Goal: Task Accomplishment & Management: Manage account settings

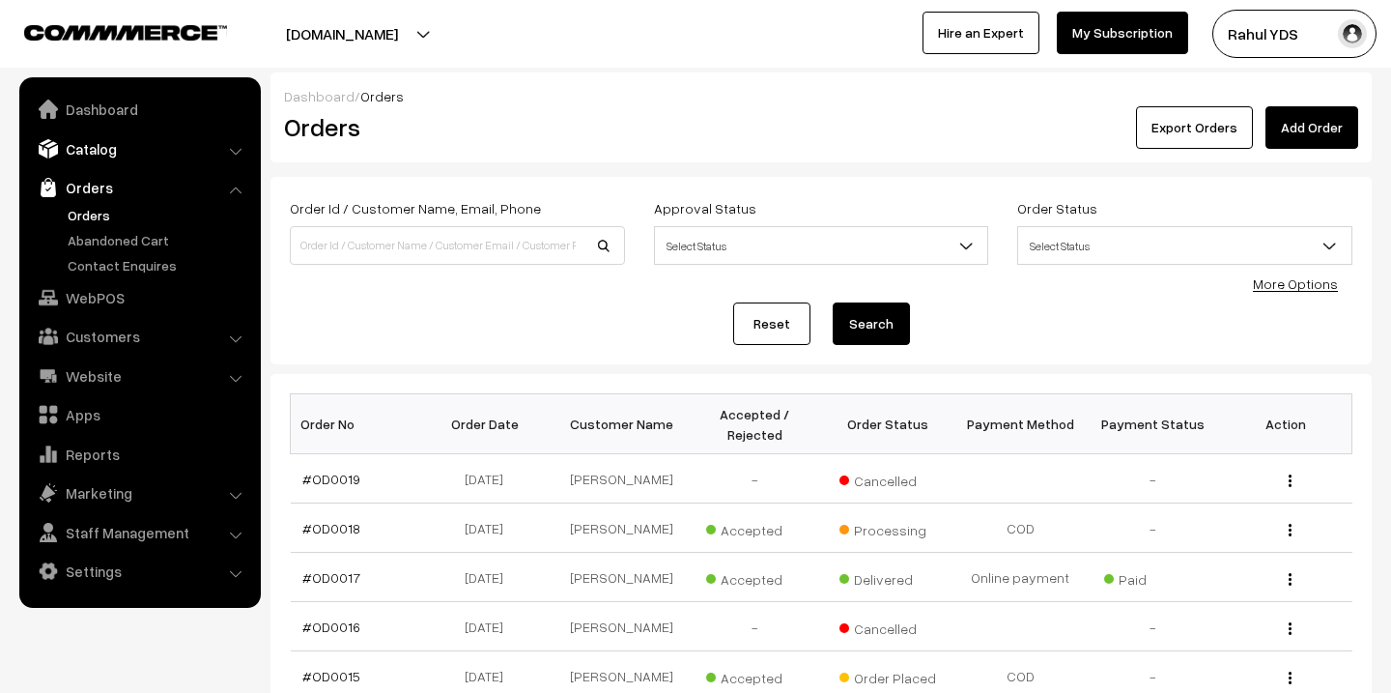
click at [103, 157] on link "Catalog" at bounding box center [139, 148] width 230 height 35
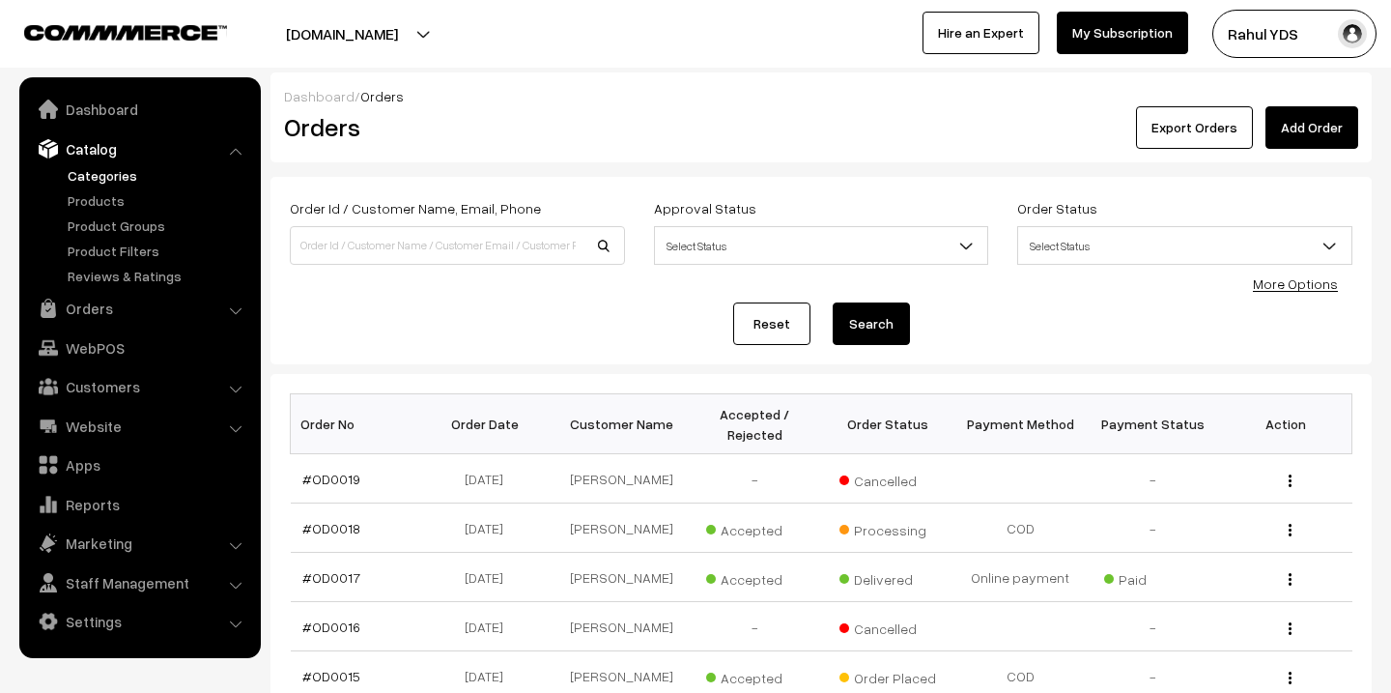
click at [100, 178] on link "Categories" at bounding box center [158, 175] width 191 height 20
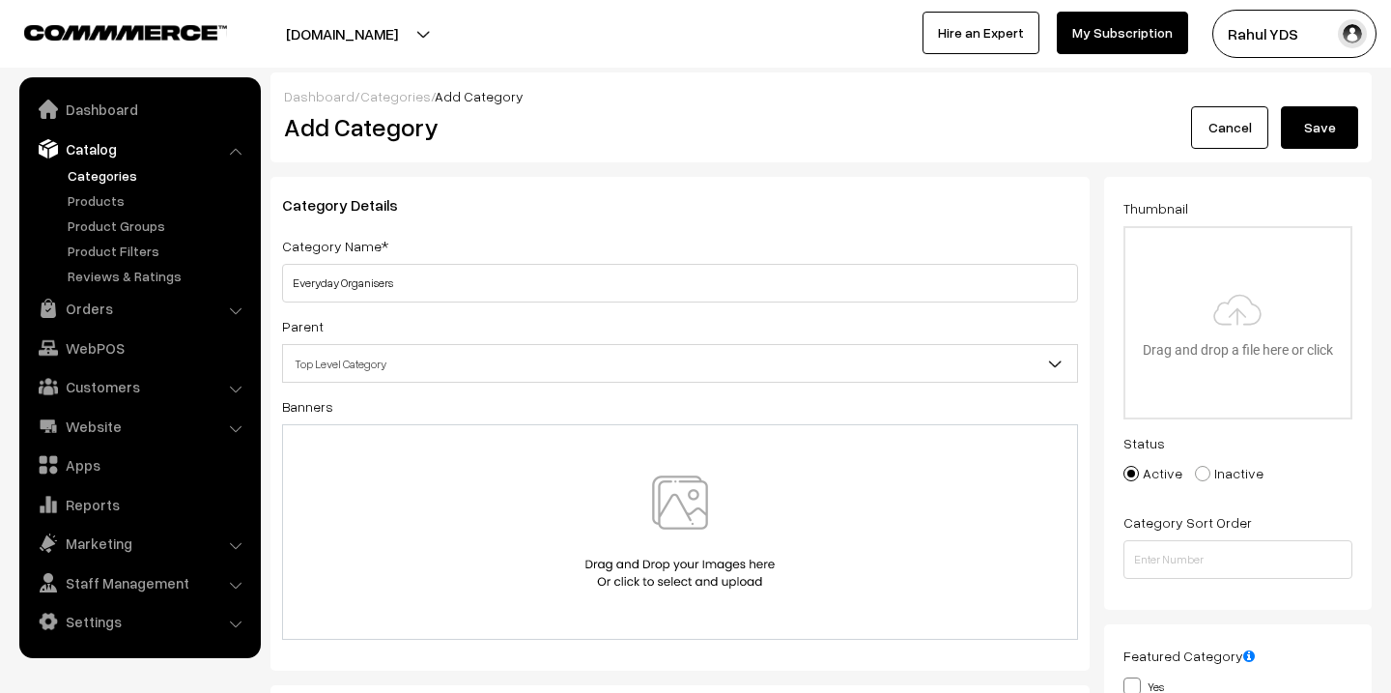
type input "Everyday Organisers"
click at [538, 355] on span "Top Level Category" at bounding box center [680, 364] width 794 height 34
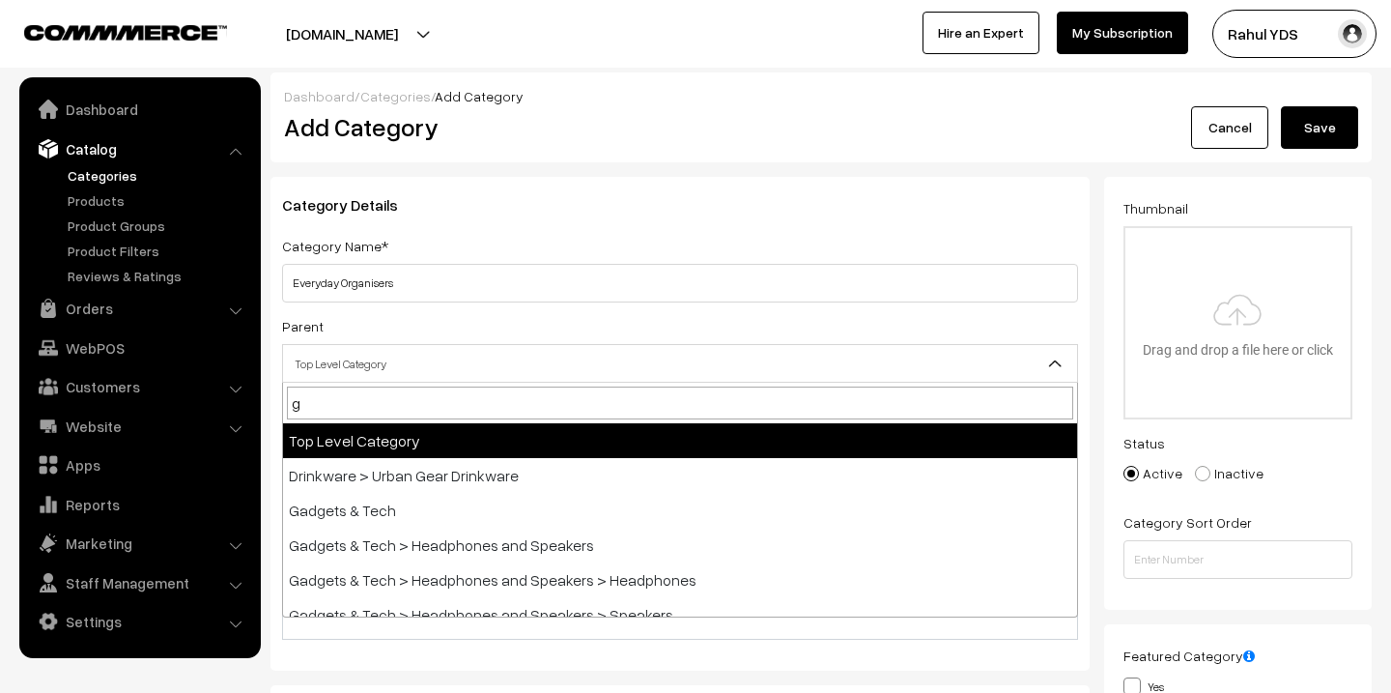
type input "ga"
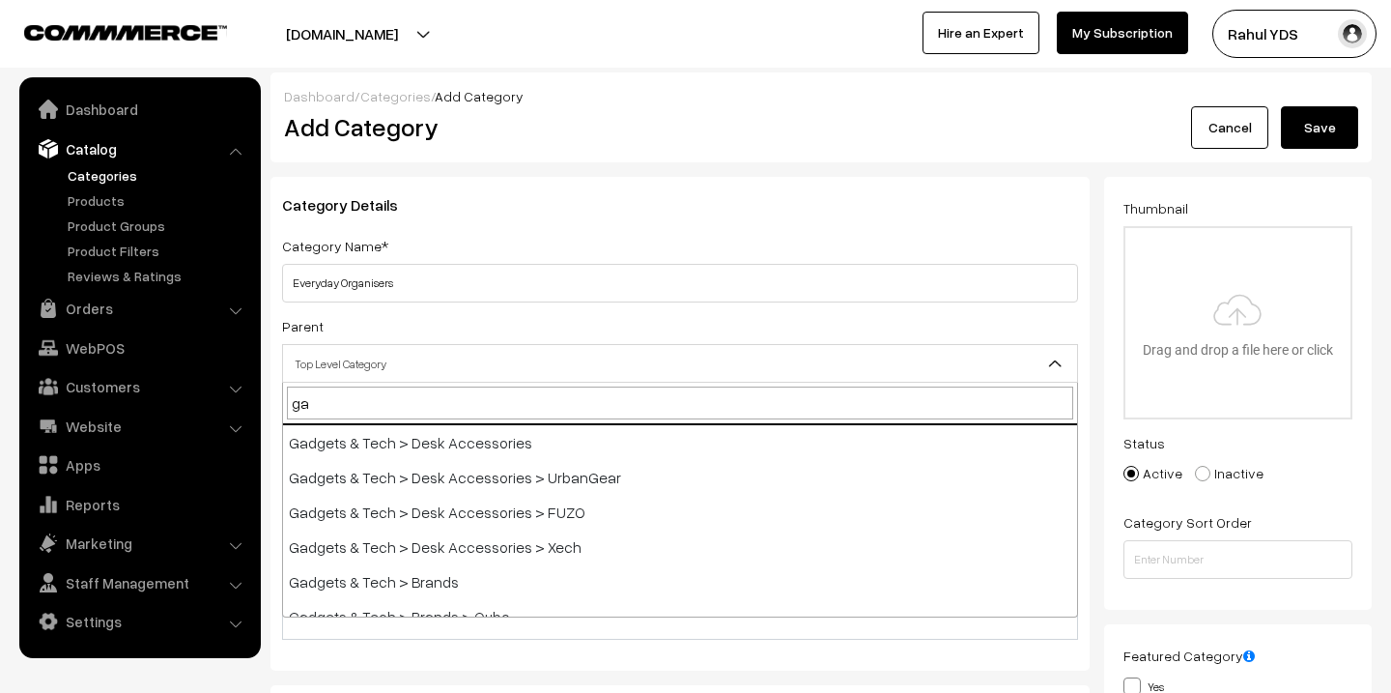
scroll to position [350, 0]
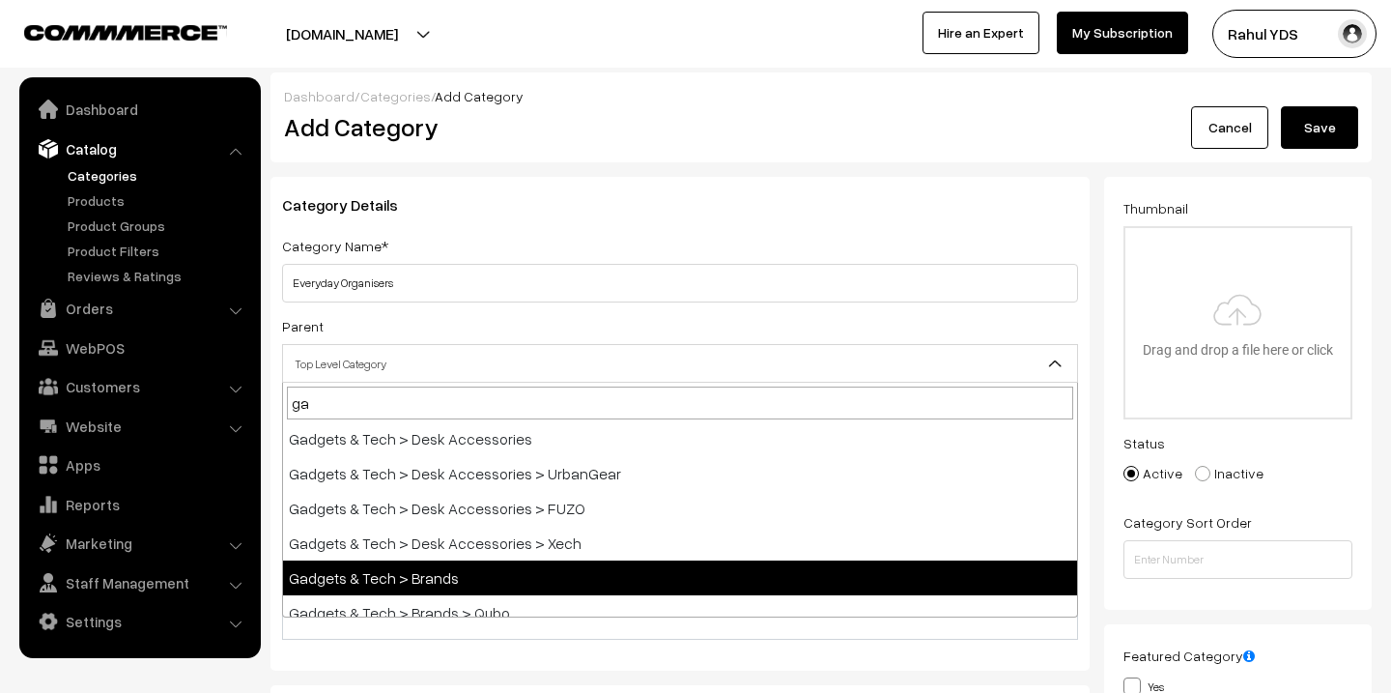
select select "73"
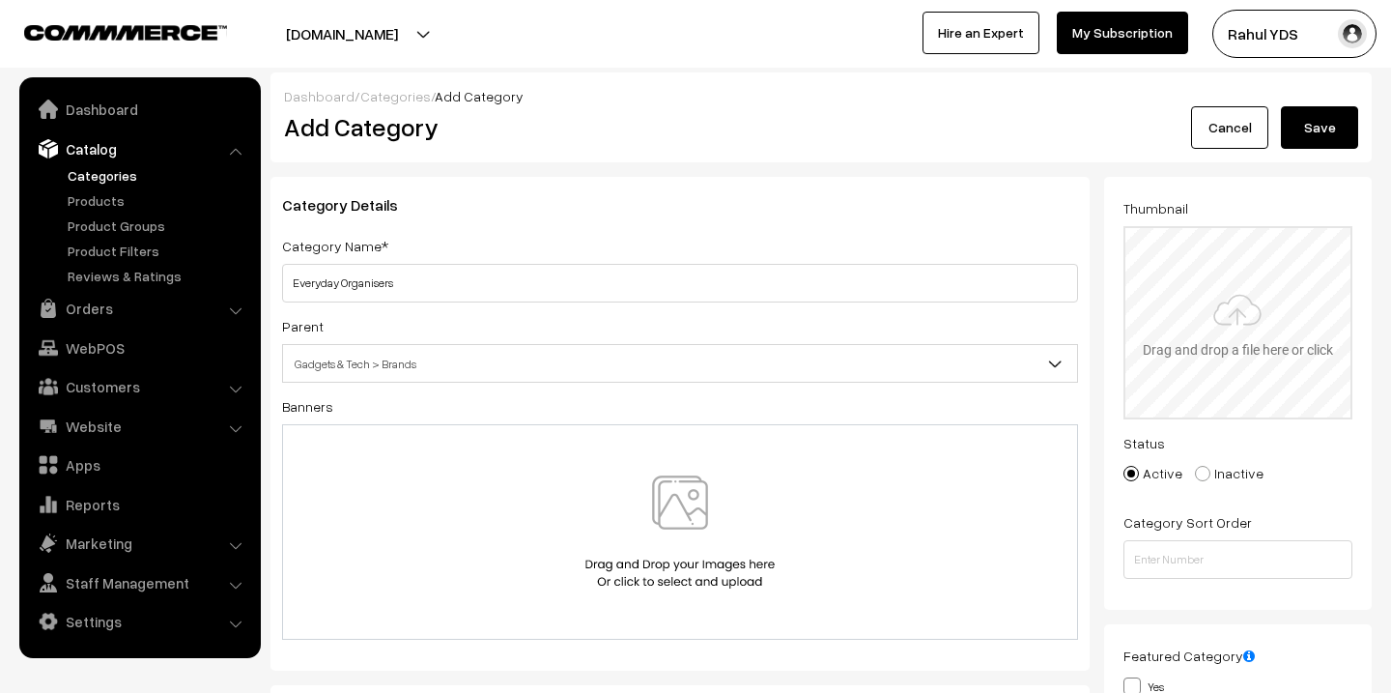
type input "C:\fakepath\imgi_26_EO_Everyday_Organisers_Desk_Organizers_Pen_Stands_Stationer…"
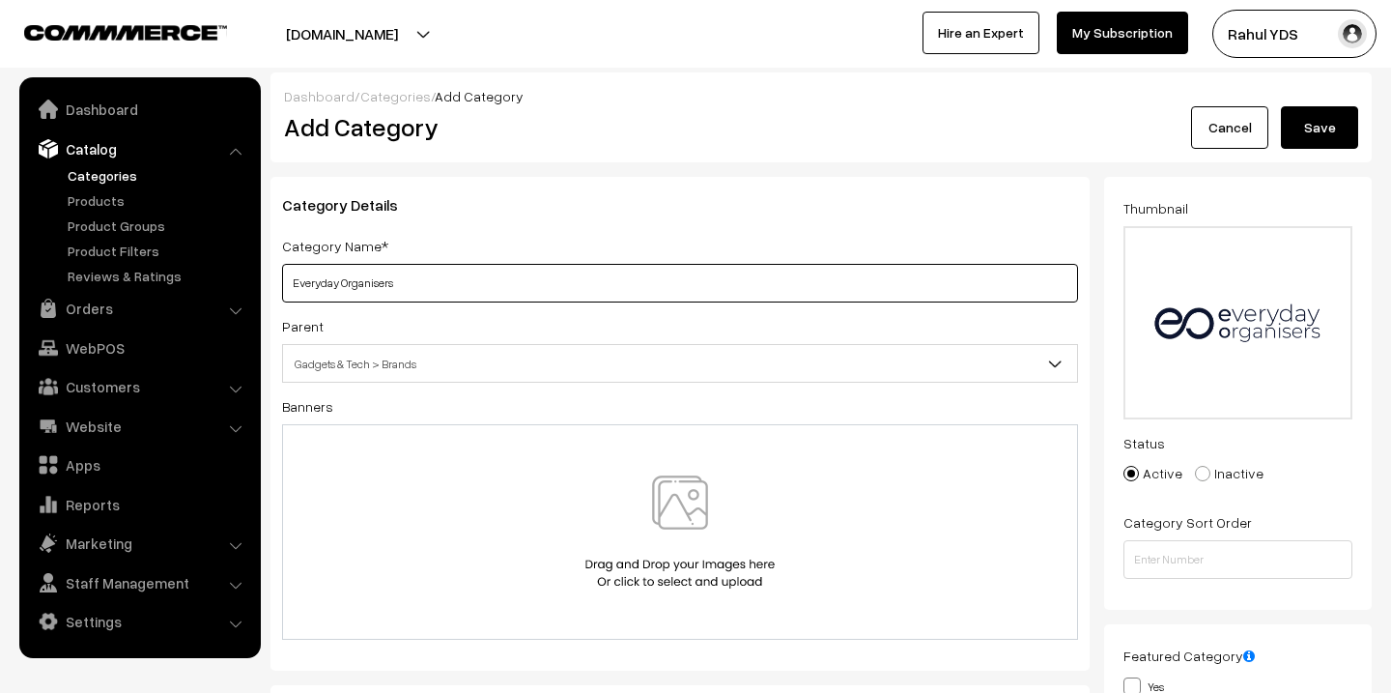
click at [333, 286] on input "Everyday Organisers" at bounding box center [680, 283] width 796 height 39
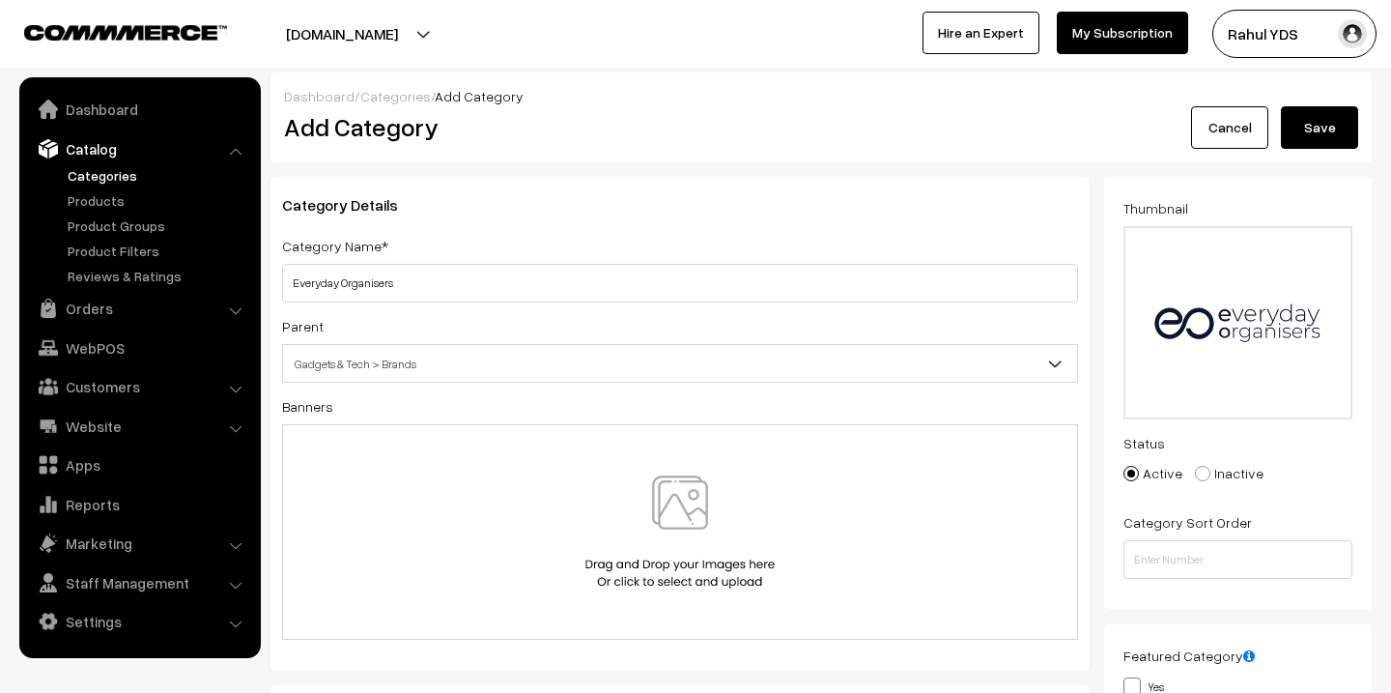
click at [1323, 142] on button "Save" at bounding box center [1319, 127] width 77 height 43
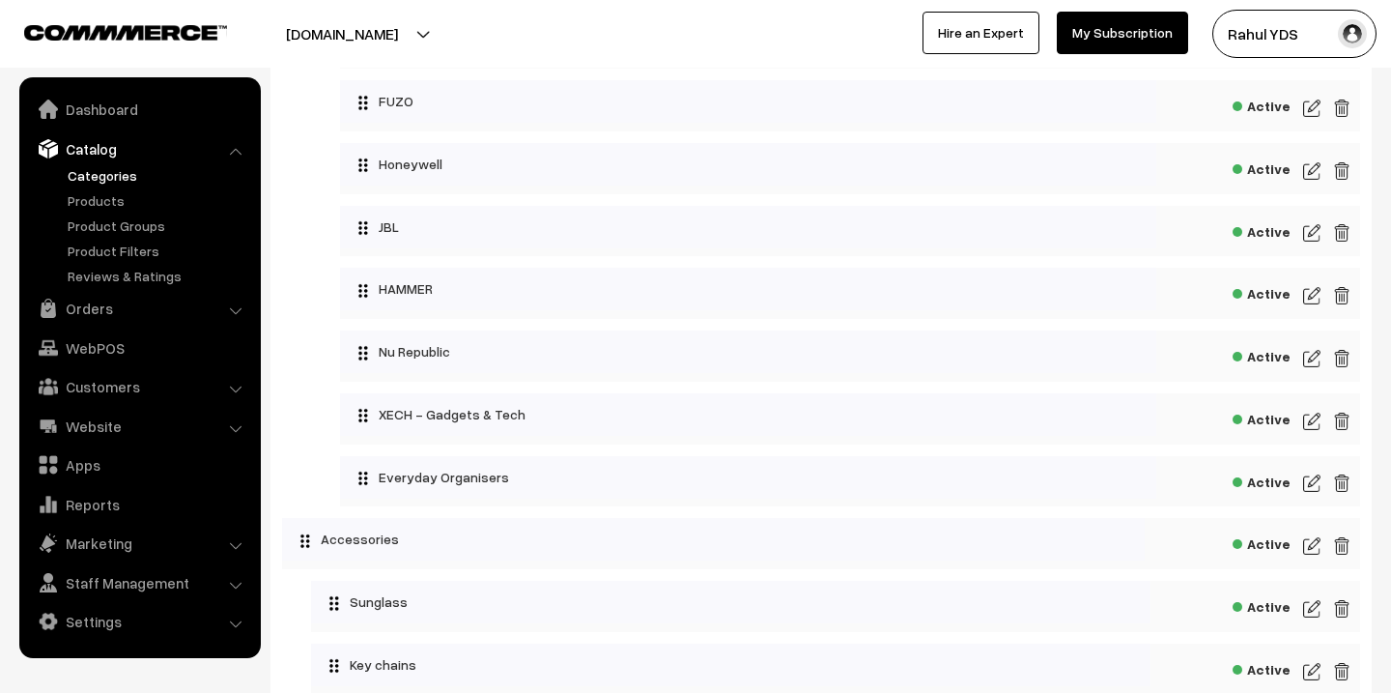
scroll to position [3661, 0]
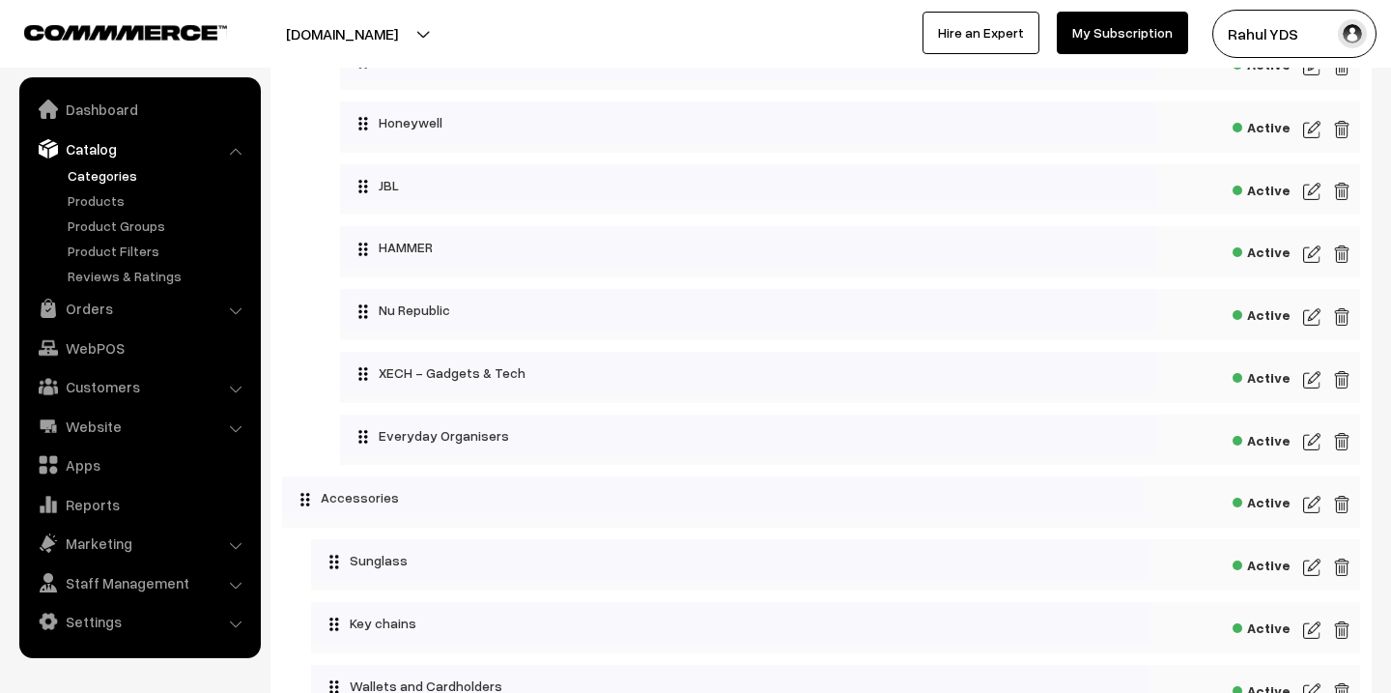
click at [1315, 440] on img at bounding box center [1311, 441] width 17 height 23
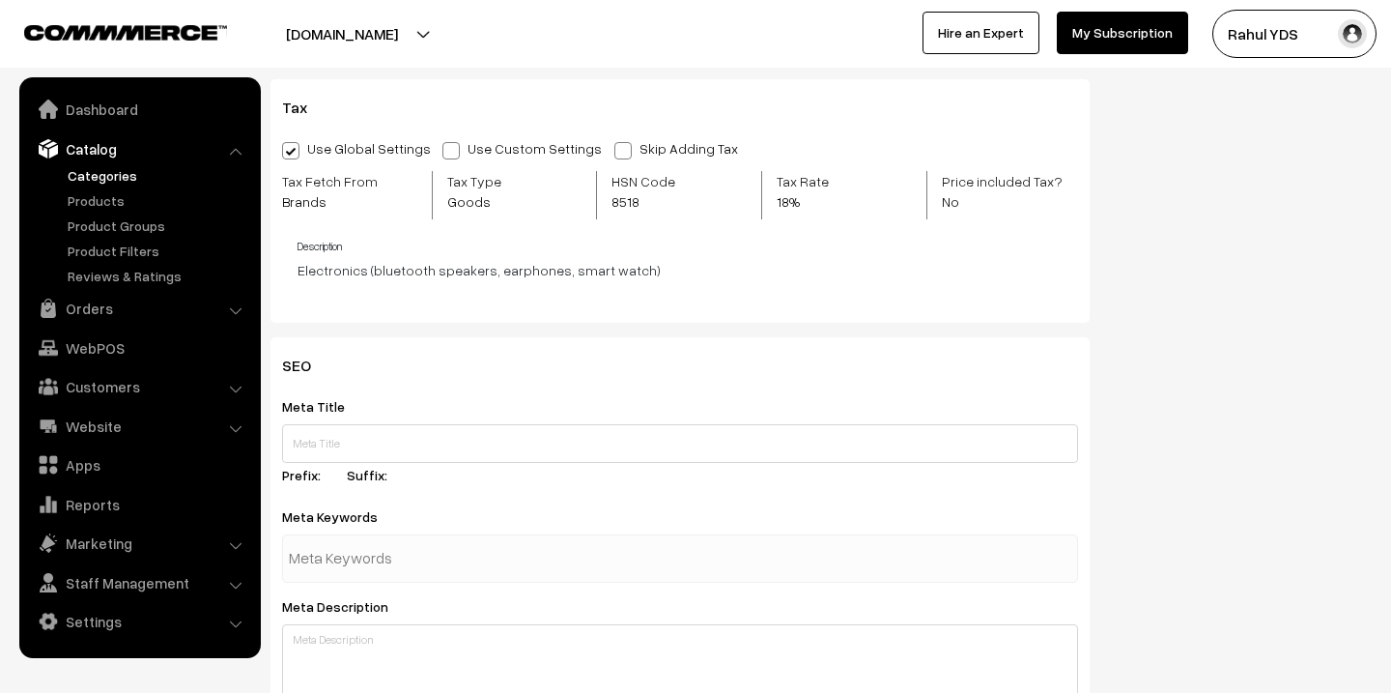
scroll to position [753, 0]
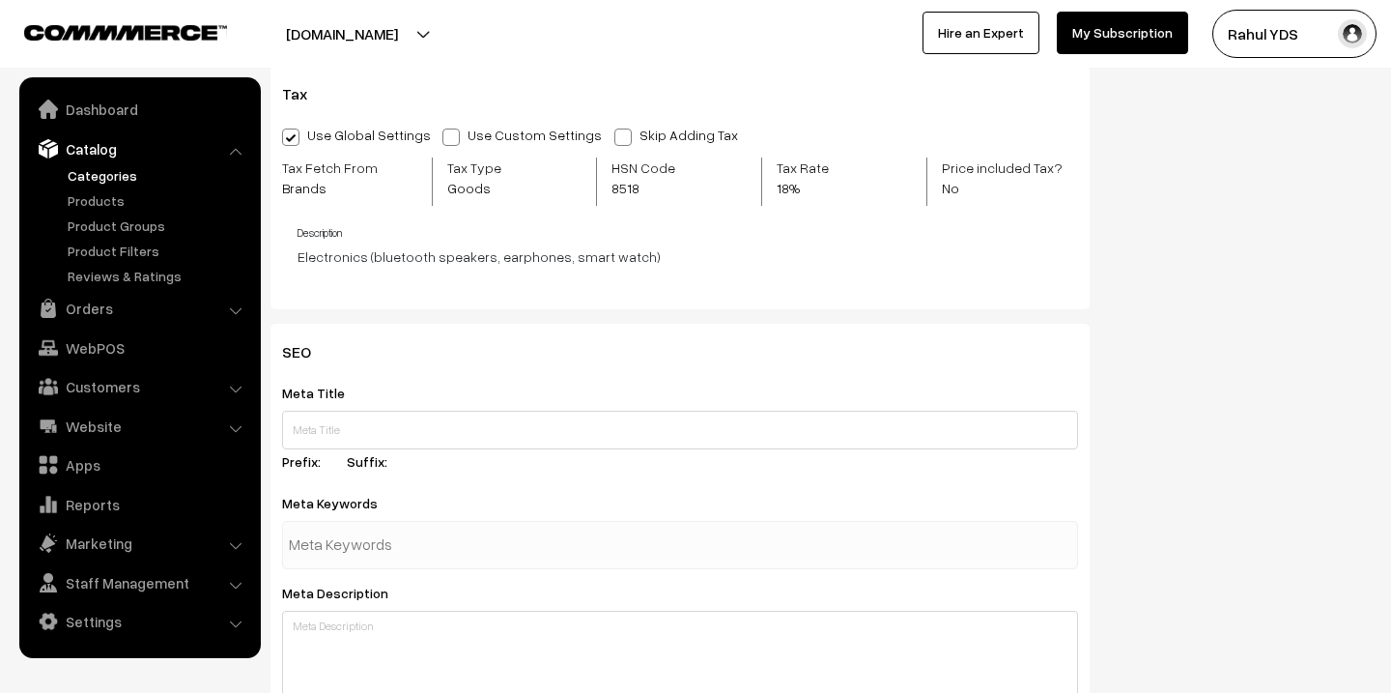
click at [623, 194] on span "8518" at bounding box center [658, 188] width 92 height 20
copy span "8518"
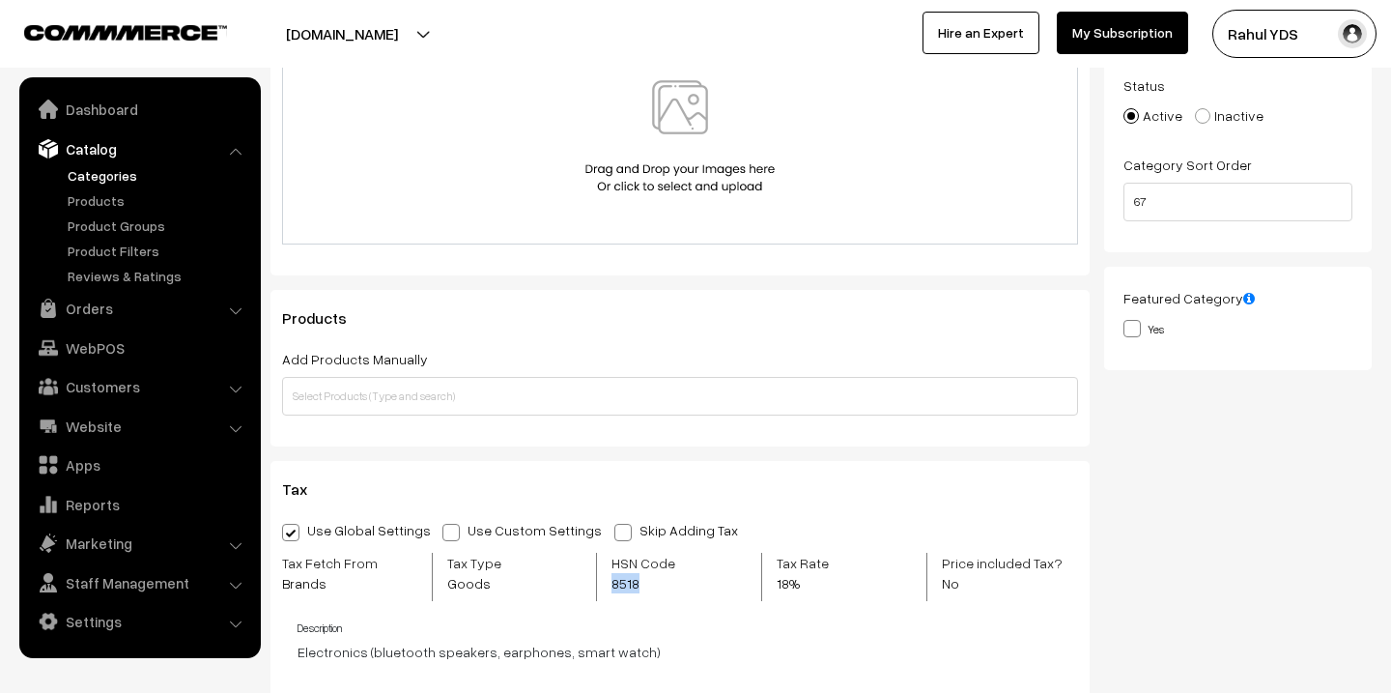
scroll to position [0, 0]
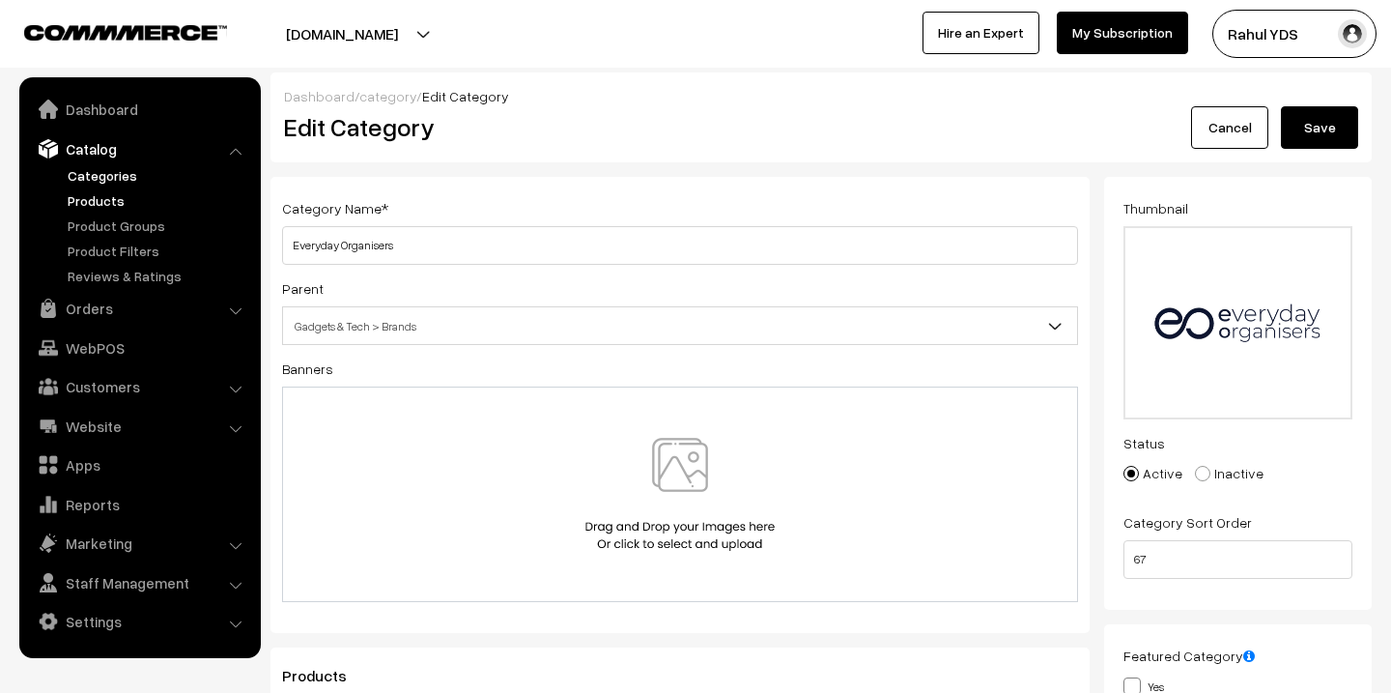
click at [111, 198] on link "Products" at bounding box center [158, 200] width 191 height 20
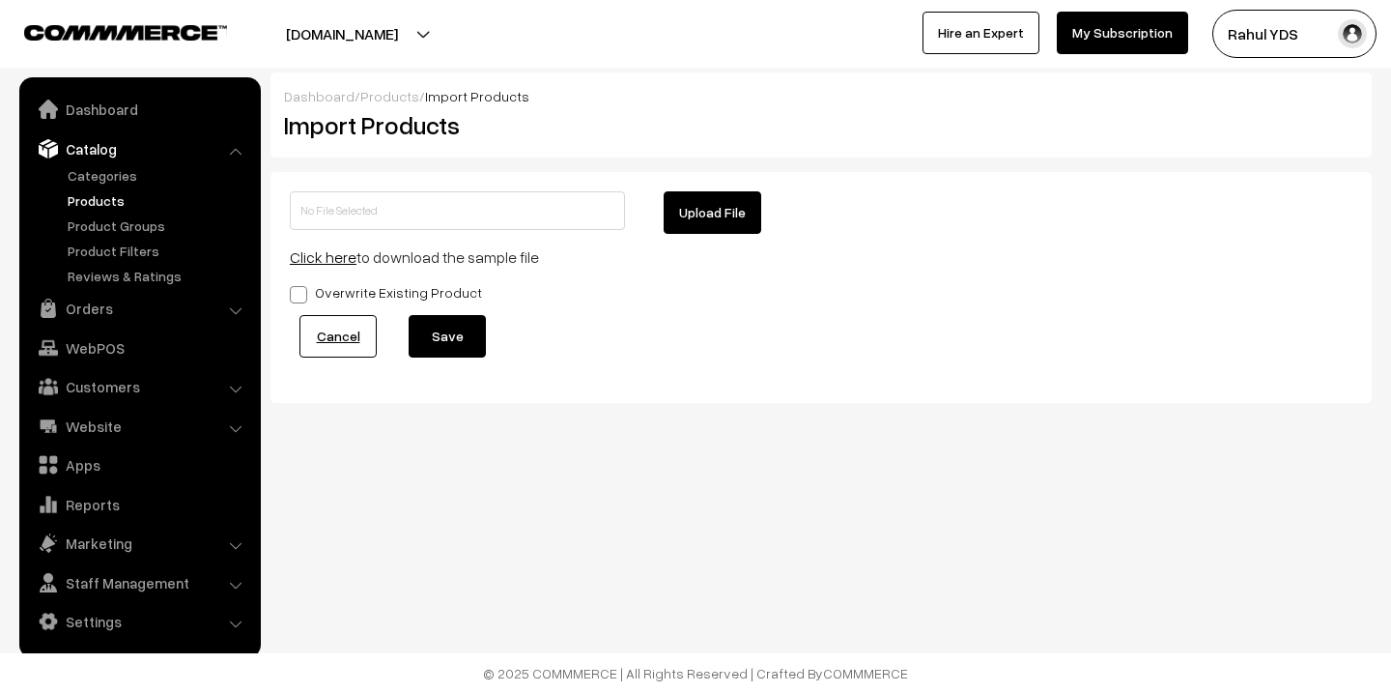
click at [688, 197] on button "Upload File" at bounding box center [713, 212] width 98 height 43
type input "everyday organisers mdmd.zip"
click at [461, 341] on button "Save" at bounding box center [447, 336] width 77 height 43
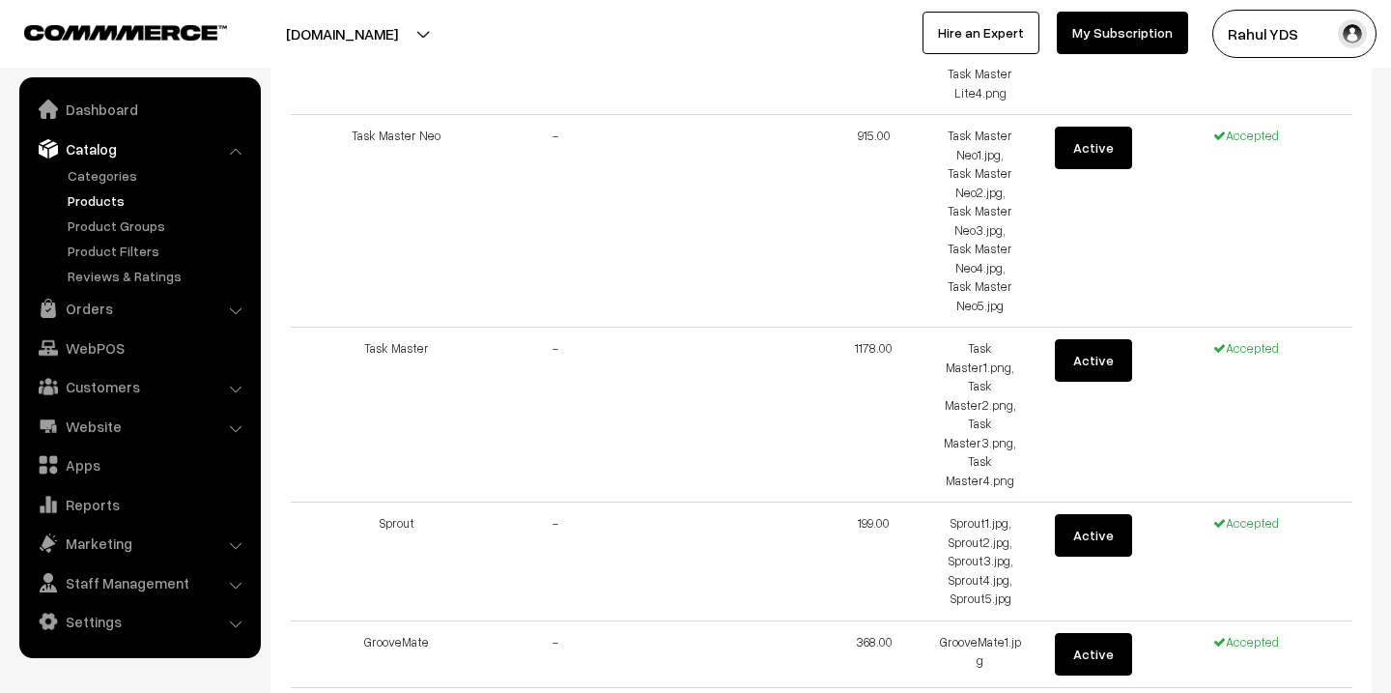
scroll to position [2959, 0]
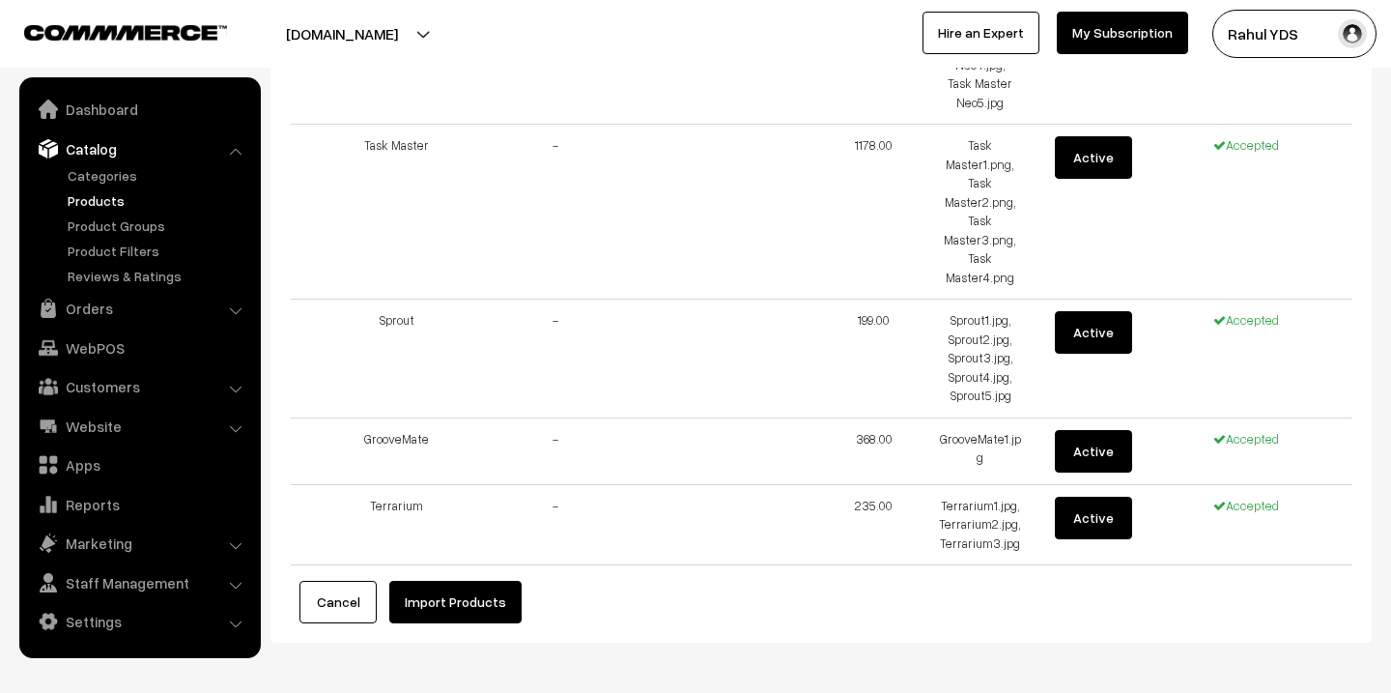
click at [460, 581] on button "Import Products" at bounding box center [455, 602] width 132 height 43
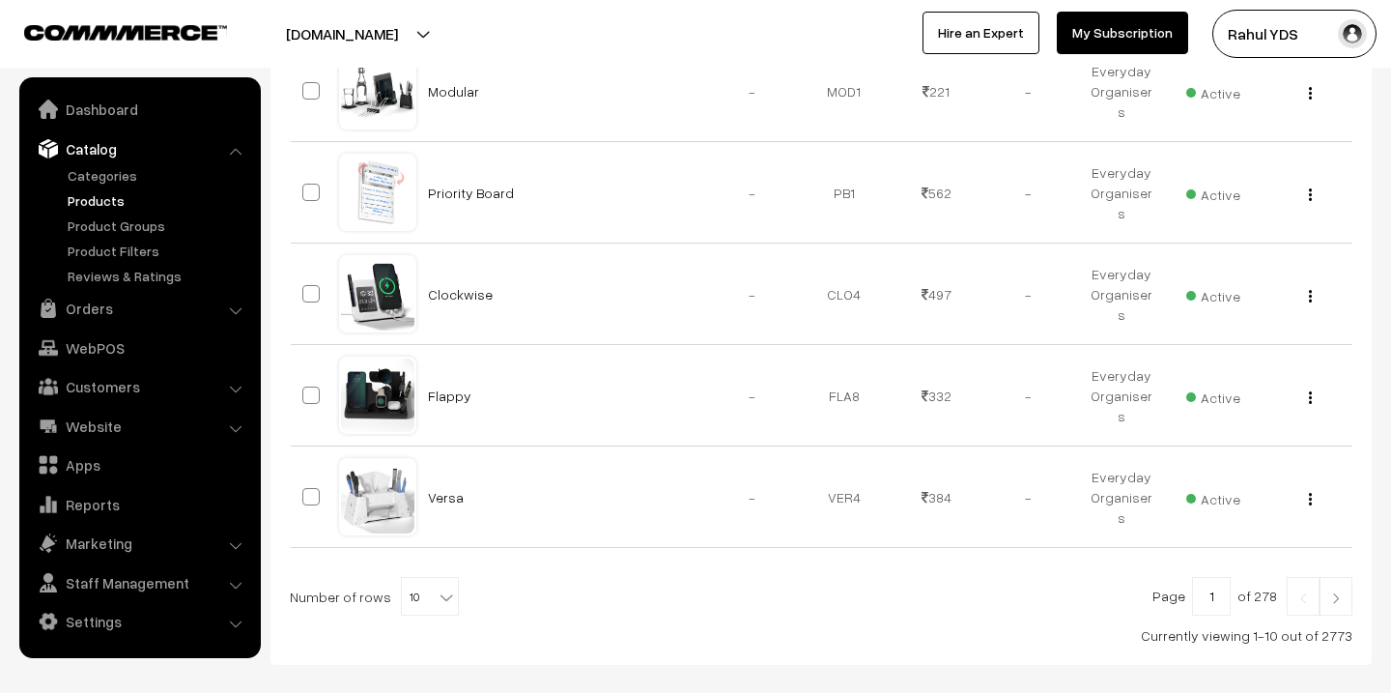
scroll to position [998, 0]
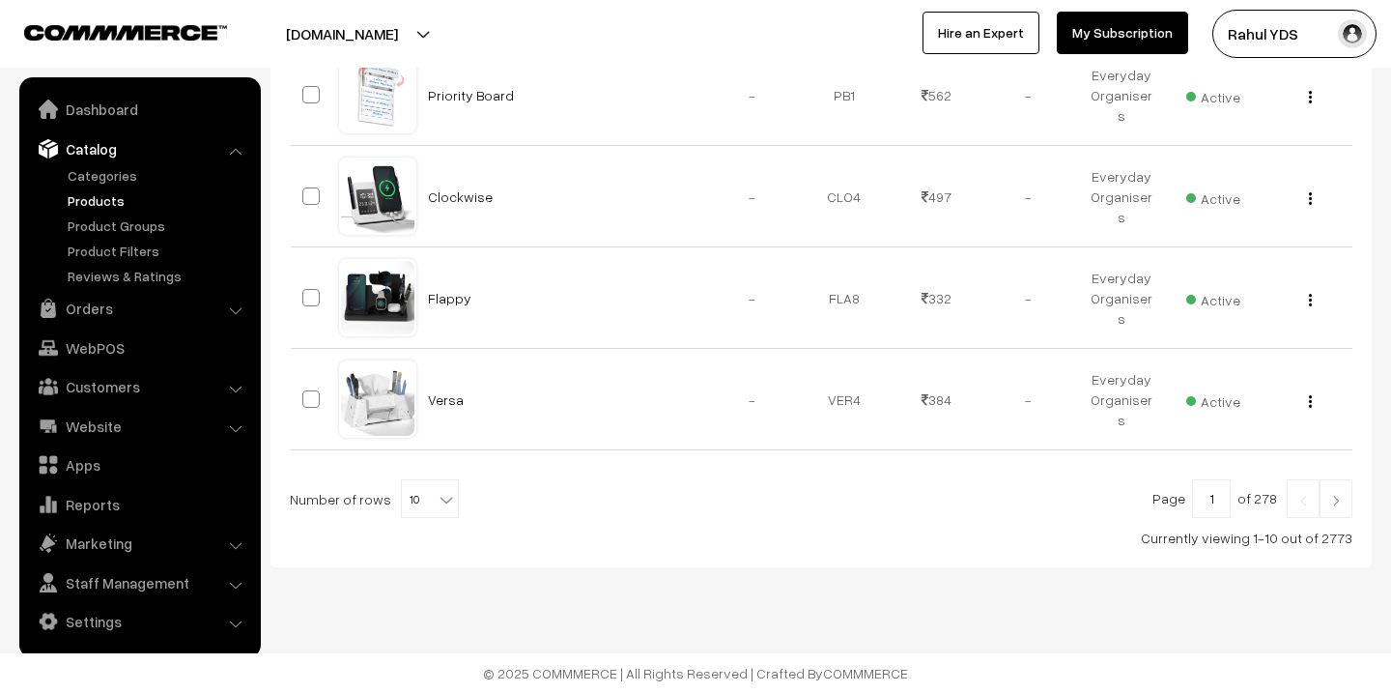
click at [419, 499] on span "10" at bounding box center [430, 499] width 56 height 39
select select "20"
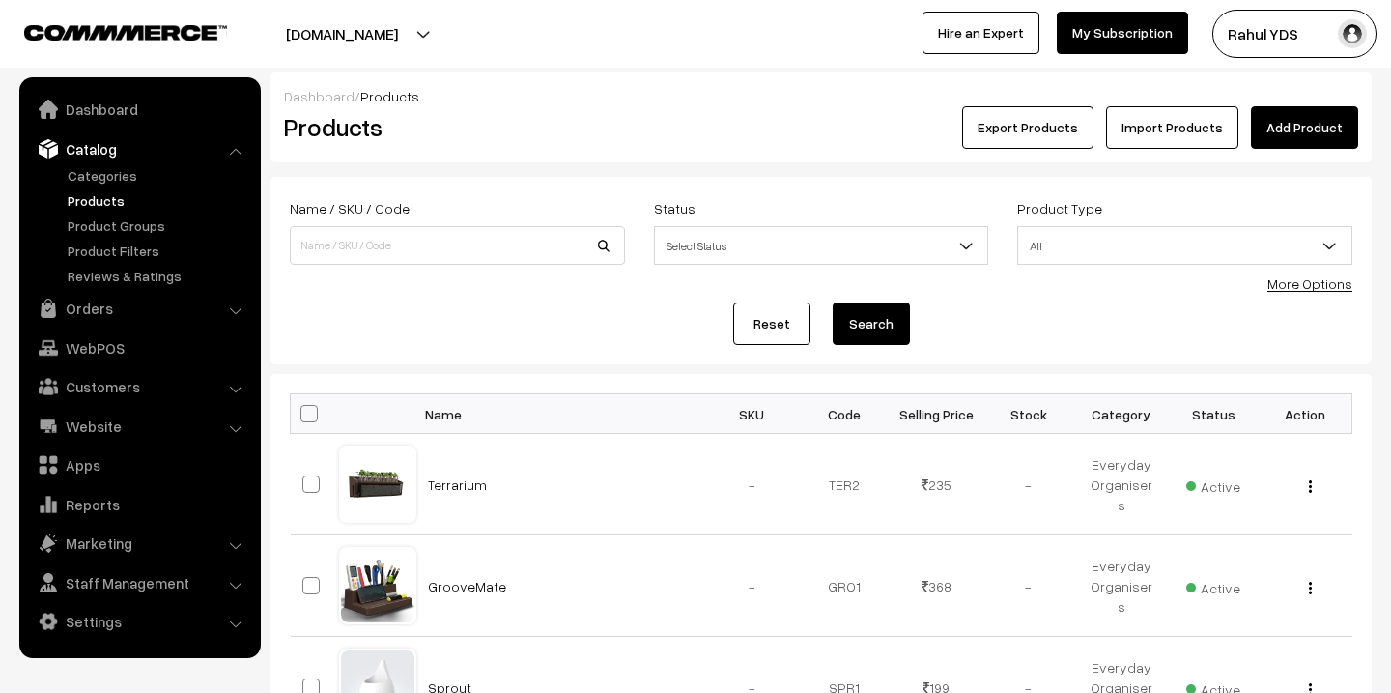
click at [1309, 280] on link "More Options" at bounding box center [1310, 283] width 85 height 16
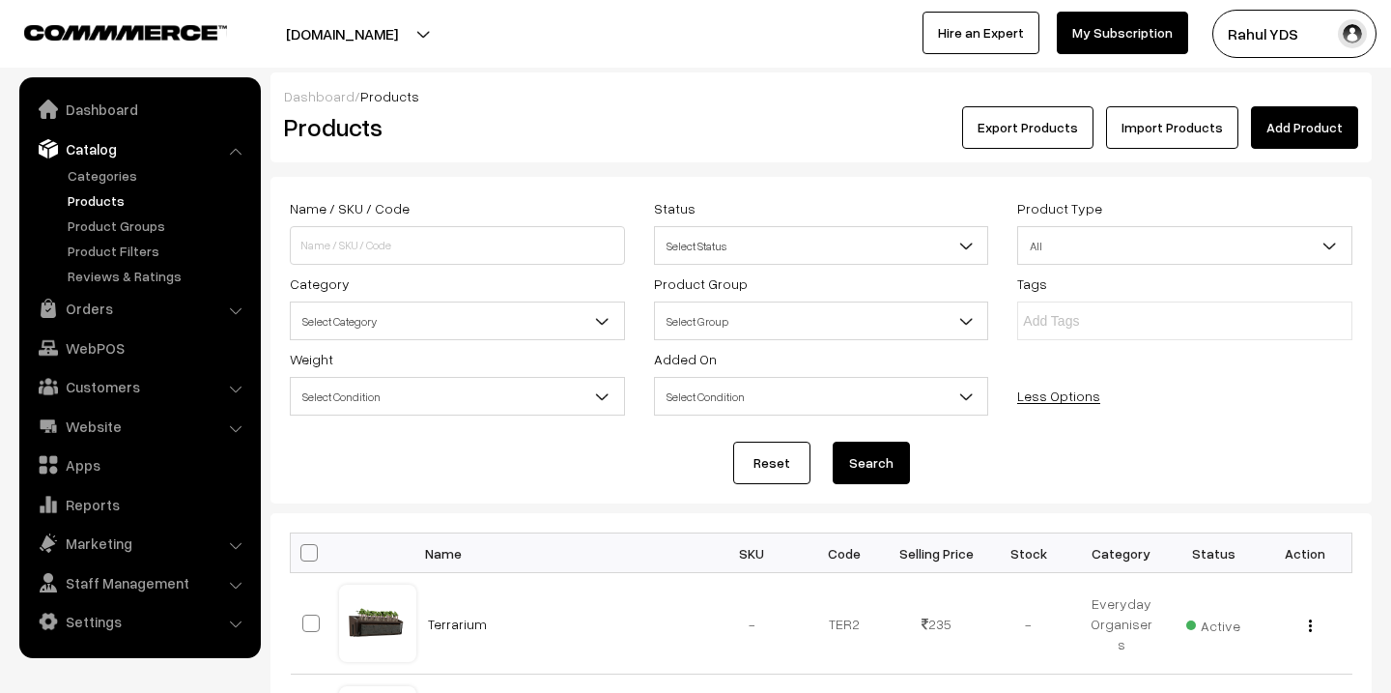
click at [475, 334] on span "Select Category" at bounding box center [457, 321] width 333 height 34
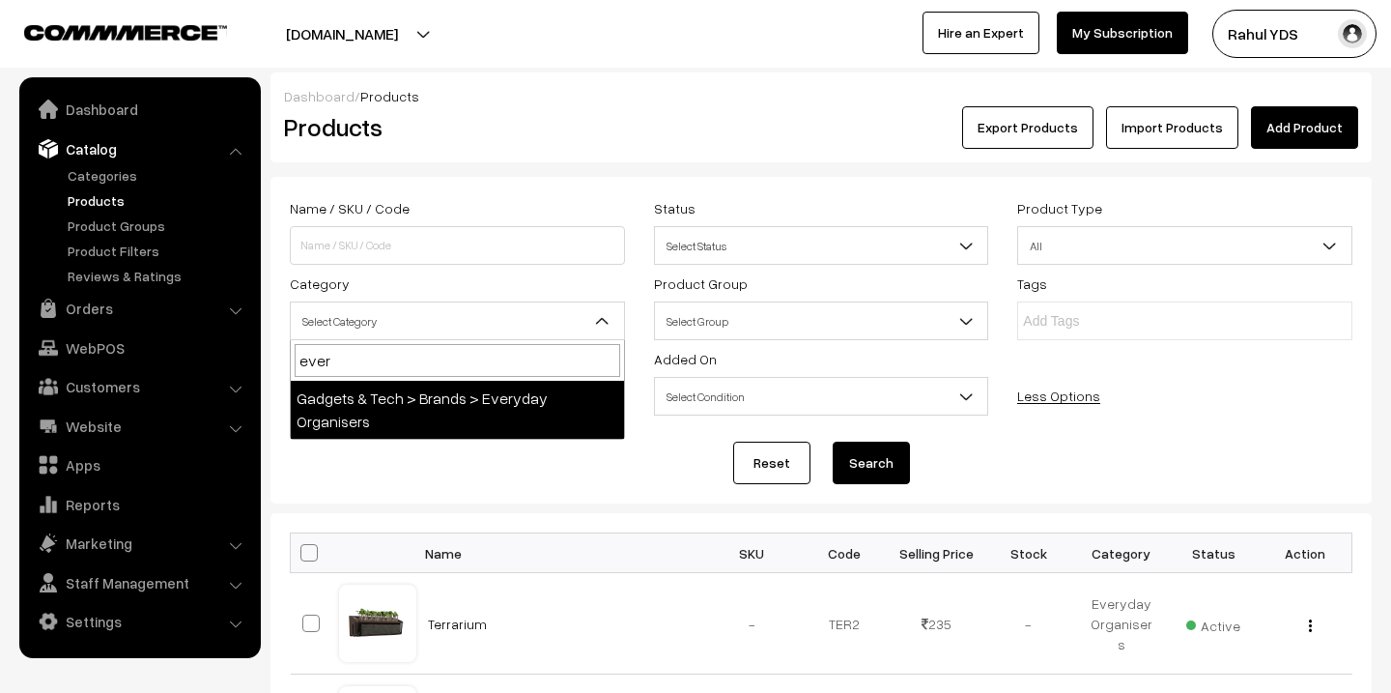
type input "every"
select select "162"
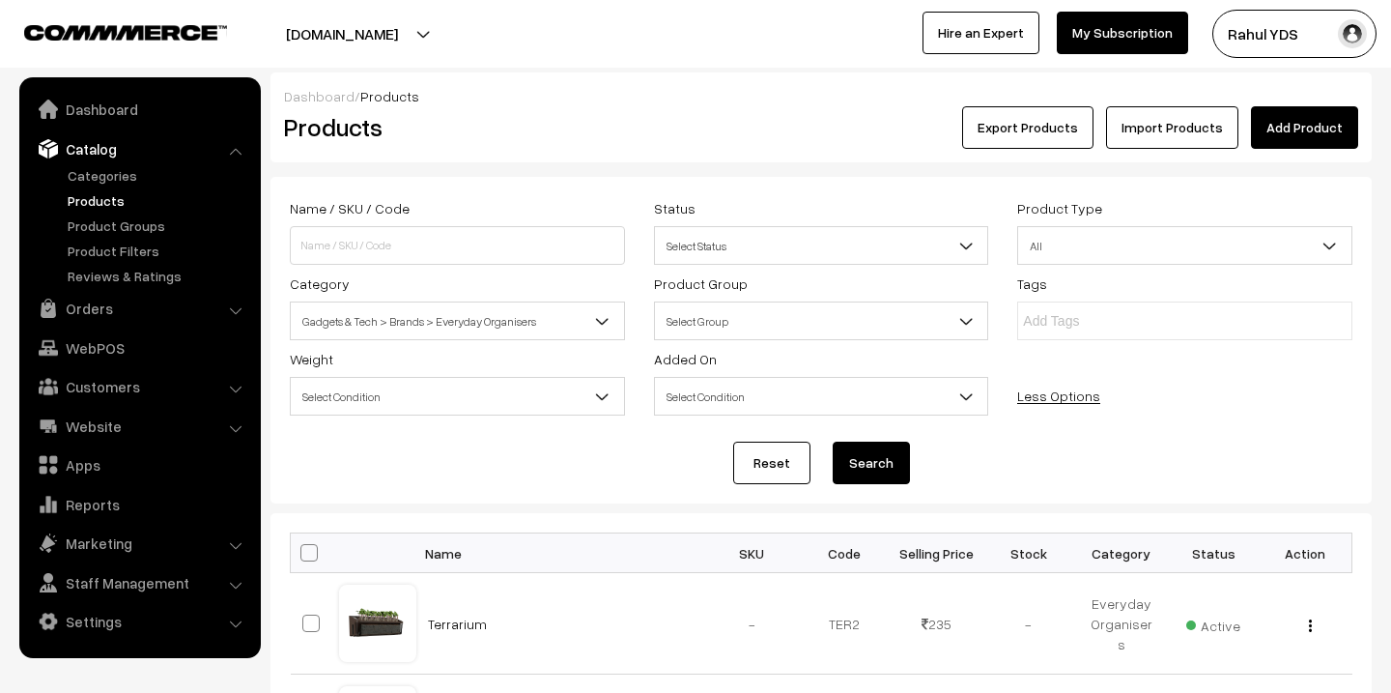
click at [853, 479] on button "Search" at bounding box center [871, 463] width 77 height 43
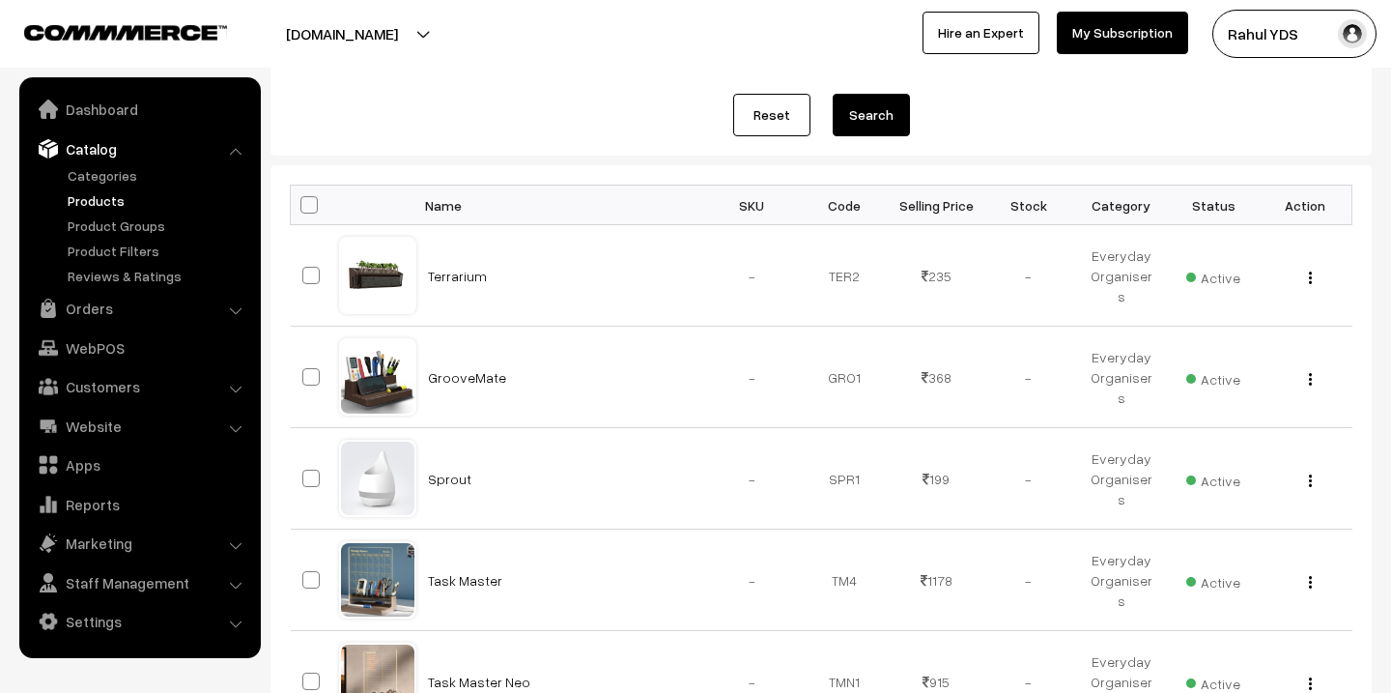
scroll to position [1137, 0]
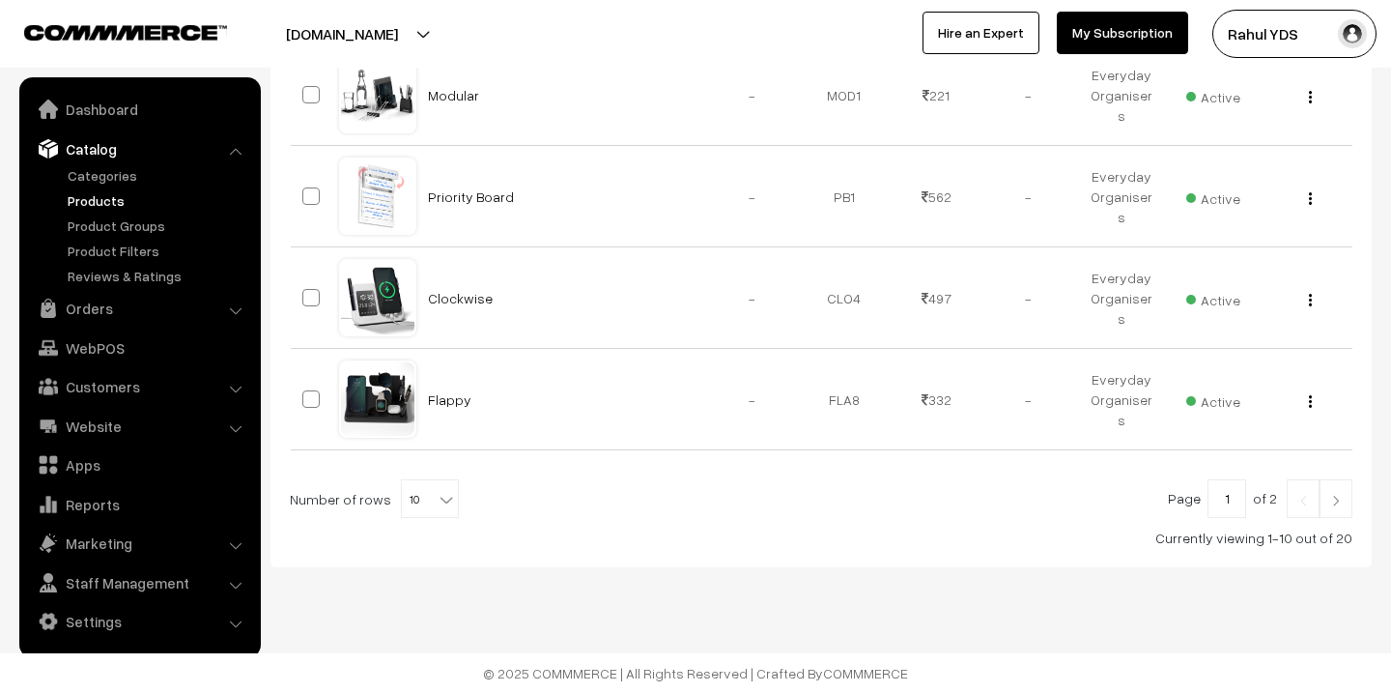
click at [428, 519] on div "Page 1 of 2 Number of rows 10 20 30 40 50 60 70 80 90 100 10 Currently viewing …" at bounding box center [821, 513] width 1063 height 69
click at [437, 494] on b at bounding box center [446, 499] width 19 height 19
select select "40"
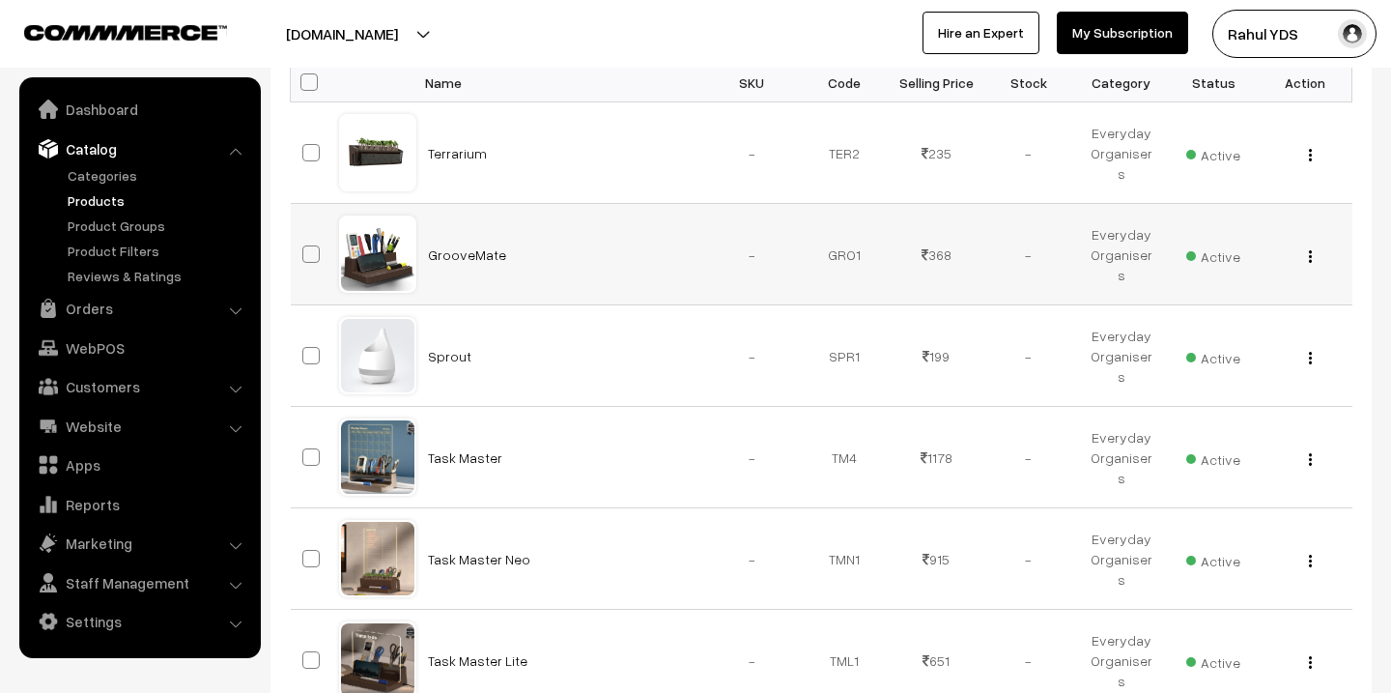
scroll to position [487, 0]
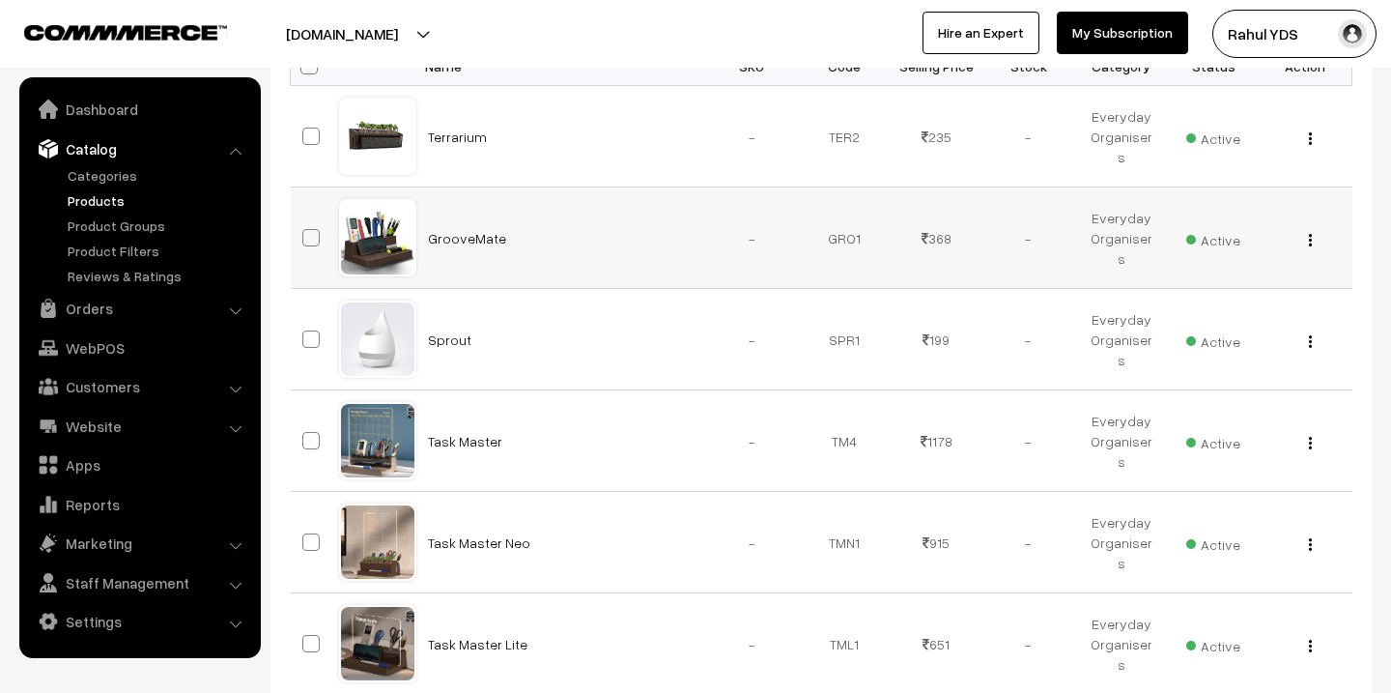
click at [309, 234] on span at bounding box center [310, 237] width 17 height 17
click at [305, 232] on input "checkbox" at bounding box center [299, 225] width 13 height 13
checkbox input "true"
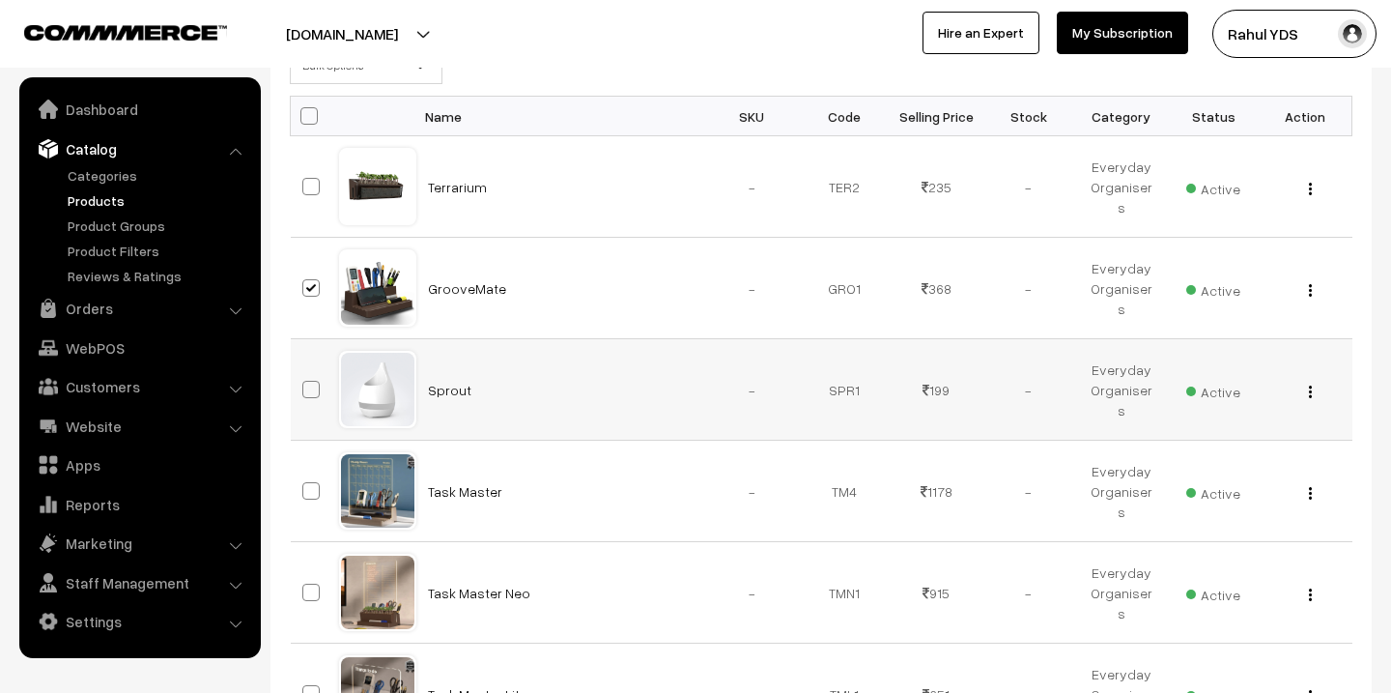
click at [312, 383] on span at bounding box center [310, 389] width 17 height 17
click at [305, 383] on input "checkbox" at bounding box center [299, 377] width 13 height 13
checkbox input "true"
click at [305, 479] on label at bounding box center [313, 490] width 23 height 23
click at [305, 479] on input "checkbox" at bounding box center [299, 478] width 13 height 13
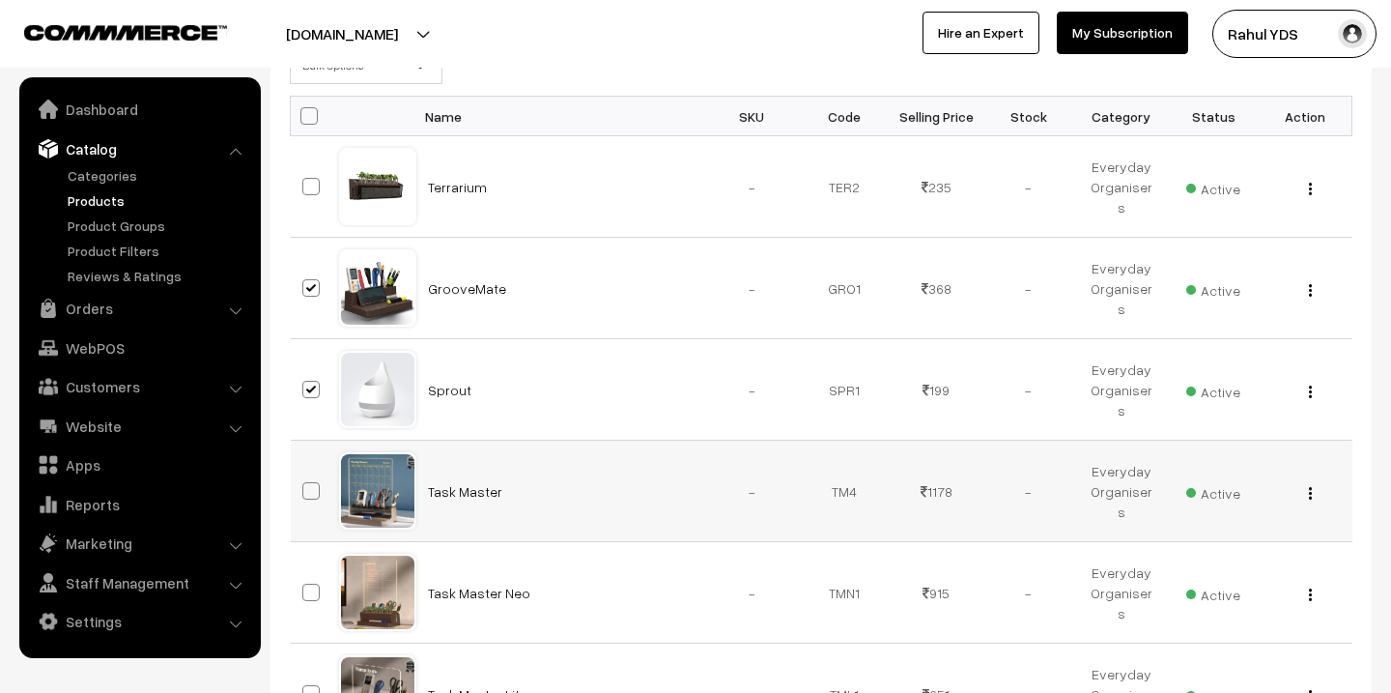
checkbox input "true"
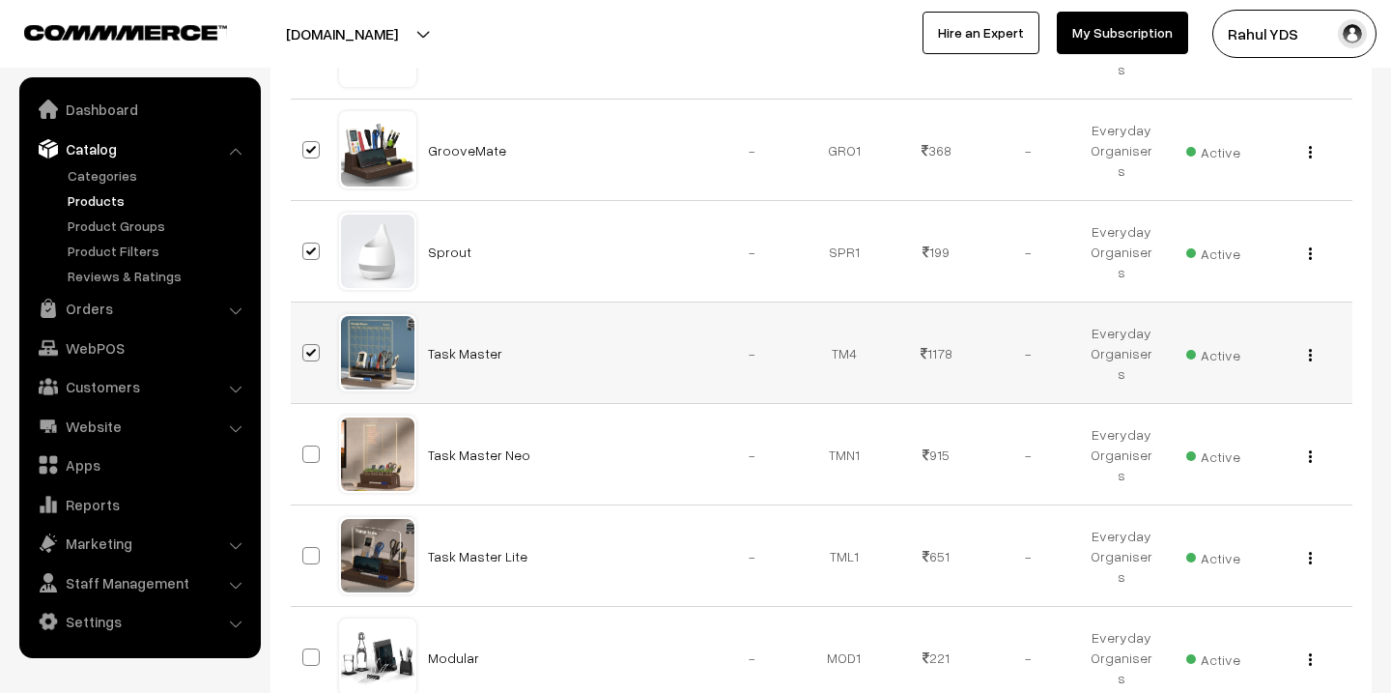
scroll to position [642, 0]
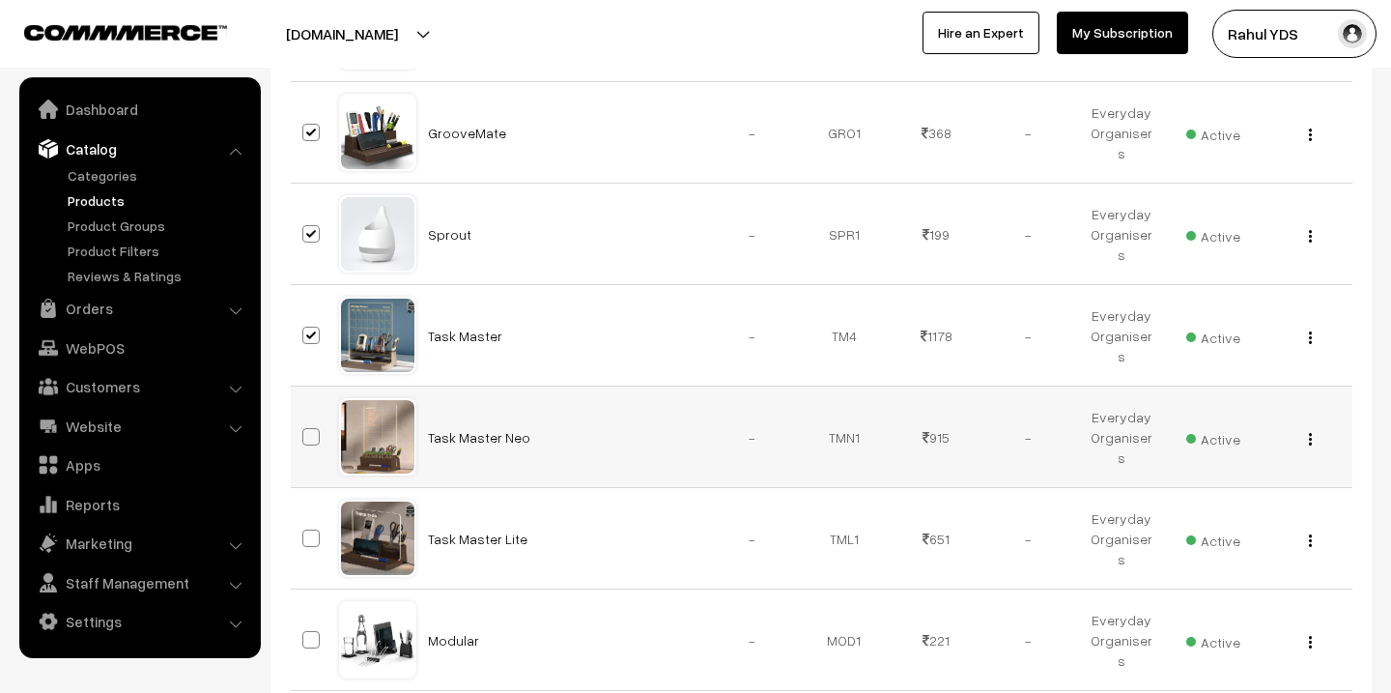
click at [307, 446] on label at bounding box center [313, 436] width 23 height 23
click at [305, 431] on input "checkbox" at bounding box center [299, 424] width 13 height 13
checkbox input "true"
click at [304, 534] on span at bounding box center [310, 537] width 17 height 17
click at [304, 532] on input "checkbox" at bounding box center [299, 526] width 13 height 13
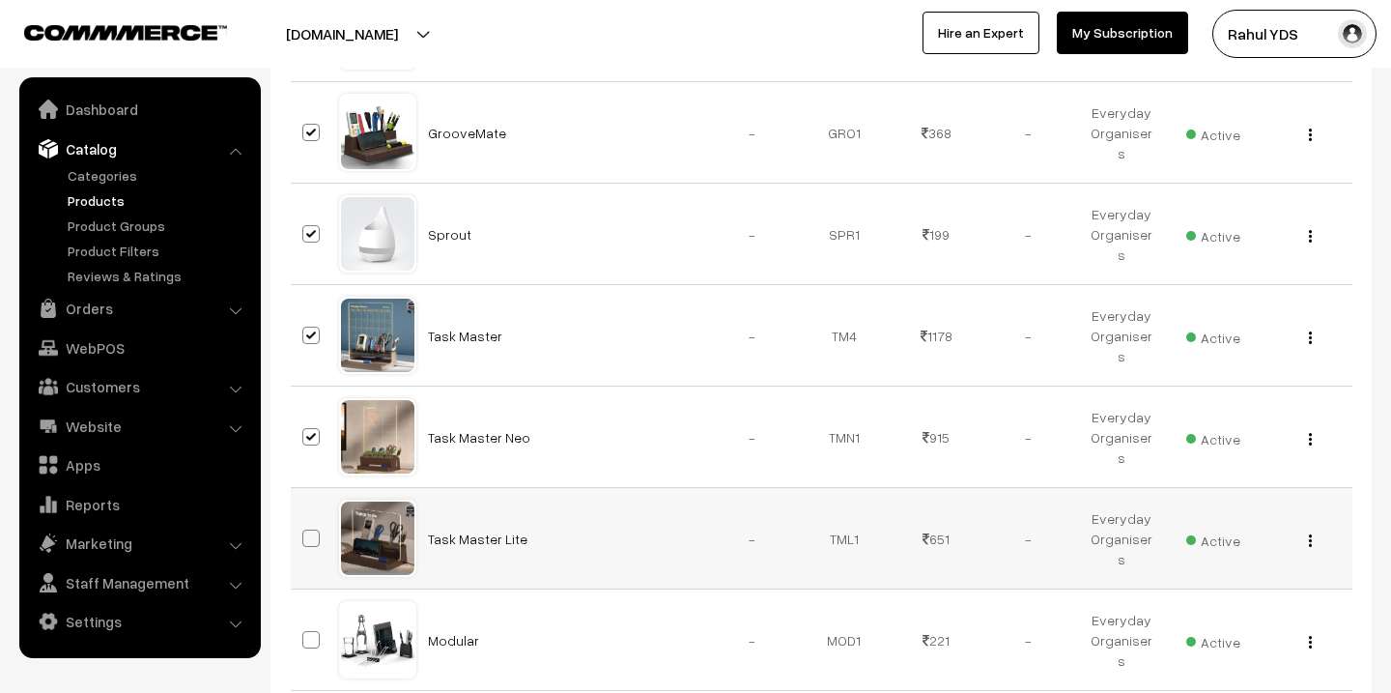
checkbox input "true"
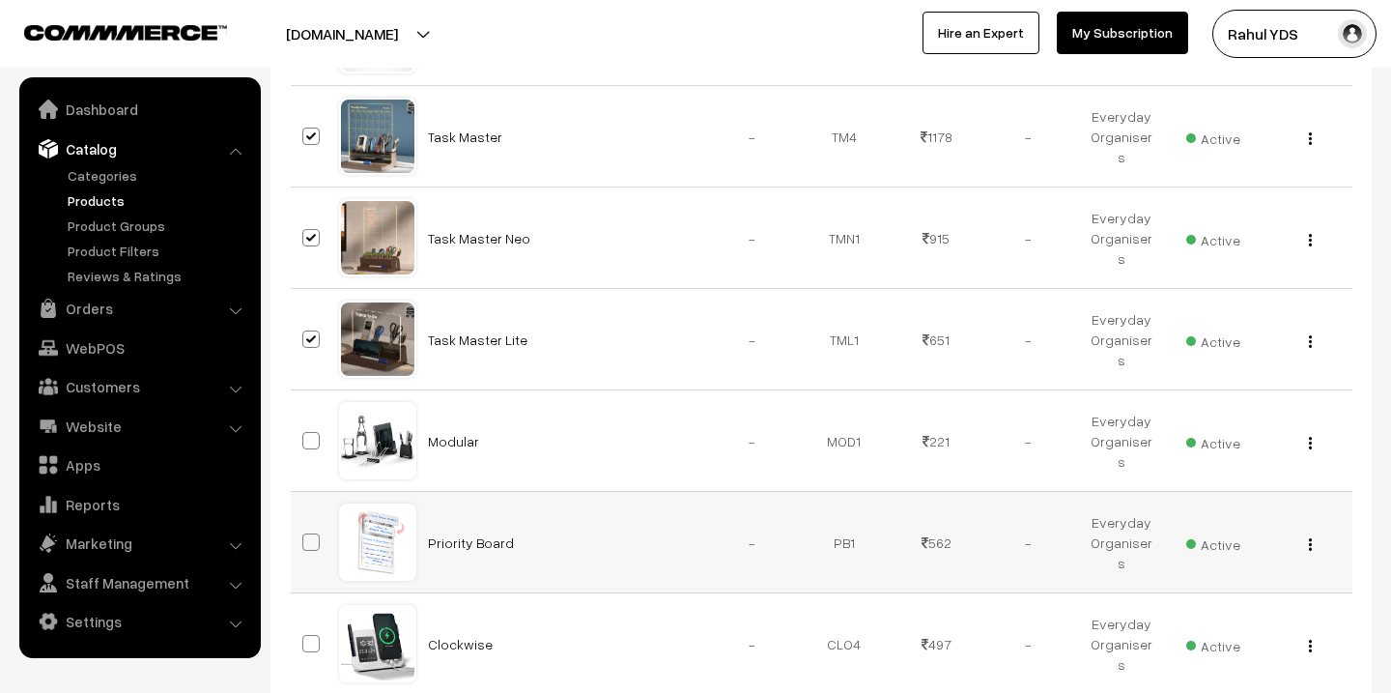
scroll to position [859, 0]
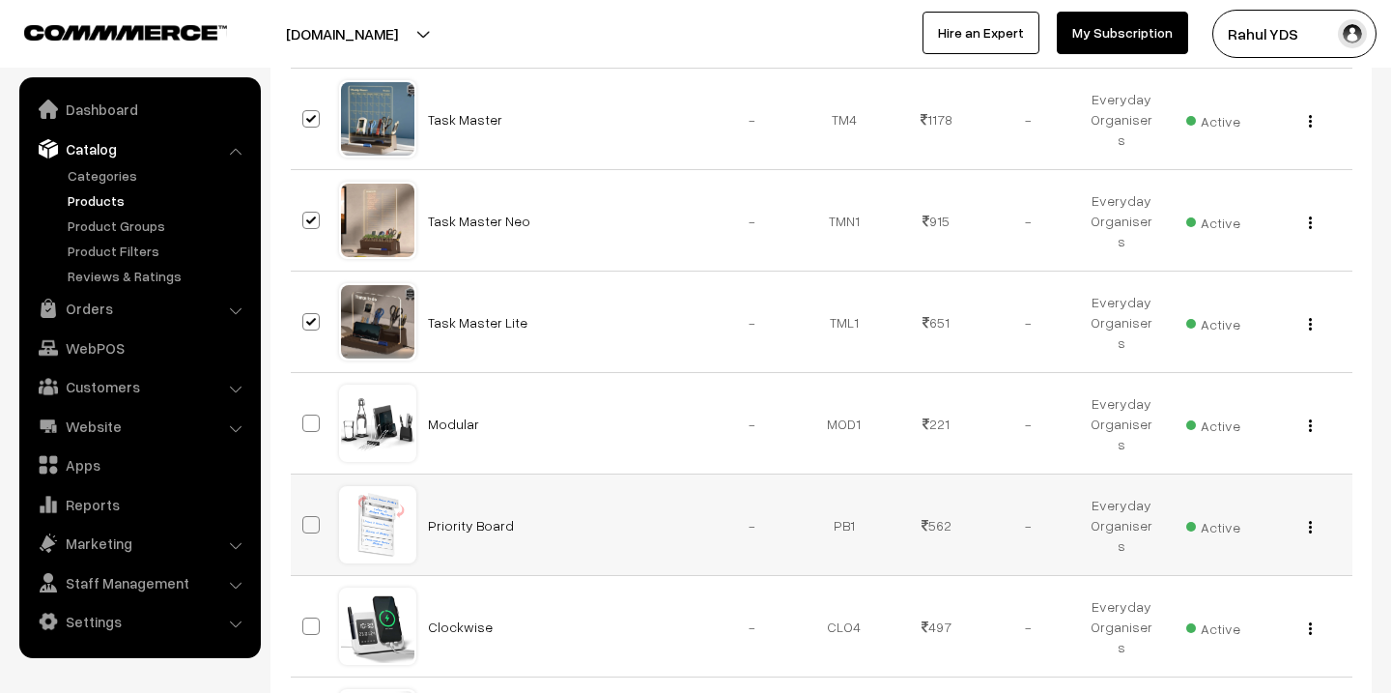
click at [305, 521] on span at bounding box center [310, 524] width 17 height 17
click at [305, 519] on input "checkbox" at bounding box center [299, 512] width 13 height 13
checkbox input "true"
click at [303, 623] on span at bounding box center [310, 625] width 17 height 17
click at [303, 620] on input "checkbox" at bounding box center [299, 614] width 13 height 13
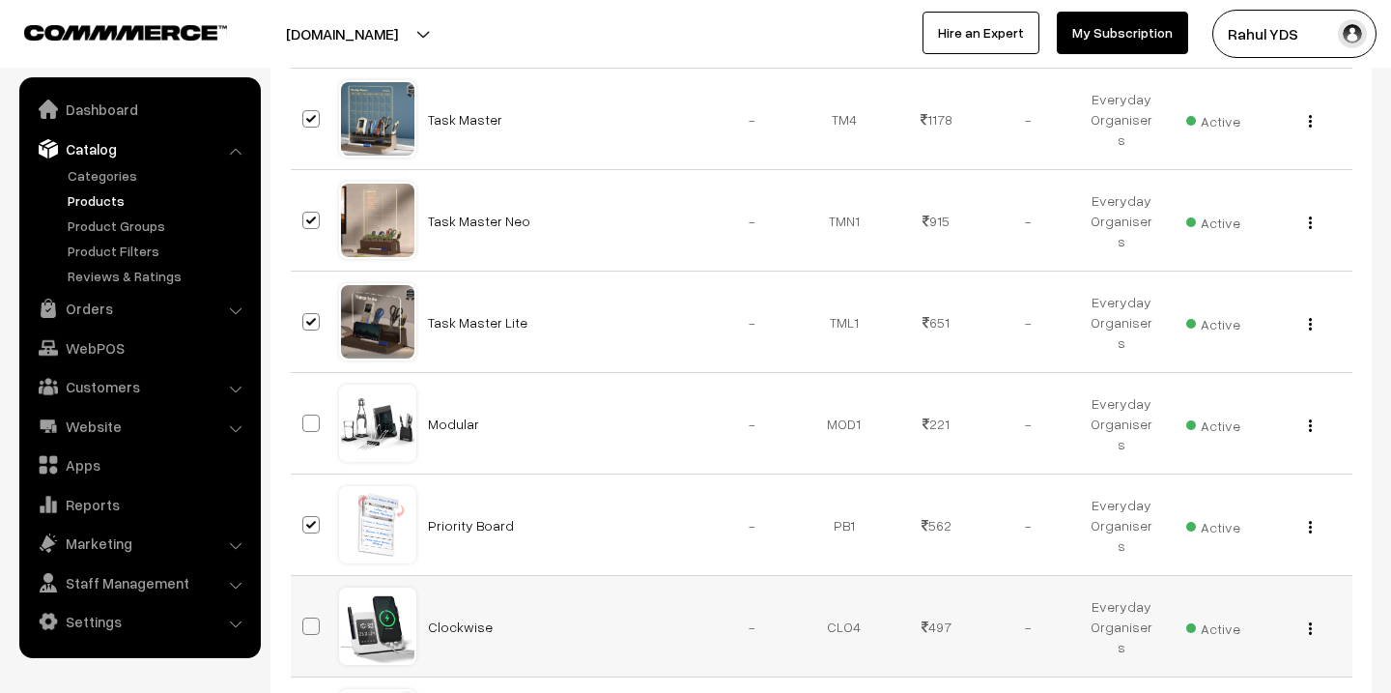
checkbox input "true"
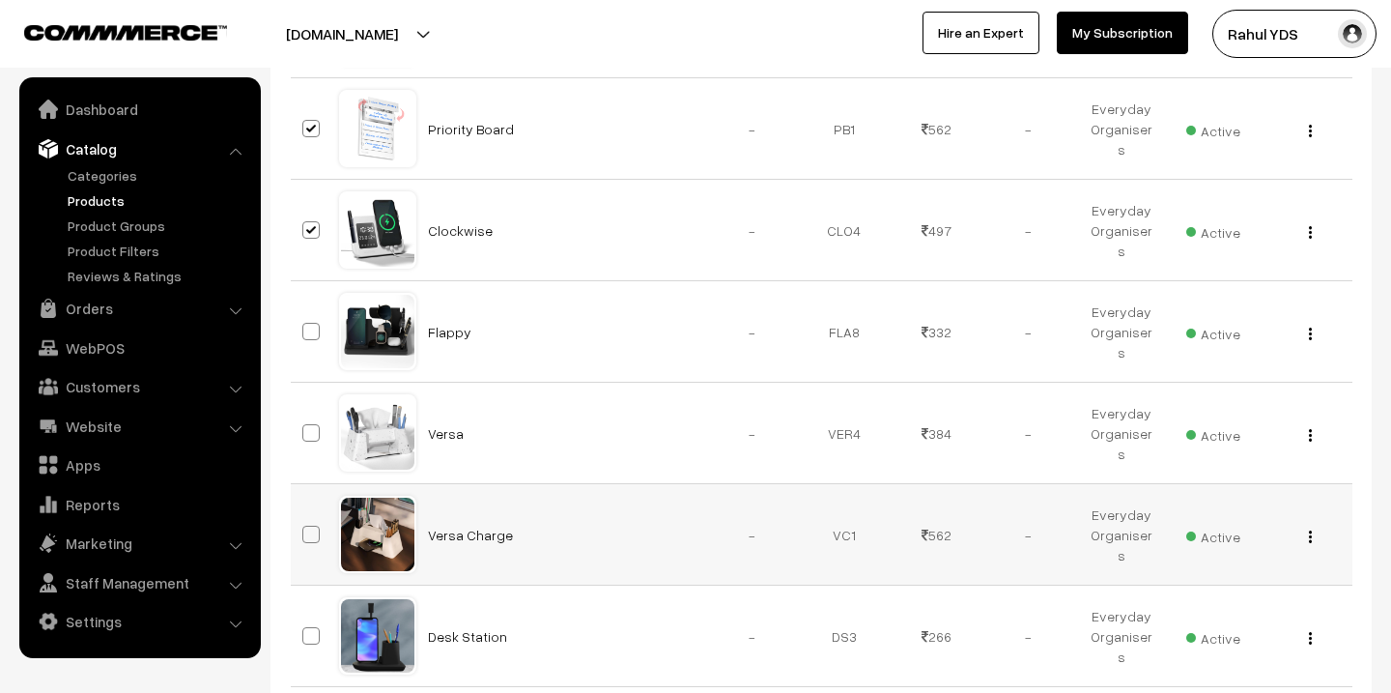
scroll to position [1265, 0]
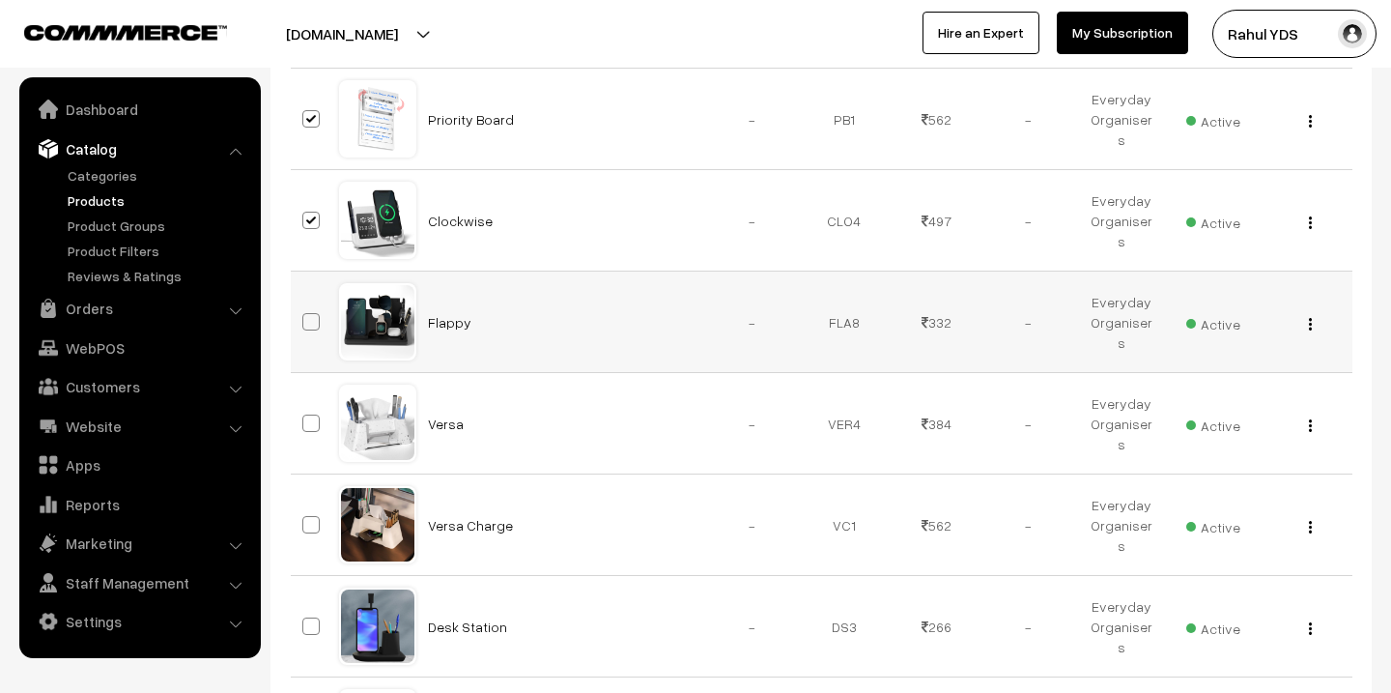
click at [310, 315] on span at bounding box center [310, 321] width 17 height 17
click at [305, 315] on input "checkbox" at bounding box center [299, 309] width 13 height 13
checkbox input "true"
click at [309, 424] on span at bounding box center [310, 422] width 17 height 17
click at [305, 417] on input "checkbox" at bounding box center [299, 411] width 13 height 13
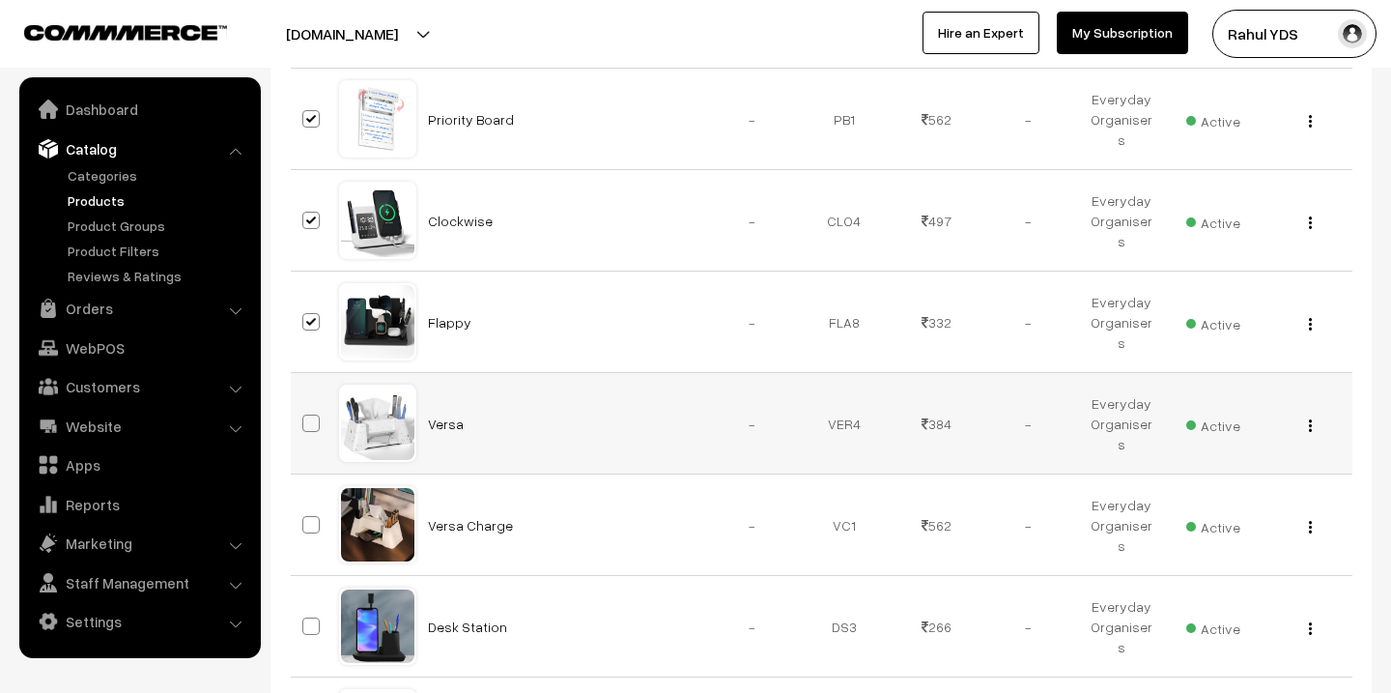
checkbox input "true"
click at [314, 510] on td at bounding box center [315, 524] width 48 height 101
click at [312, 524] on span at bounding box center [310, 524] width 17 height 17
click at [305, 519] on input "checkbox" at bounding box center [299, 512] width 13 height 13
checkbox input "true"
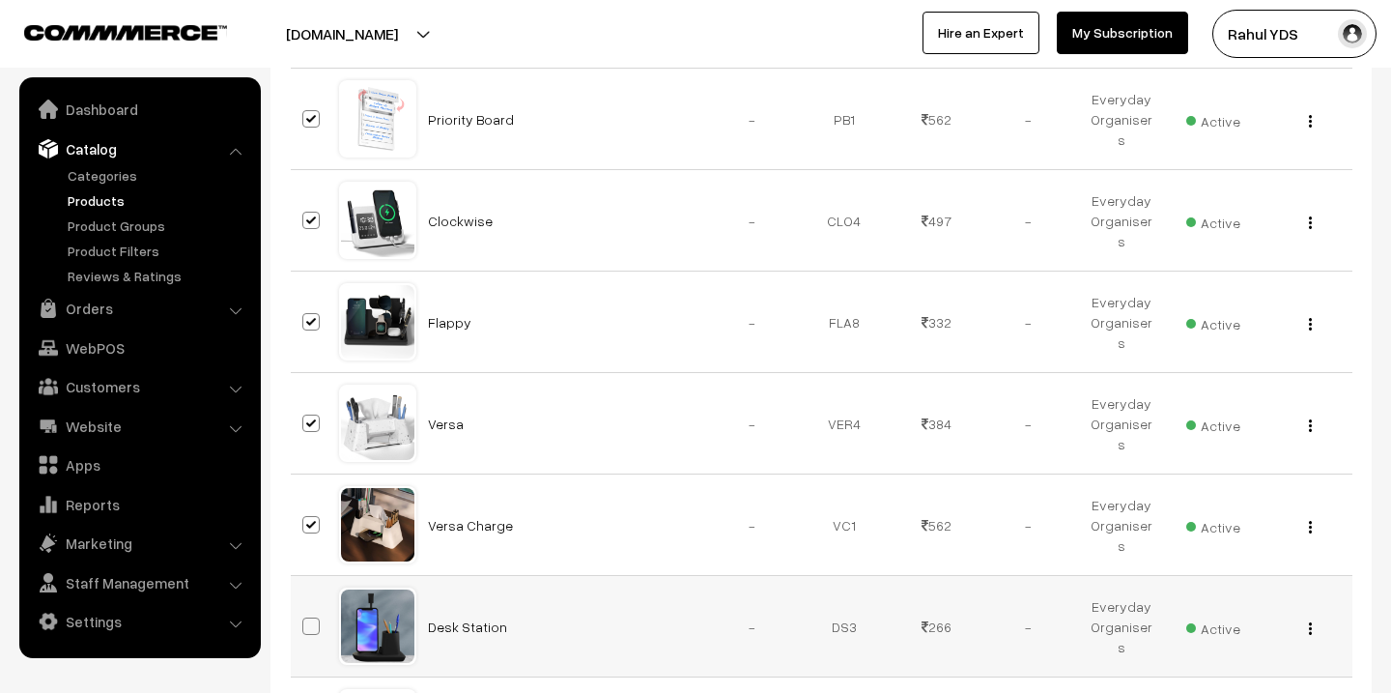
click at [311, 619] on span at bounding box center [310, 625] width 17 height 17
click at [305, 619] on input "checkbox" at bounding box center [299, 614] width 13 height 13
checkbox input "true"
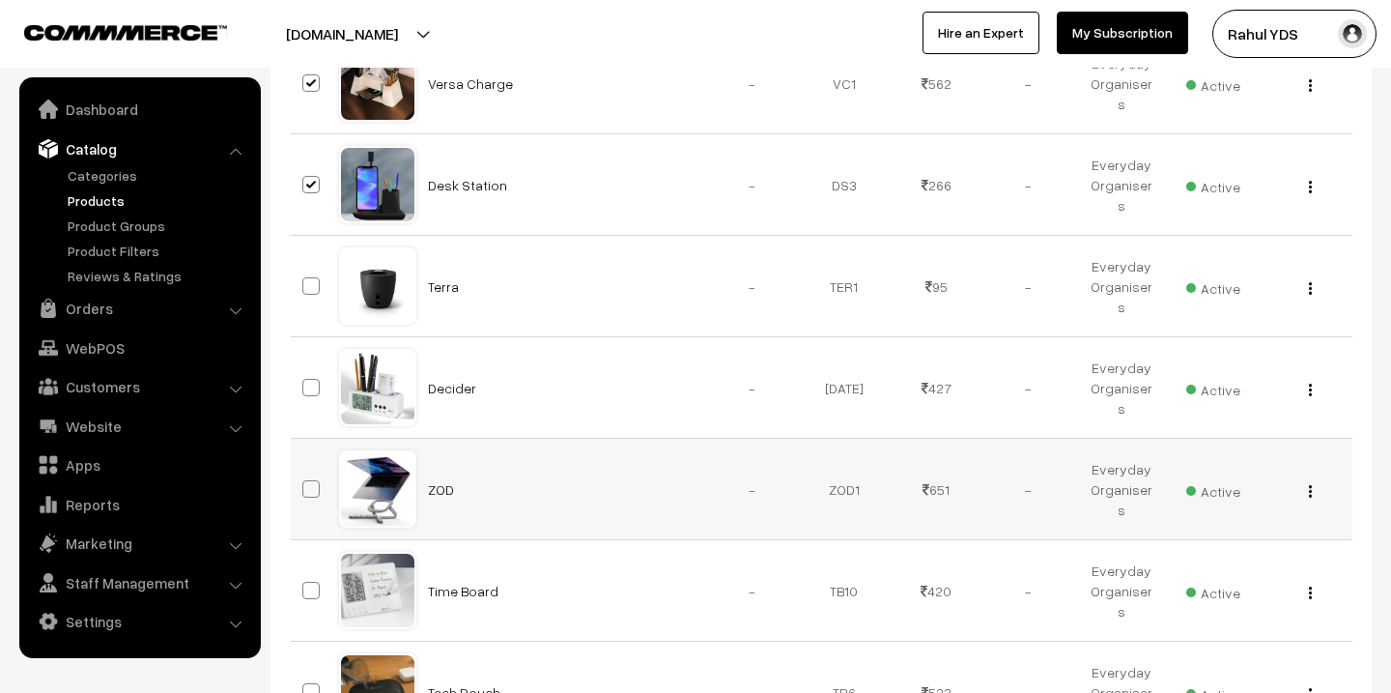
scroll to position [1711, 0]
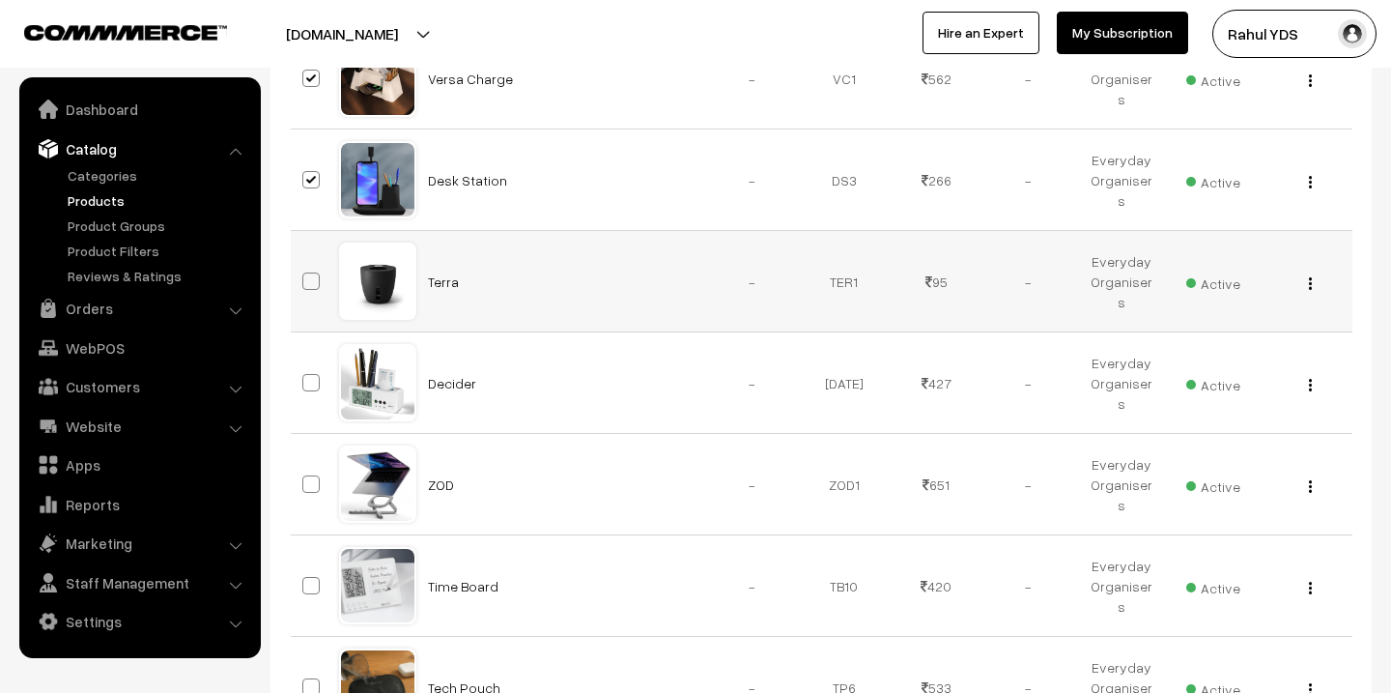
click at [311, 282] on span at bounding box center [310, 280] width 17 height 17
click at [305, 275] on input "checkbox" at bounding box center [299, 269] width 13 height 13
checkbox input "true"
click at [311, 379] on span at bounding box center [310, 382] width 17 height 17
click at [305, 377] on input "checkbox" at bounding box center [299, 370] width 13 height 13
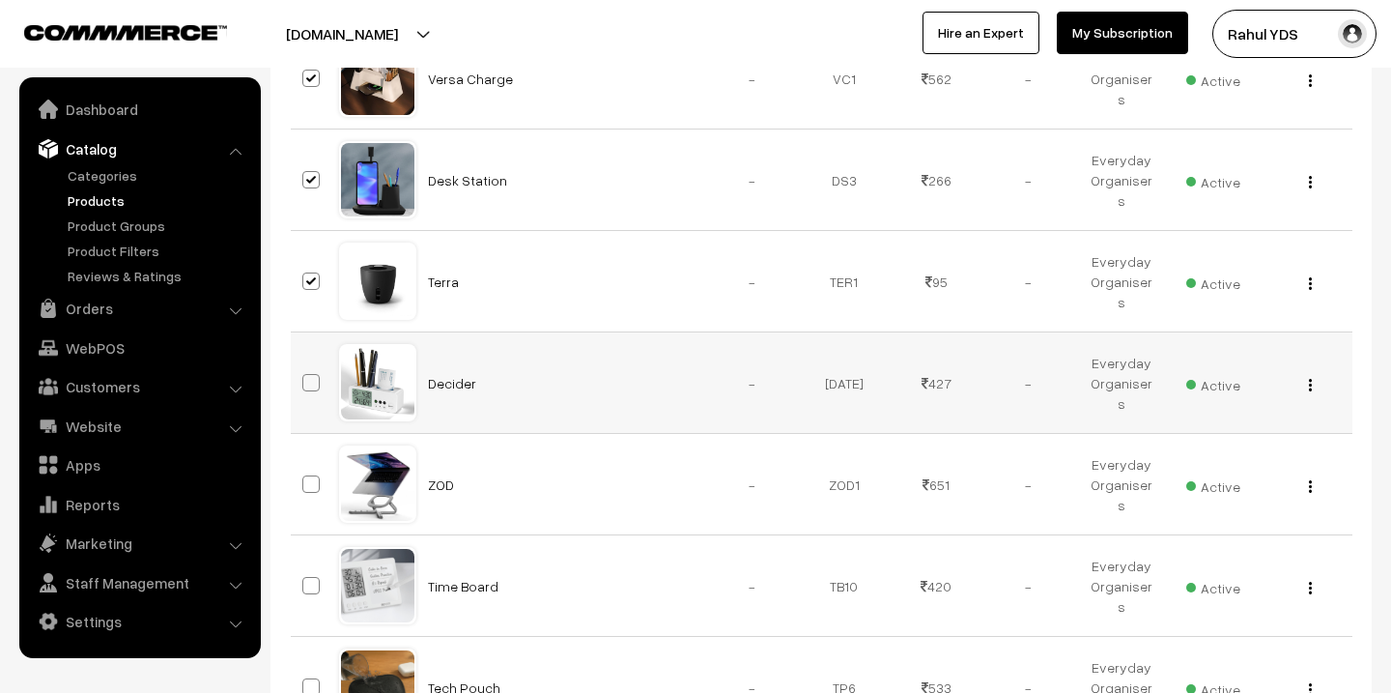
checkbox input "true"
click at [311, 477] on span at bounding box center [310, 483] width 17 height 17
click at [305, 477] on input "checkbox" at bounding box center [299, 472] width 13 height 13
click at [311, 485] on span at bounding box center [310, 483] width 17 height 17
click at [305, 478] on input "checkbox" at bounding box center [299, 472] width 13 height 13
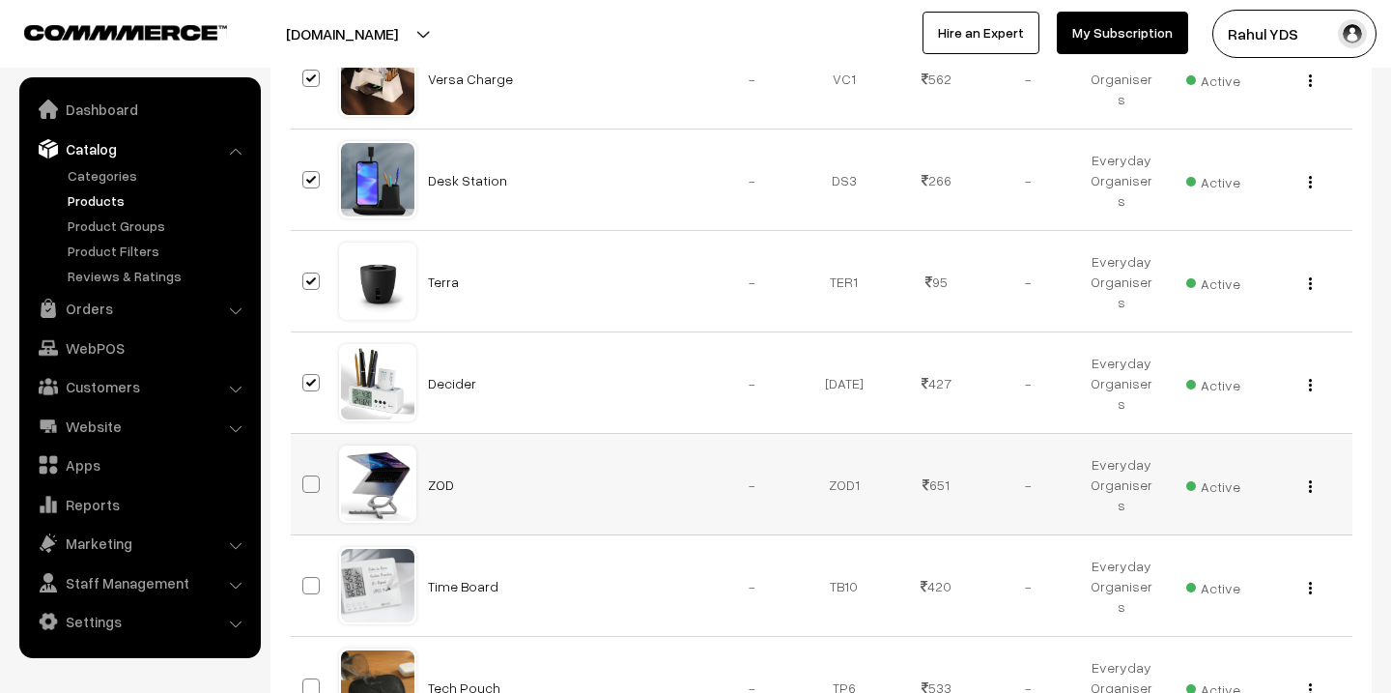
click at [314, 490] on span at bounding box center [310, 483] width 17 height 17
click at [305, 478] on input "checkbox" at bounding box center [299, 472] width 13 height 13
checkbox input "true"
click at [306, 586] on span at bounding box center [310, 585] width 17 height 17
click at [305, 580] on input "checkbox" at bounding box center [299, 573] width 13 height 13
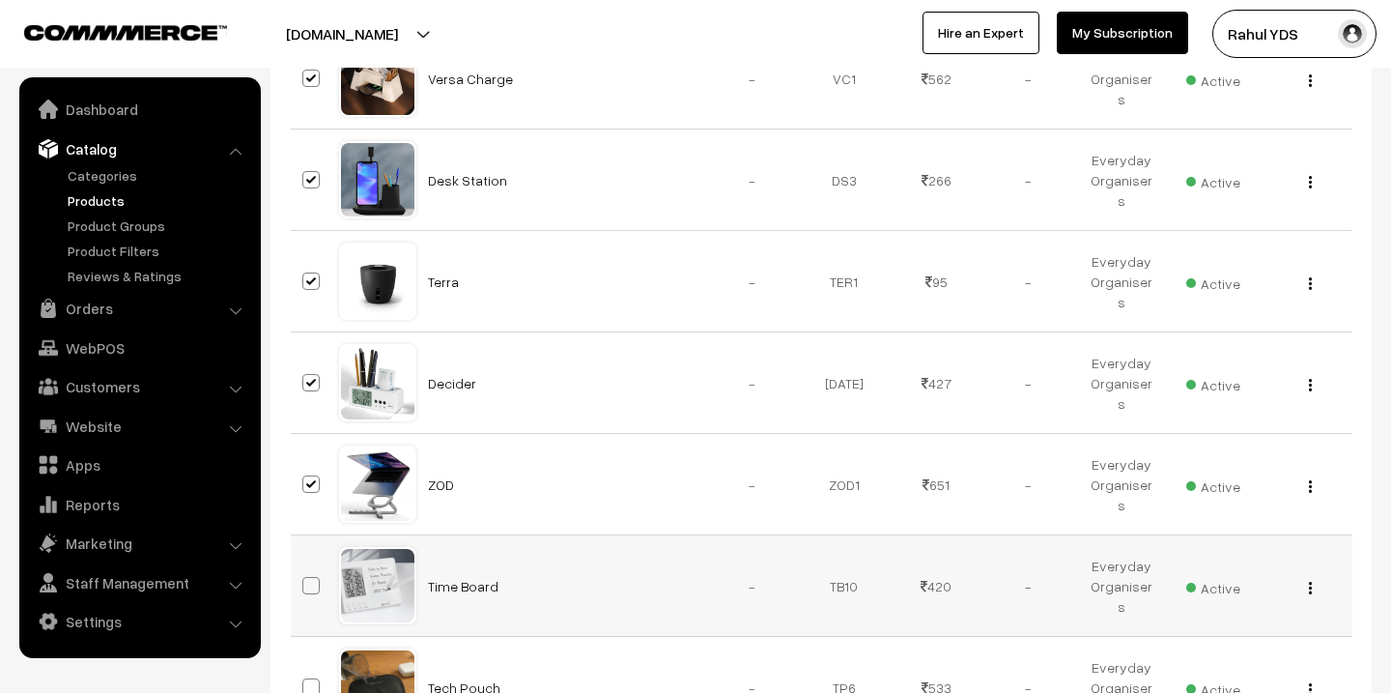
checkbox input "true"
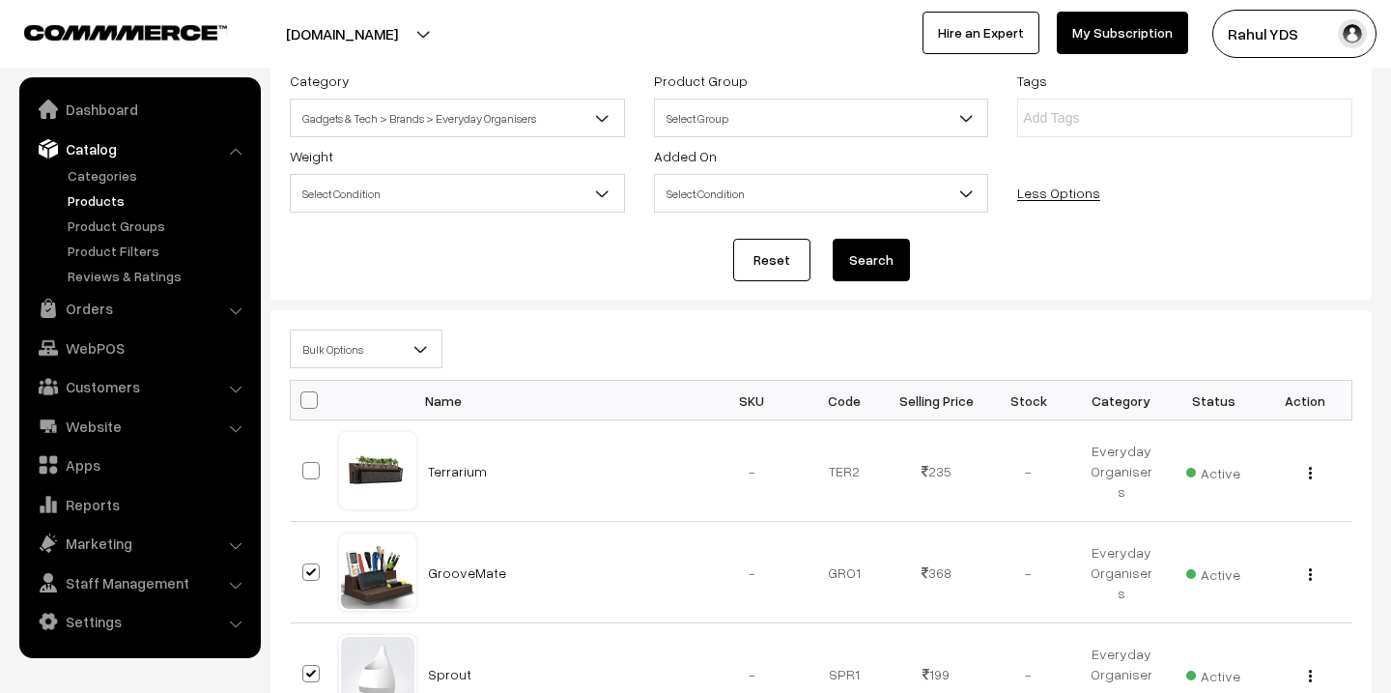
scroll to position [0, 0]
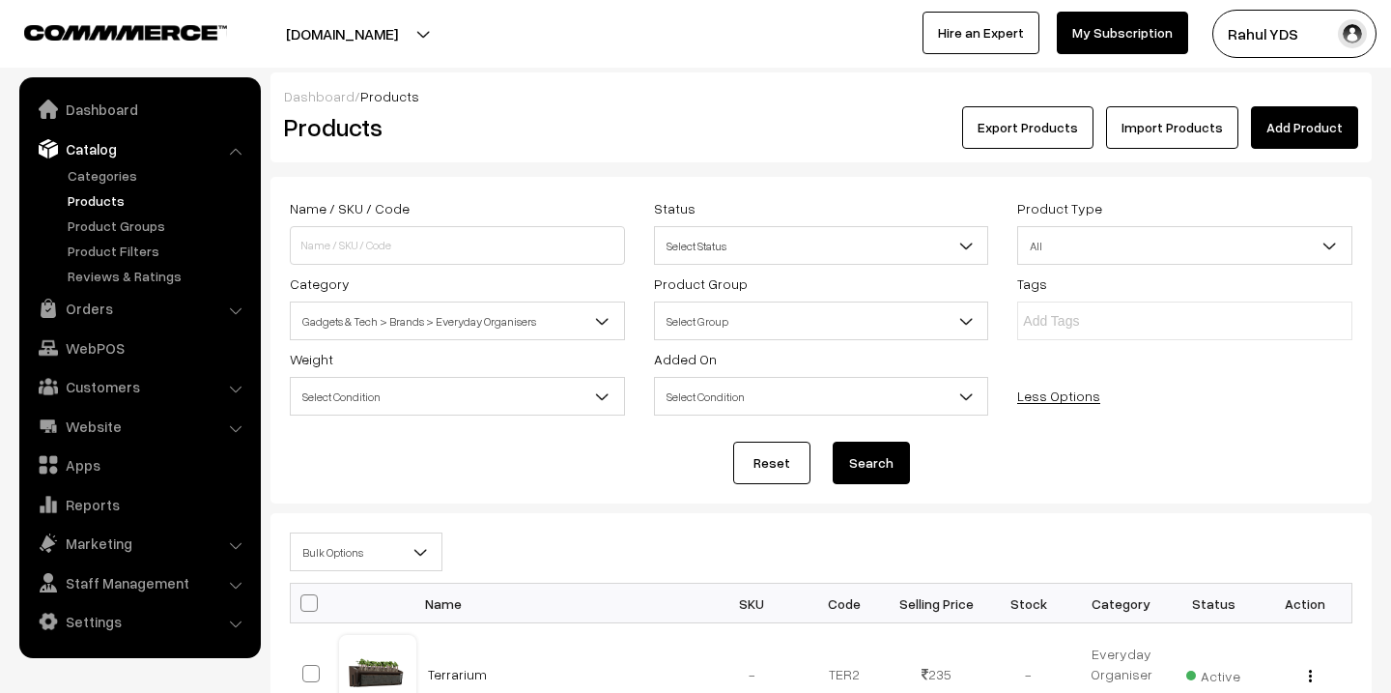
click at [377, 540] on span "Bulk Options" at bounding box center [366, 552] width 151 height 34
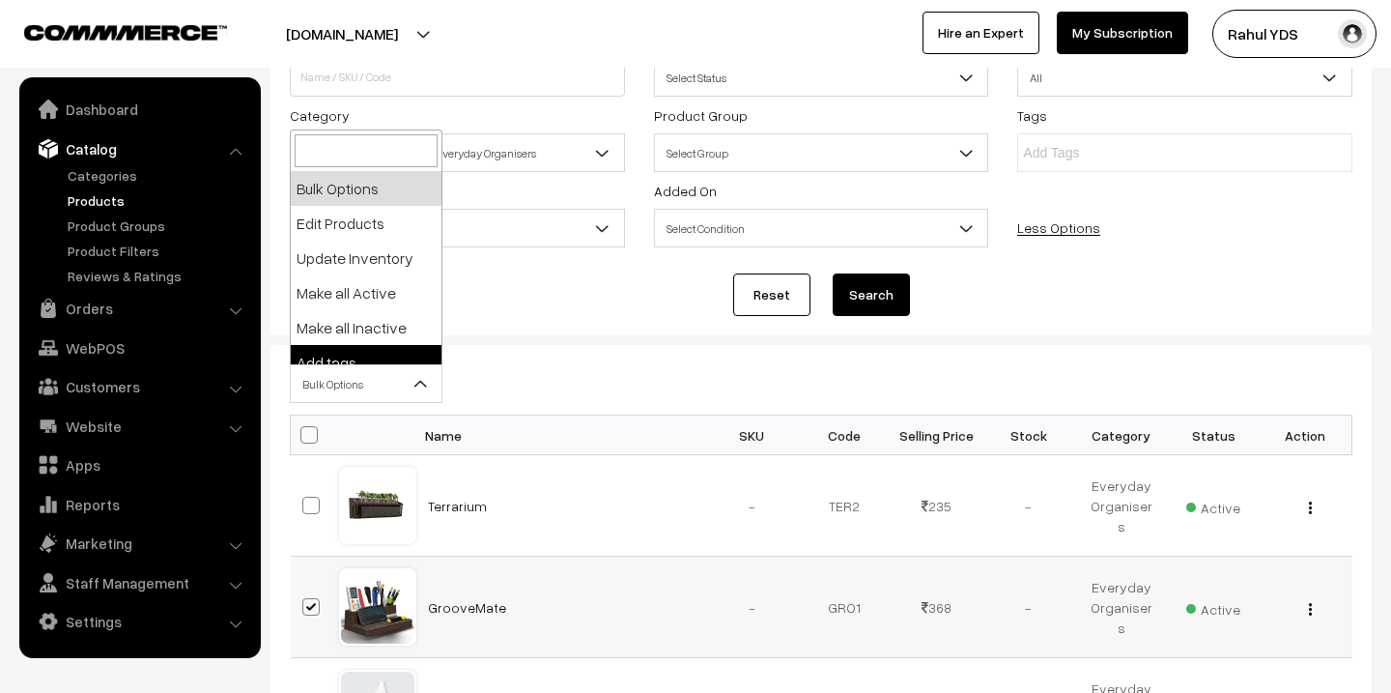
scroll to position [195, 0]
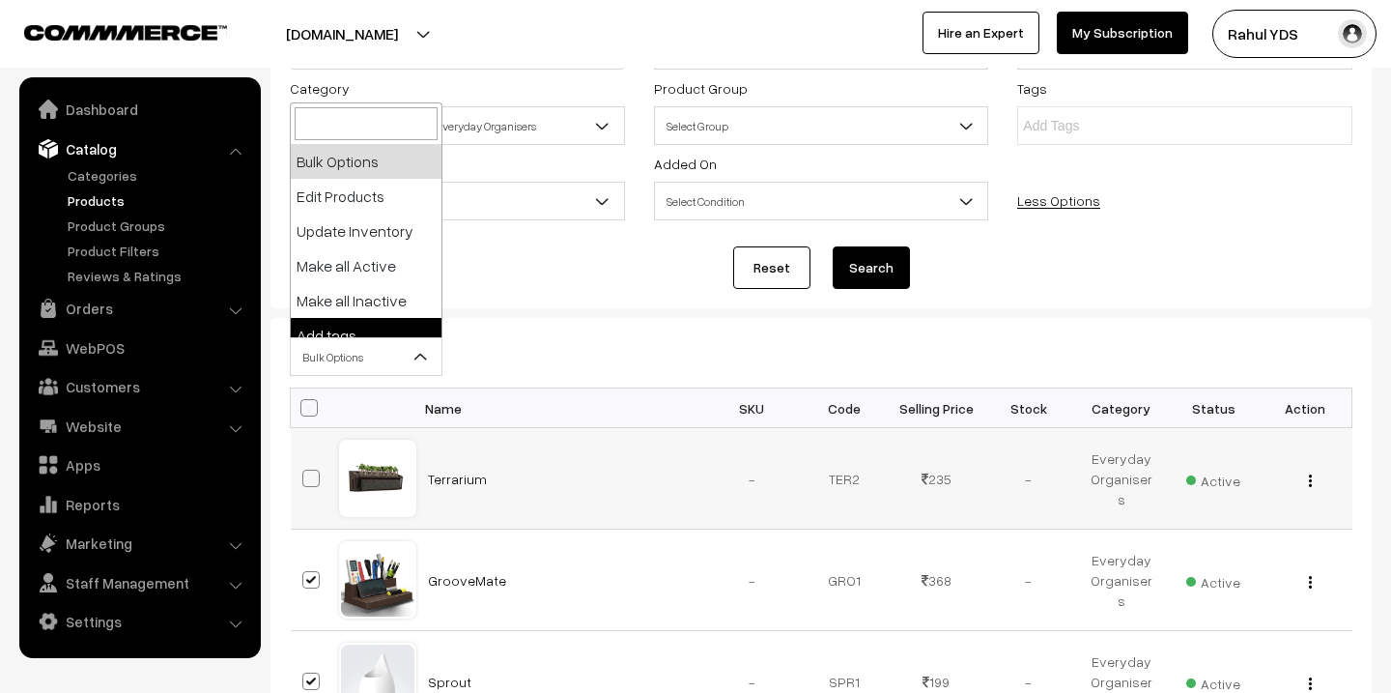
click at [310, 478] on span at bounding box center [310, 478] width 17 height 17
click at [305, 472] on input "checkbox" at bounding box center [299, 466] width 13 height 13
checkbox input "true"
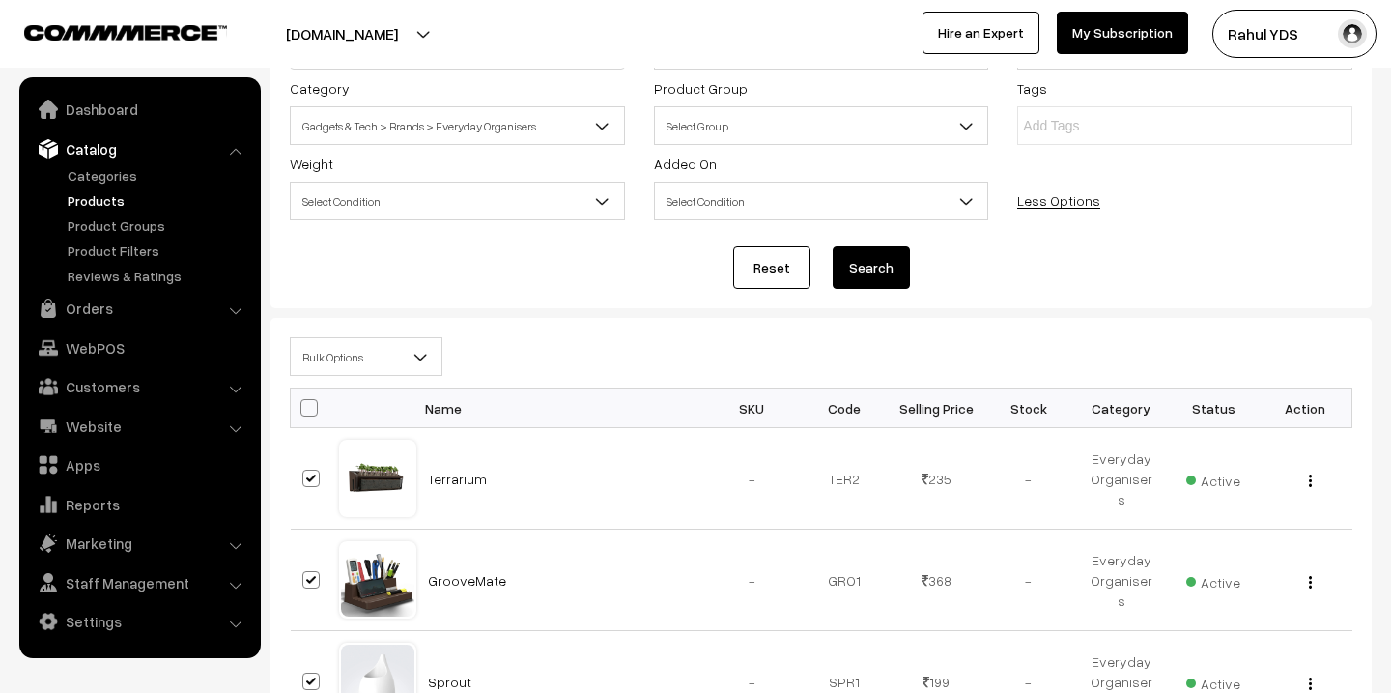
click at [335, 351] on span "Bulk Options" at bounding box center [366, 357] width 151 height 34
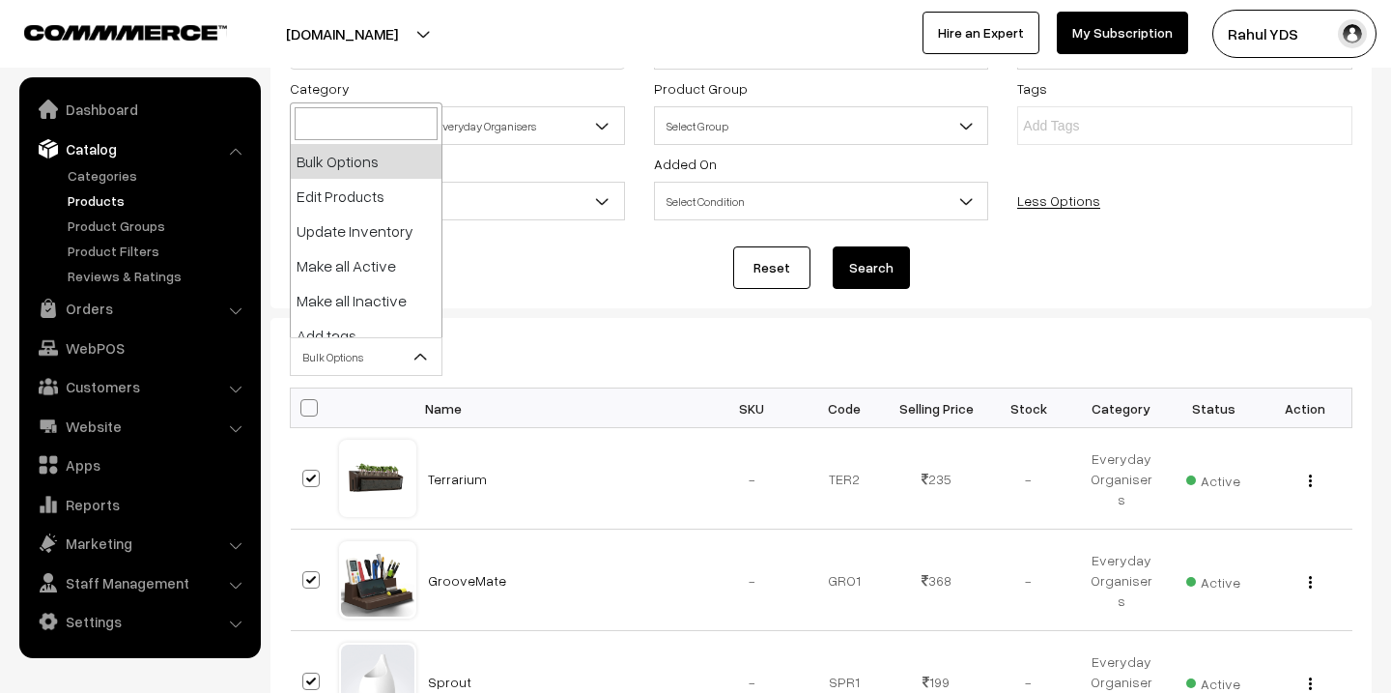
scroll to position [120, 0]
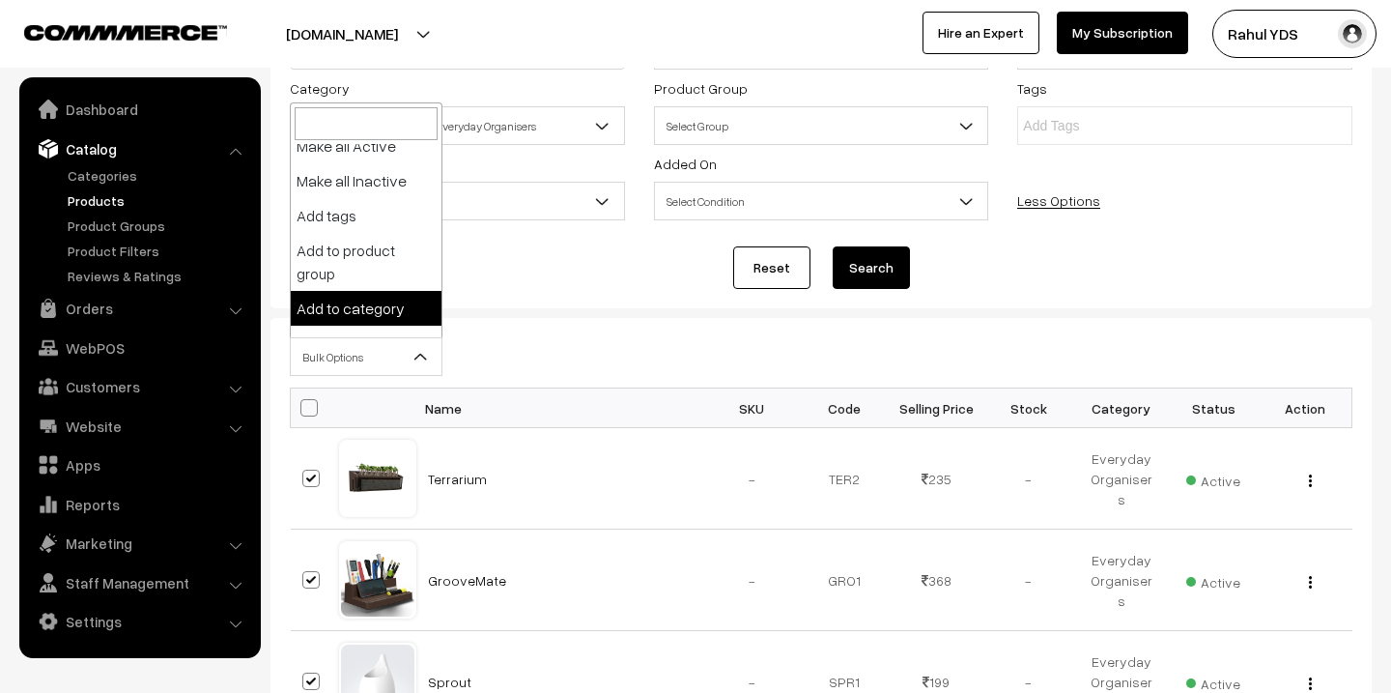
select select "category"
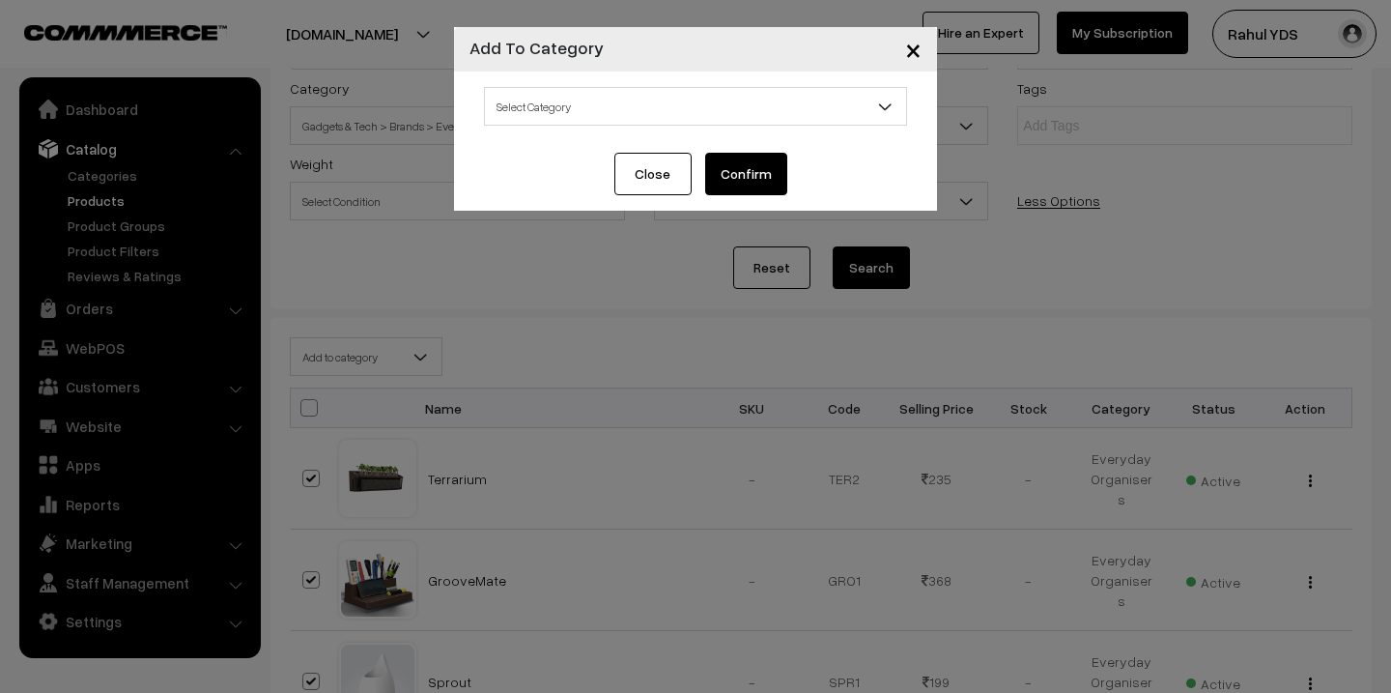
click at [705, 109] on span "Select Category" at bounding box center [695, 107] width 421 height 34
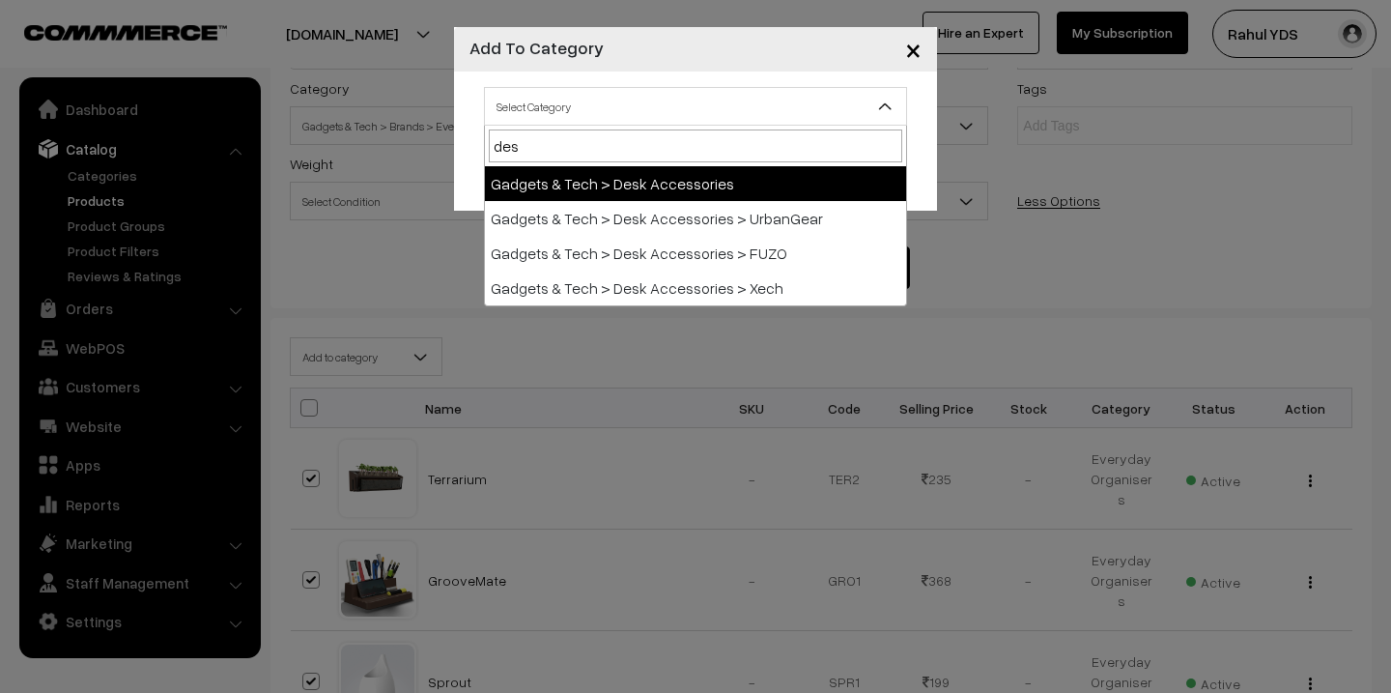
type input "desk"
select select "21"
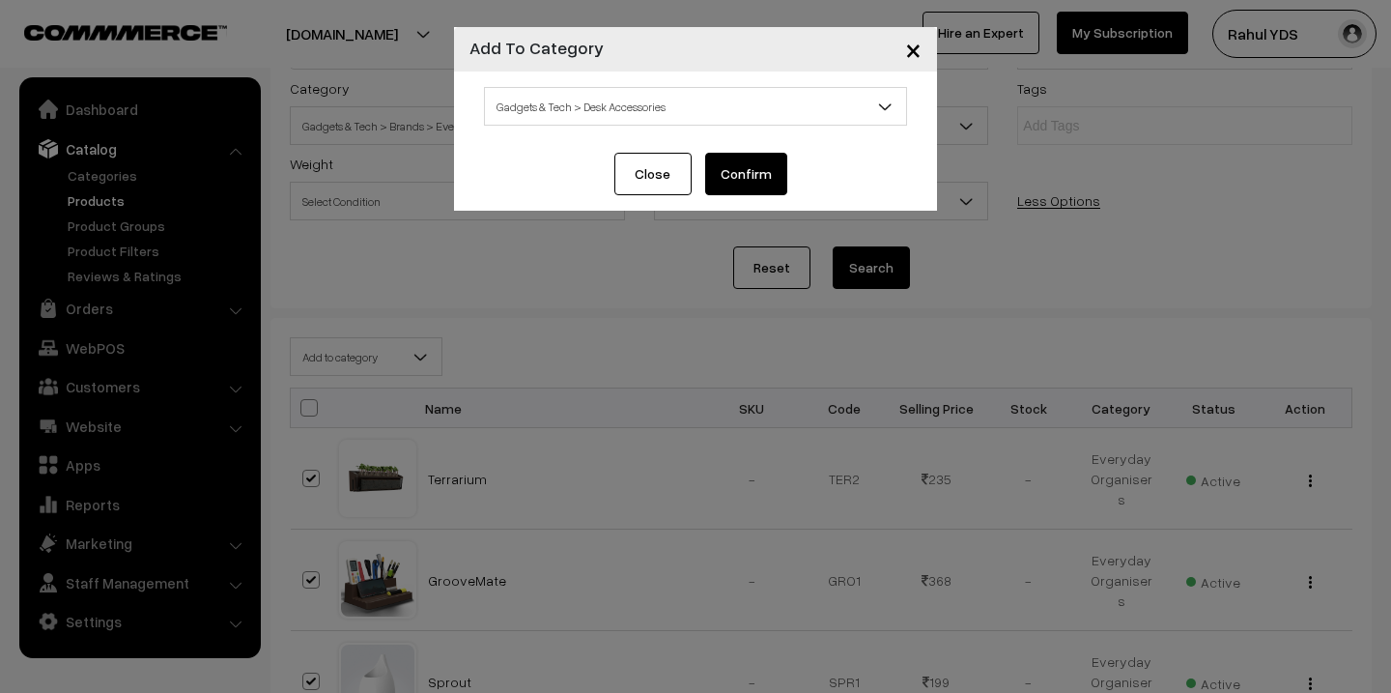
click at [739, 179] on button "Confirm" at bounding box center [746, 174] width 82 height 43
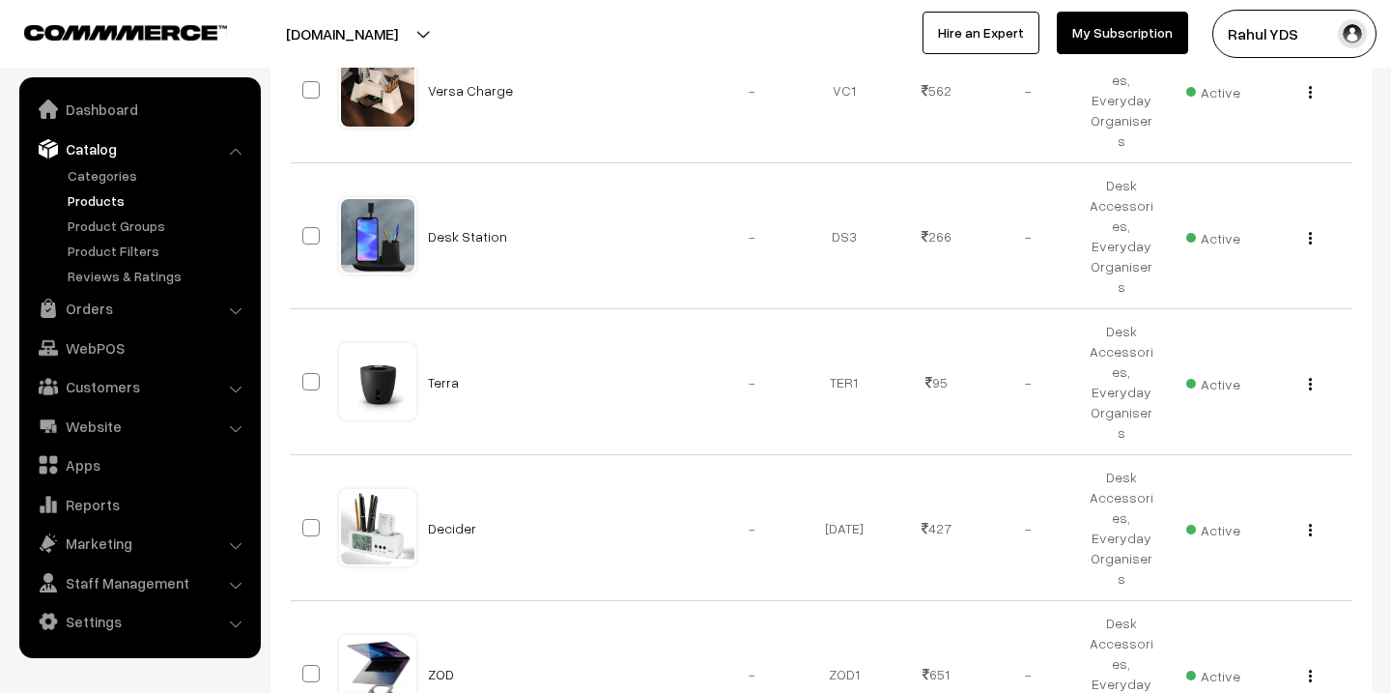
scroll to position [2165, 0]
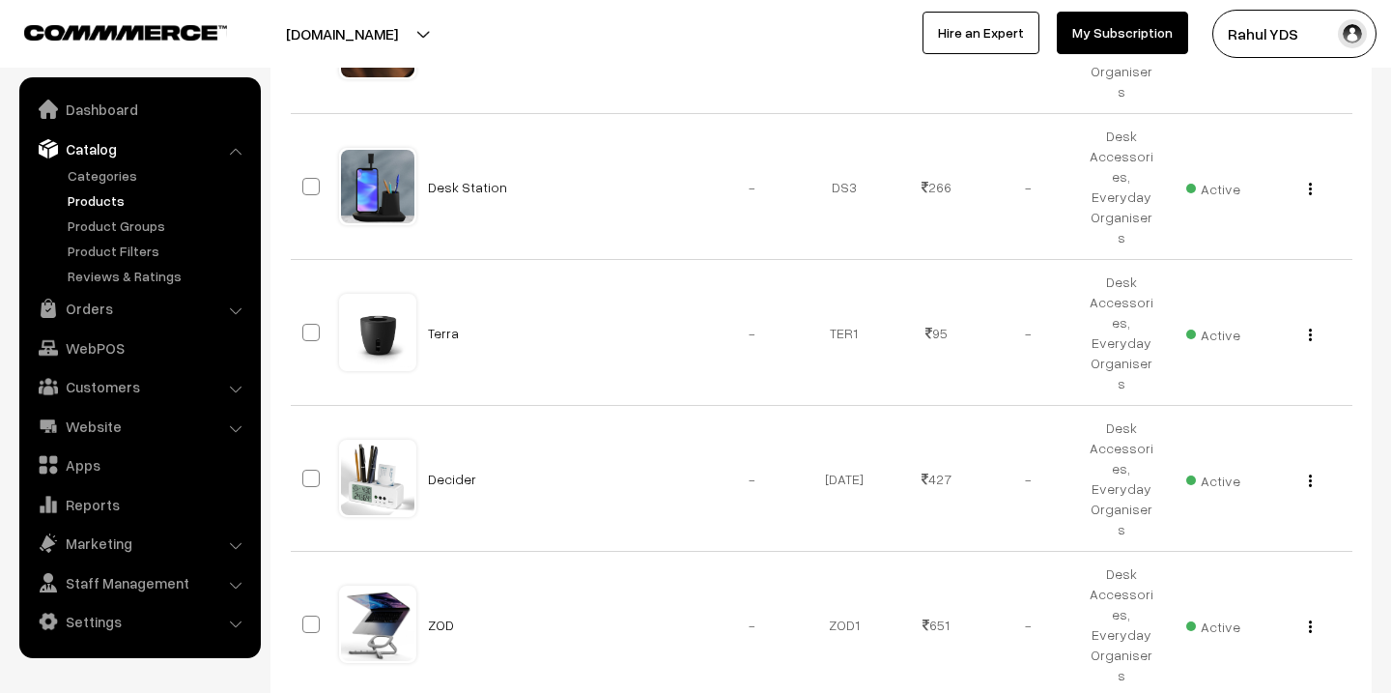
checkbox input "true"
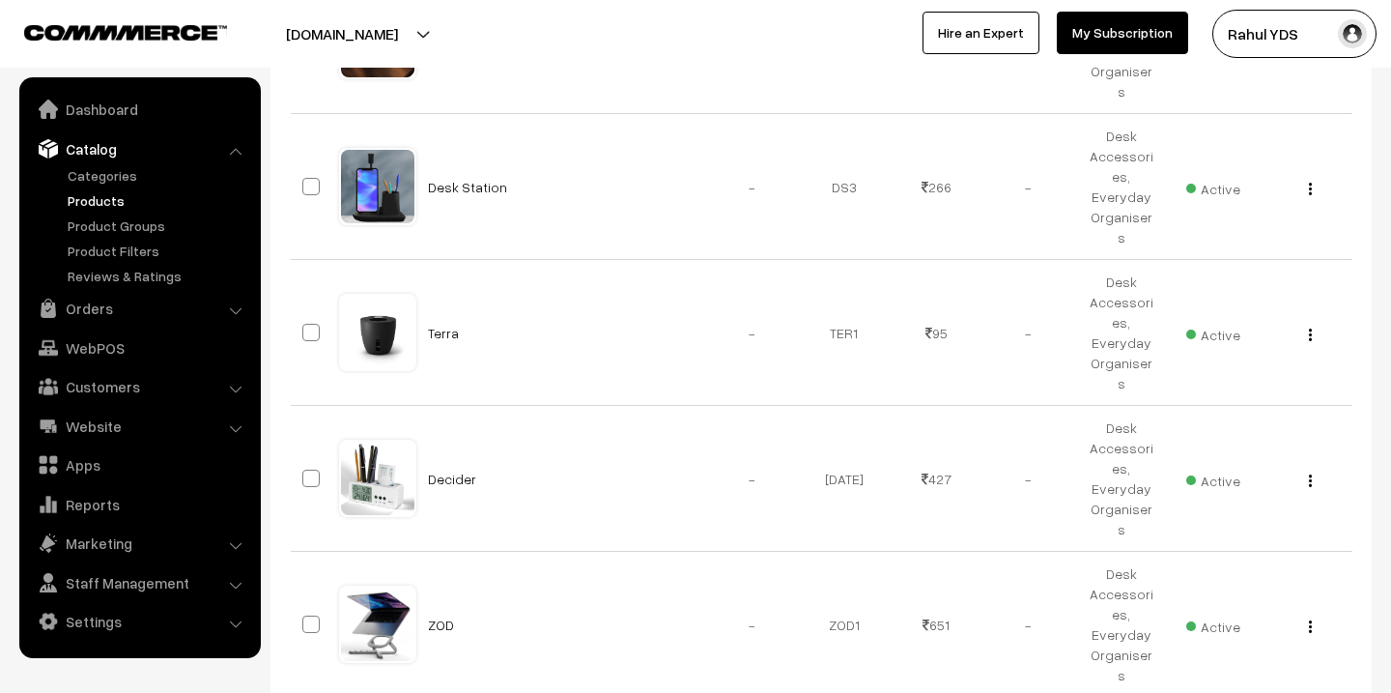
checkbox input "true"
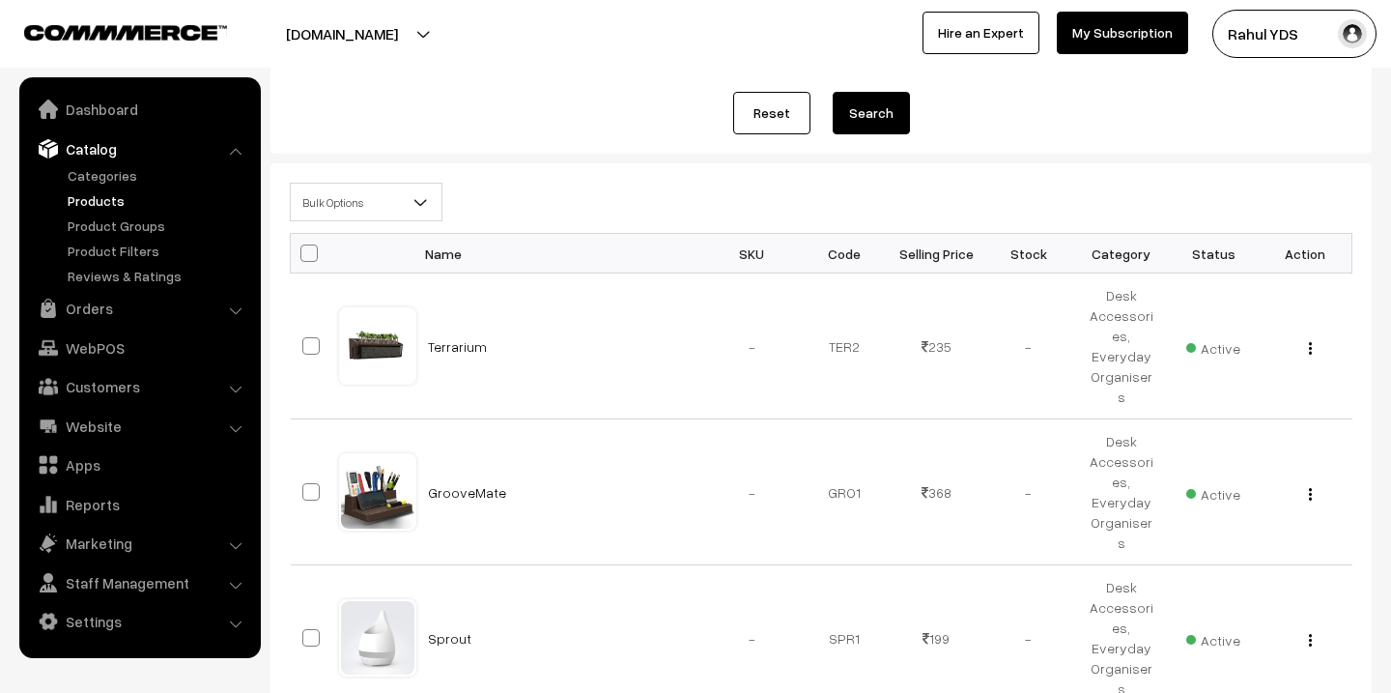
scroll to position [0, 0]
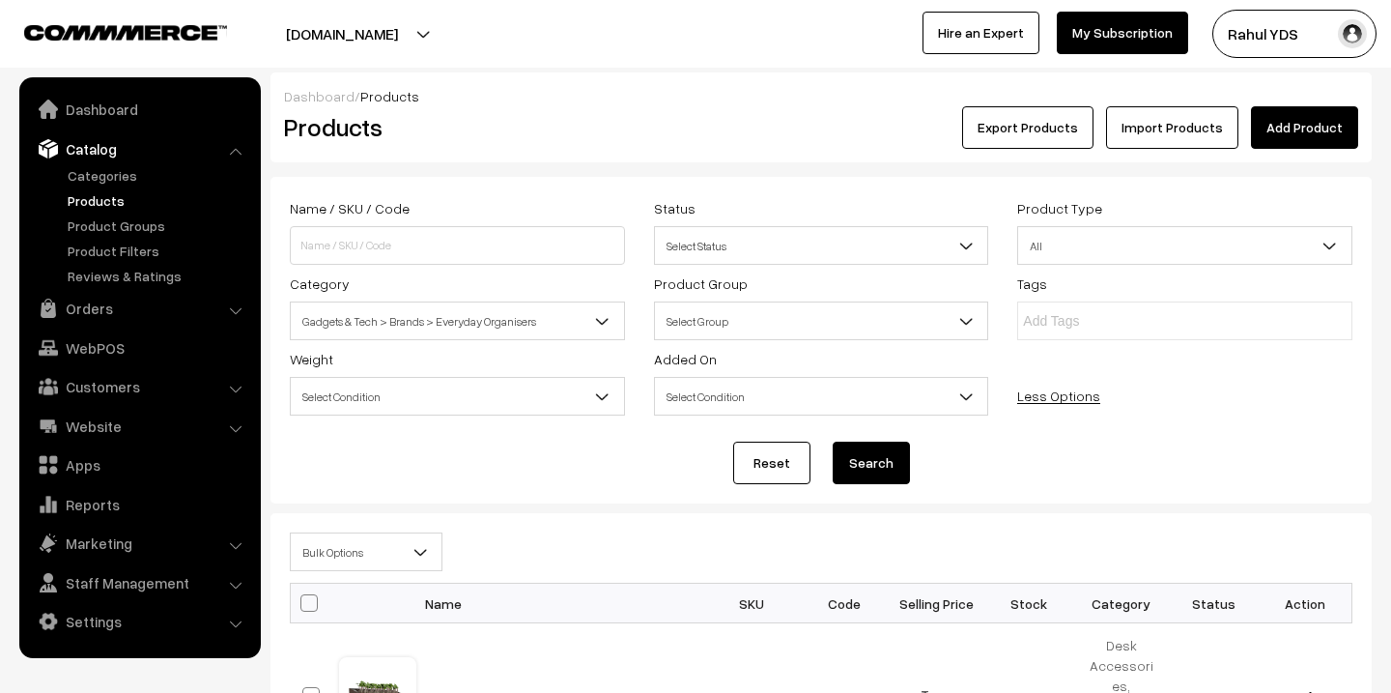
click at [354, 557] on span "Bulk Options" at bounding box center [366, 552] width 151 height 34
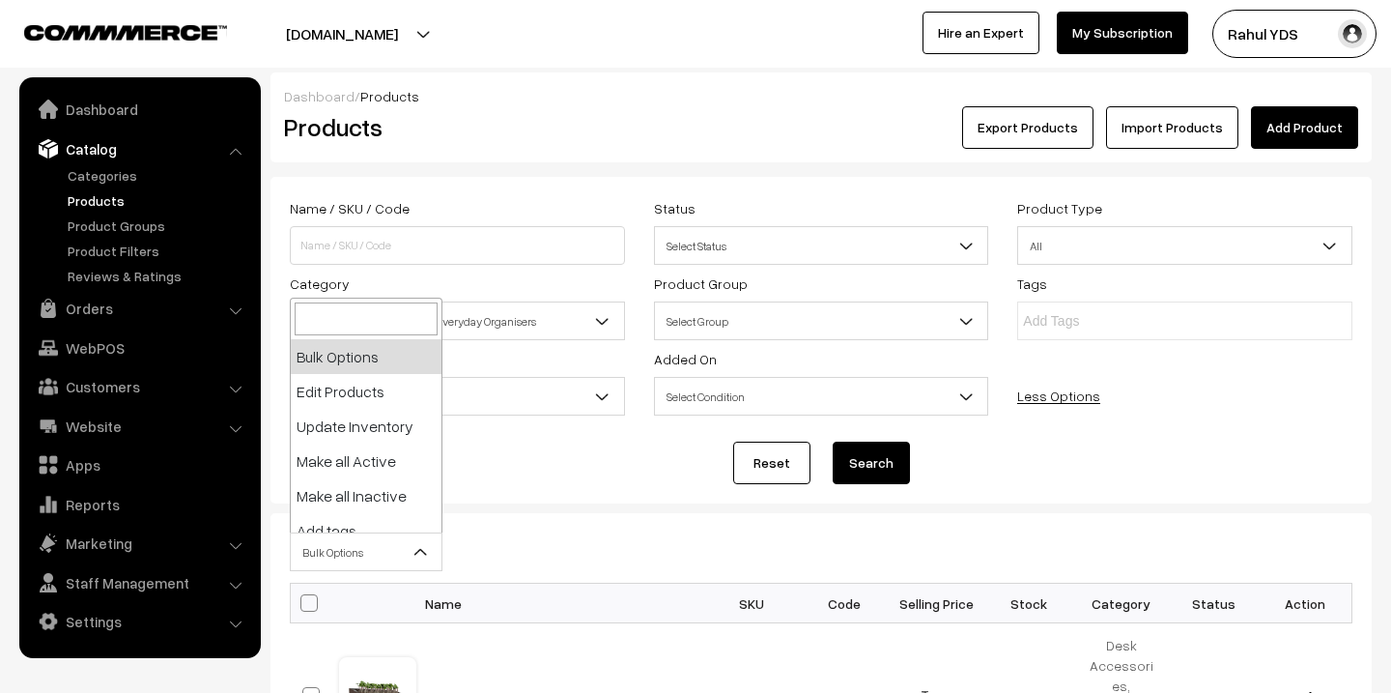
scroll to position [120, 0]
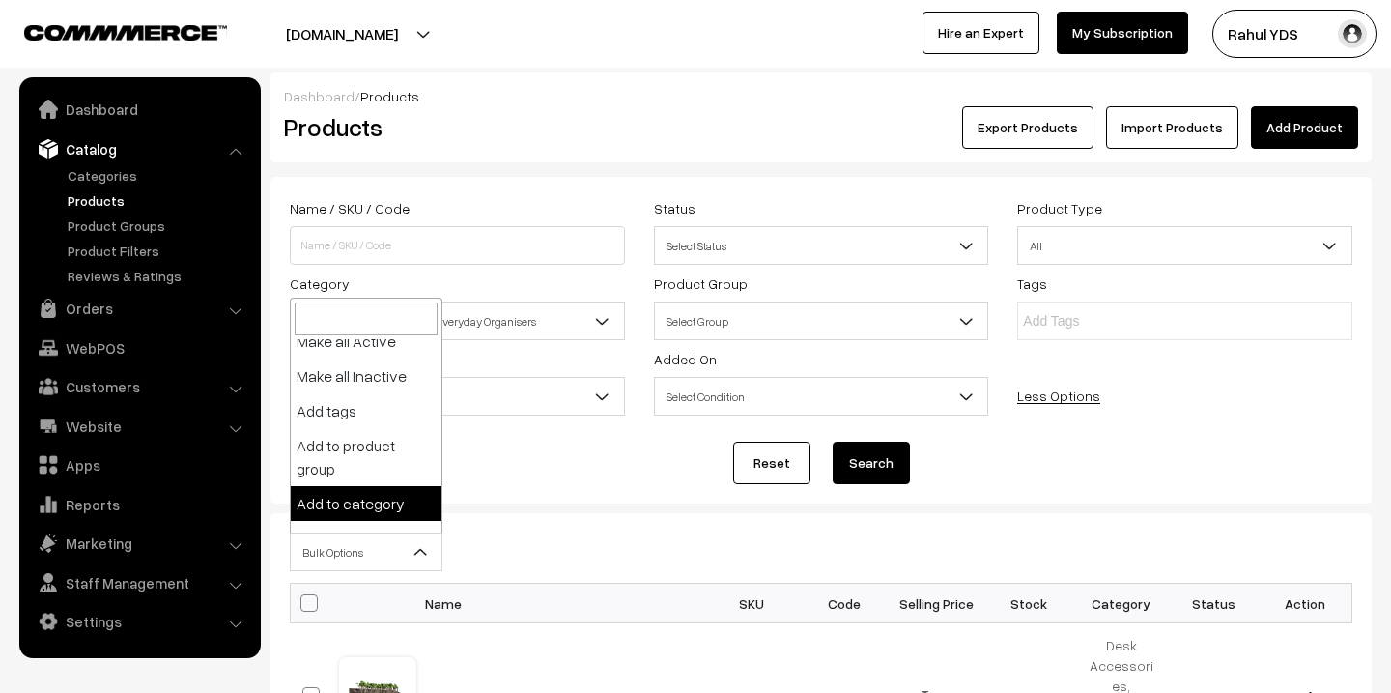
select select "category"
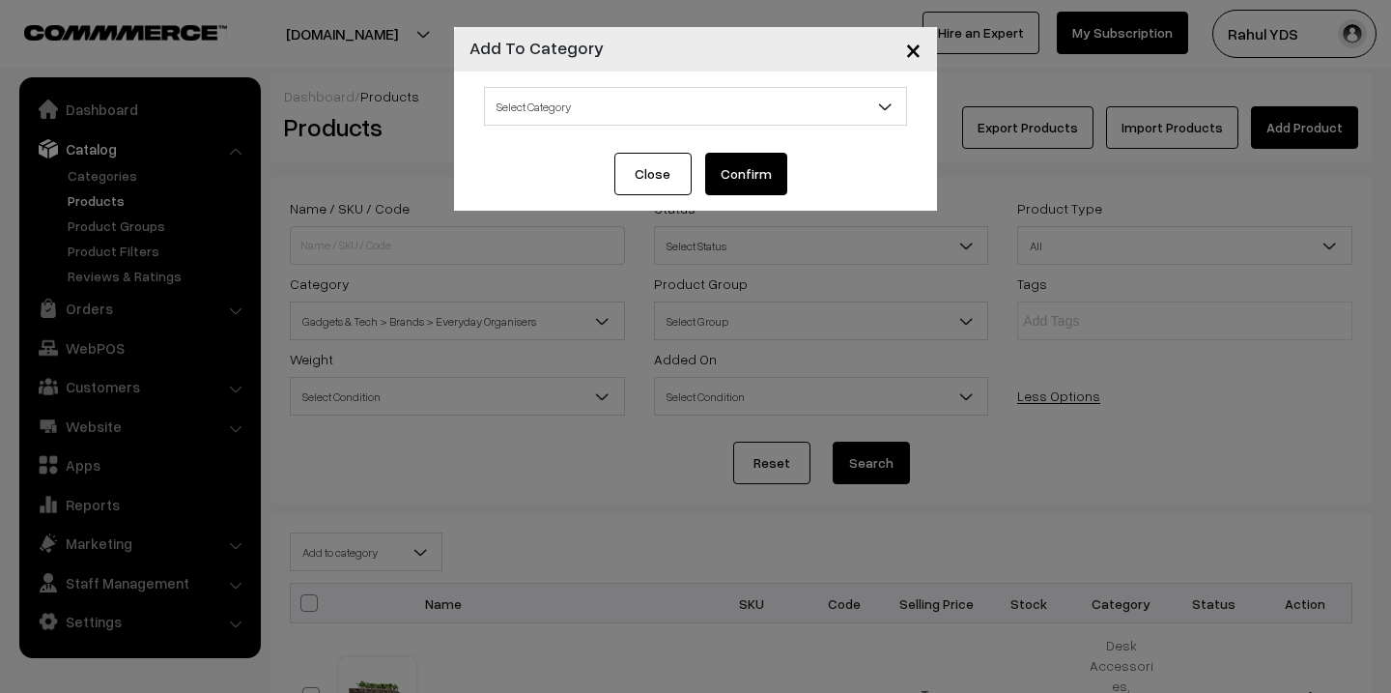
click at [690, 101] on span "Select Category" at bounding box center [695, 107] width 421 height 34
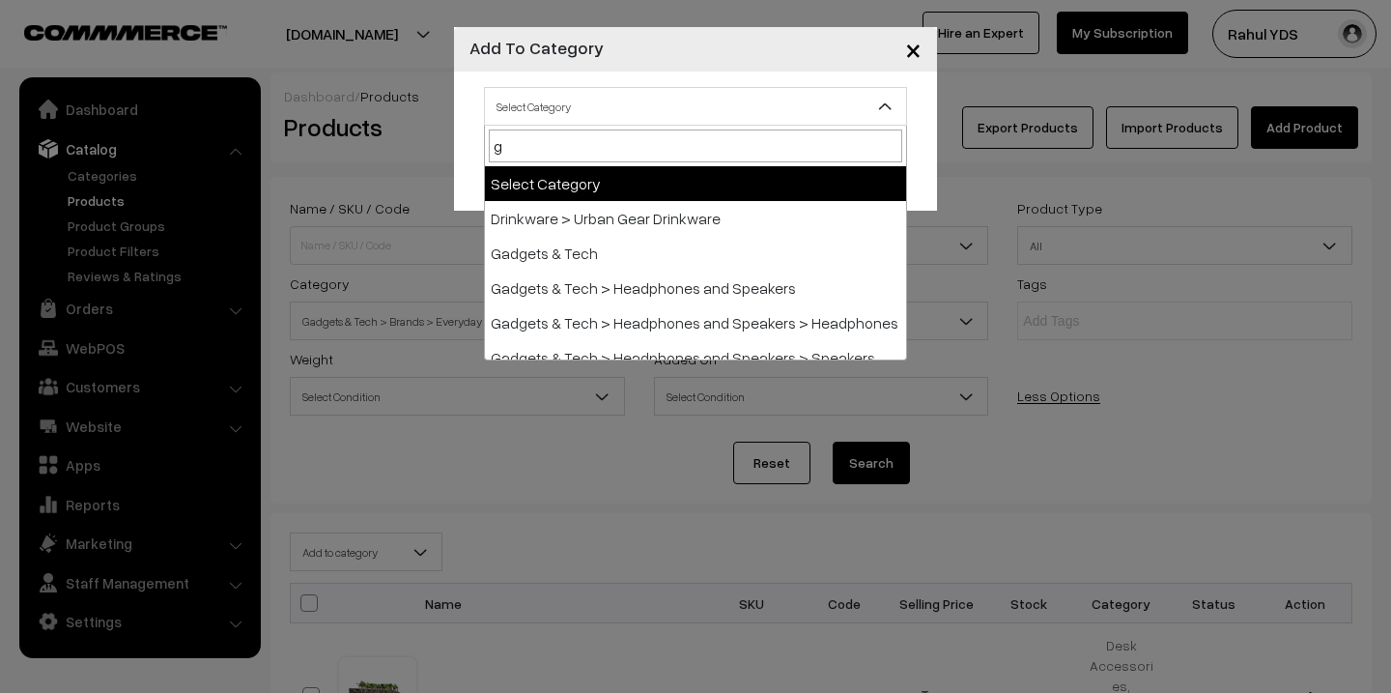
type input "ga"
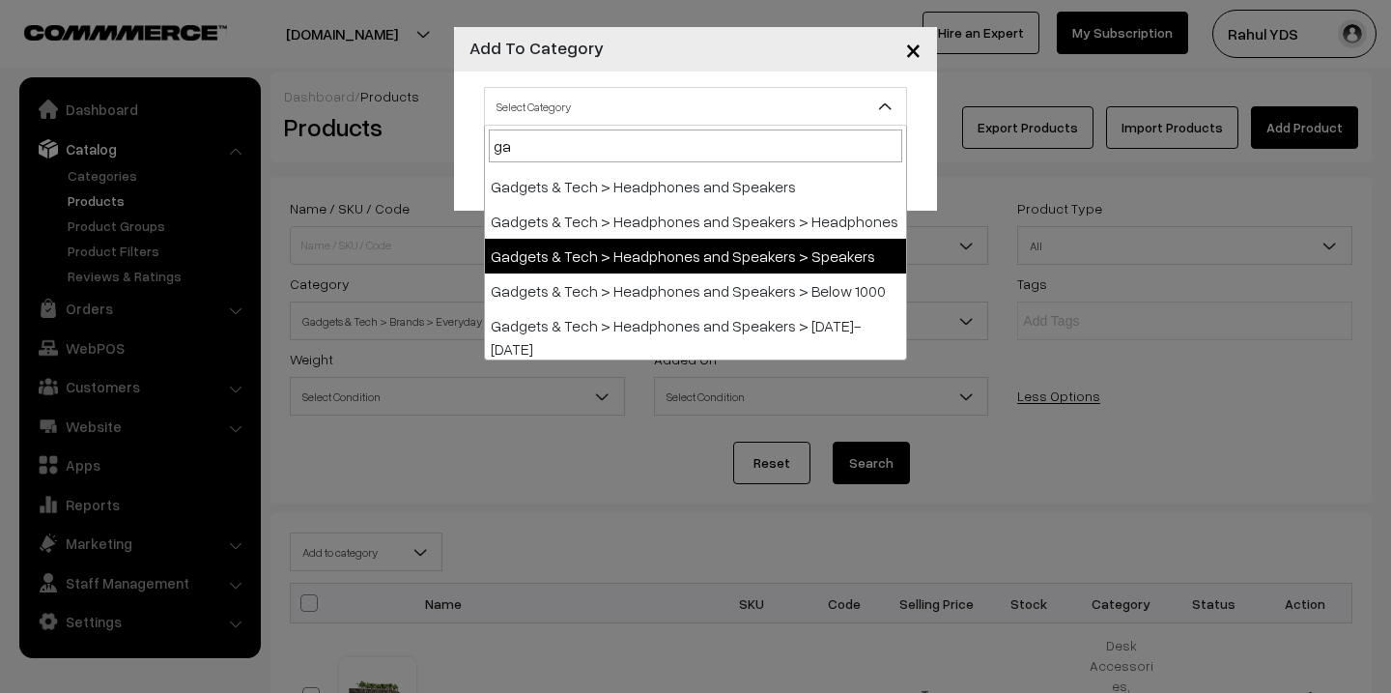
scroll to position [0, 0]
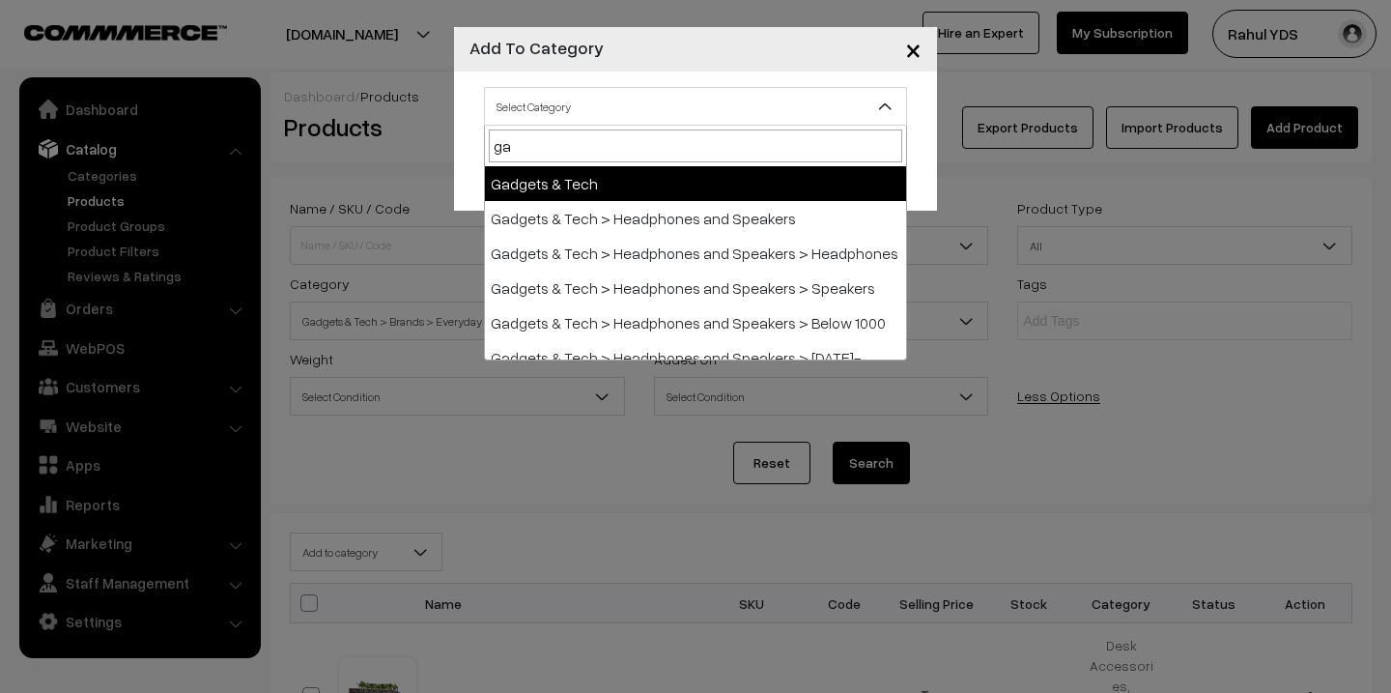
select select "5"
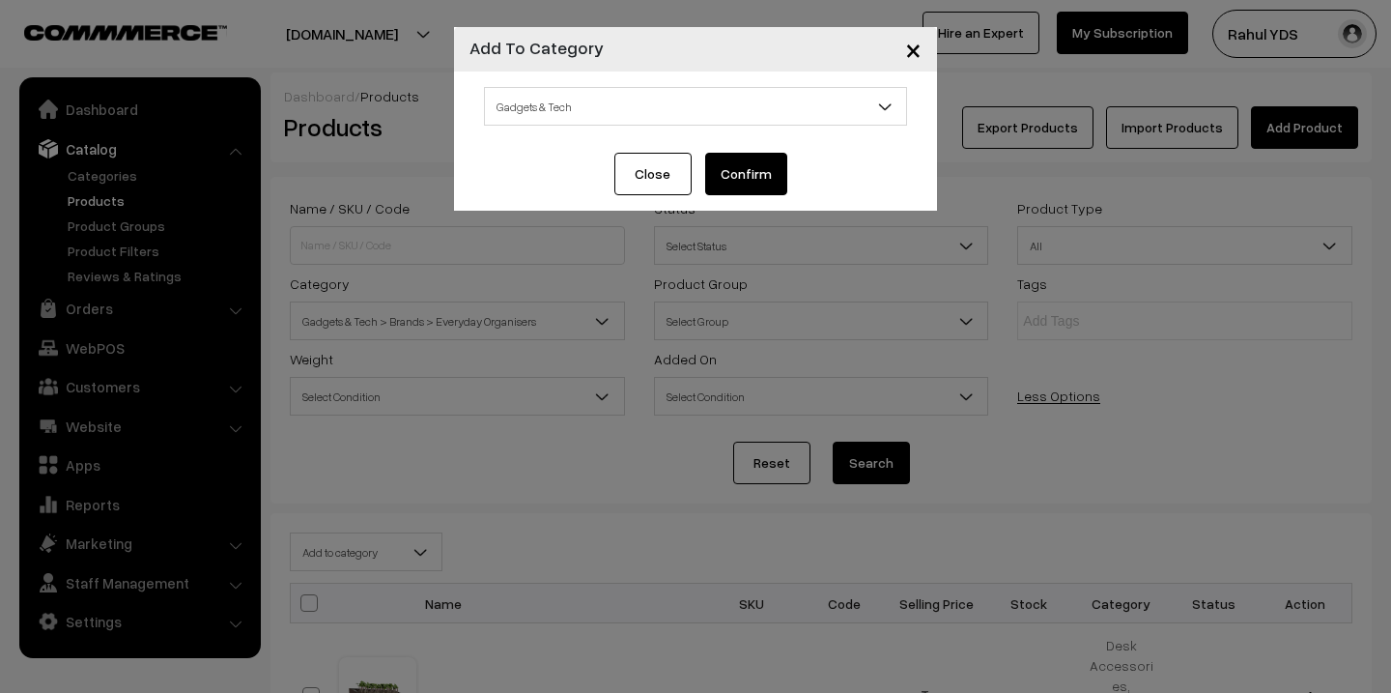
click at [771, 188] on button "Confirm" at bounding box center [746, 174] width 82 height 43
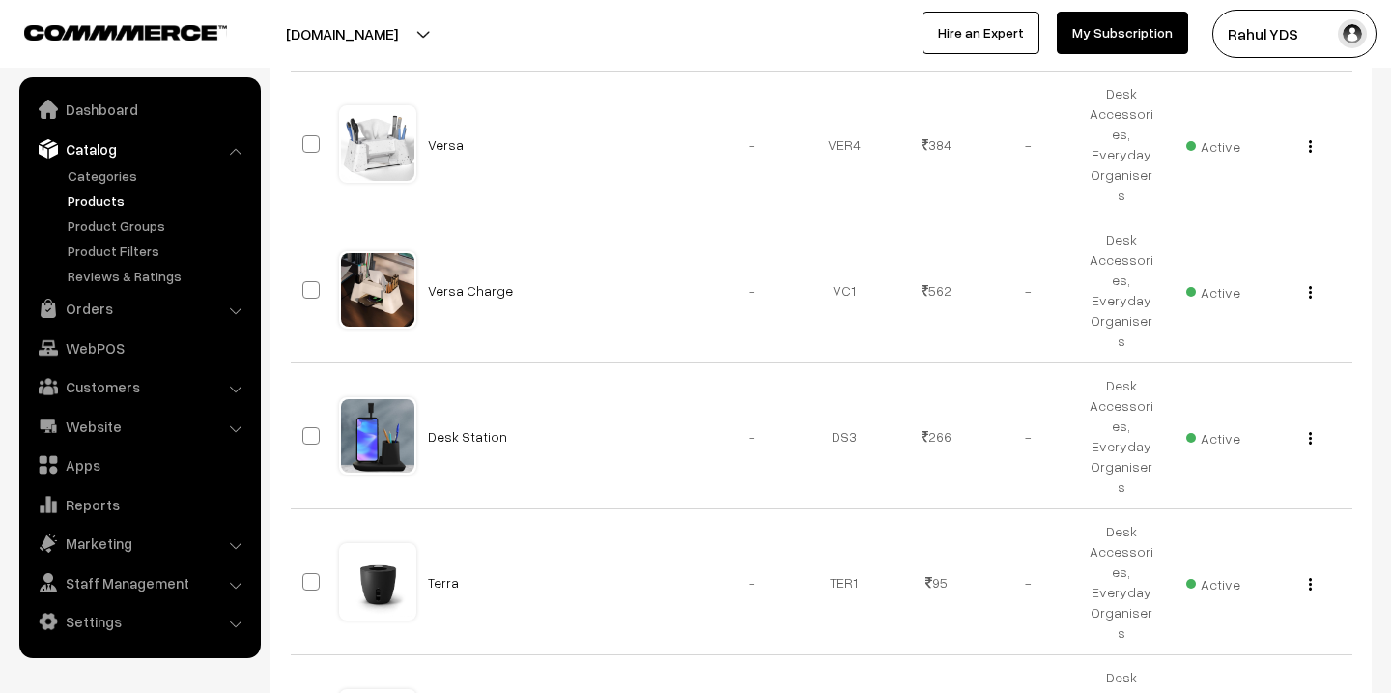
scroll to position [1915, 0]
checkbox input "true"
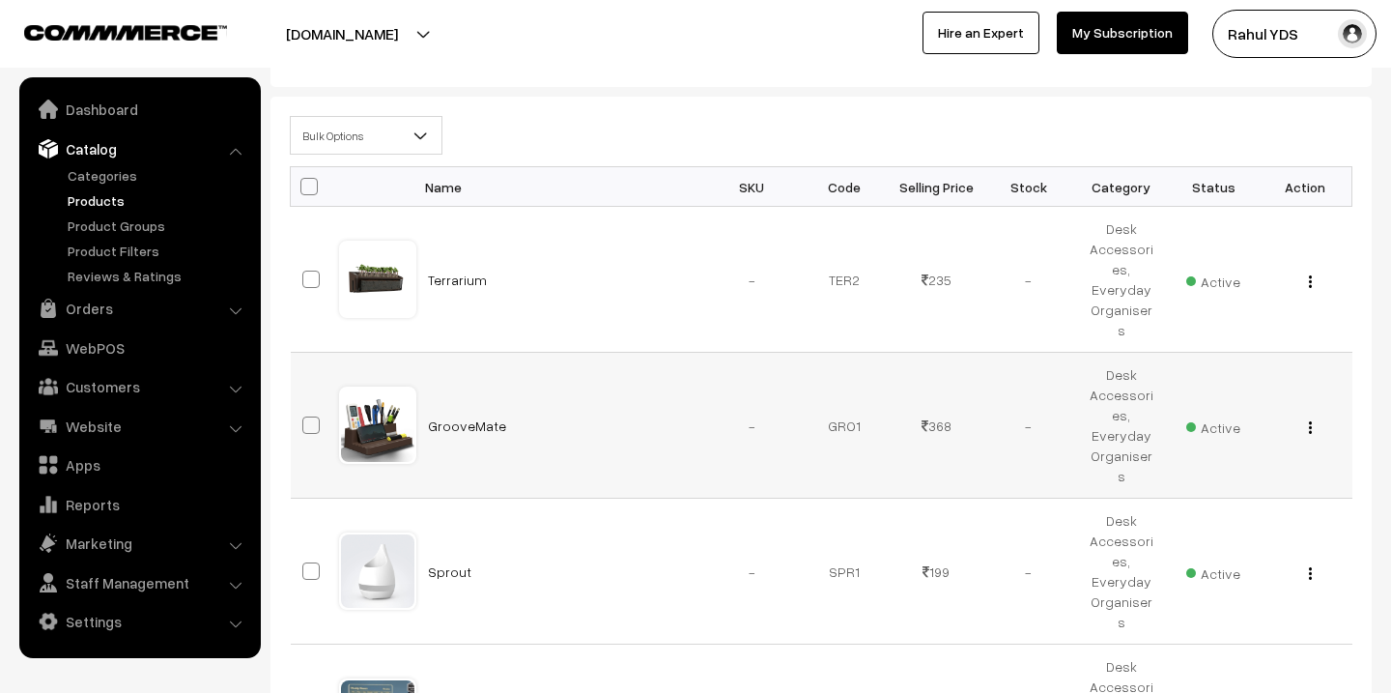
scroll to position [221, 0]
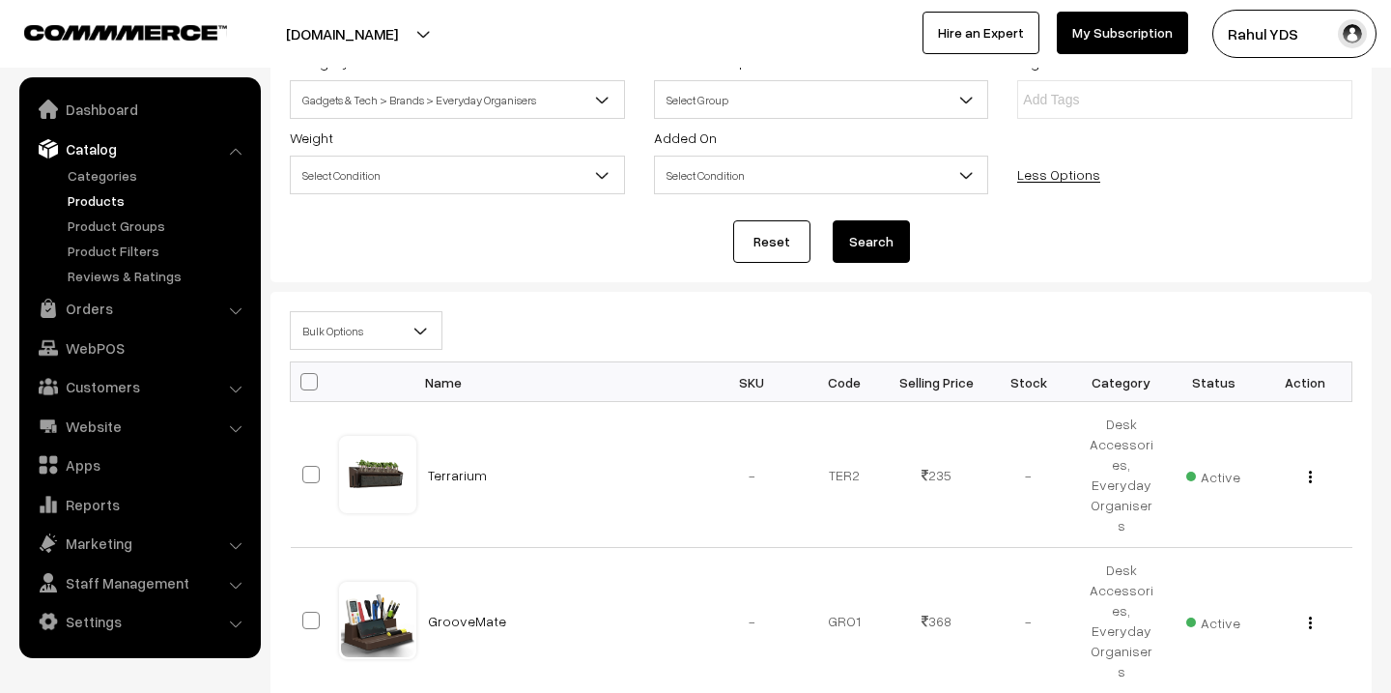
click at [347, 318] on span "Bulk Options" at bounding box center [366, 331] width 151 height 34
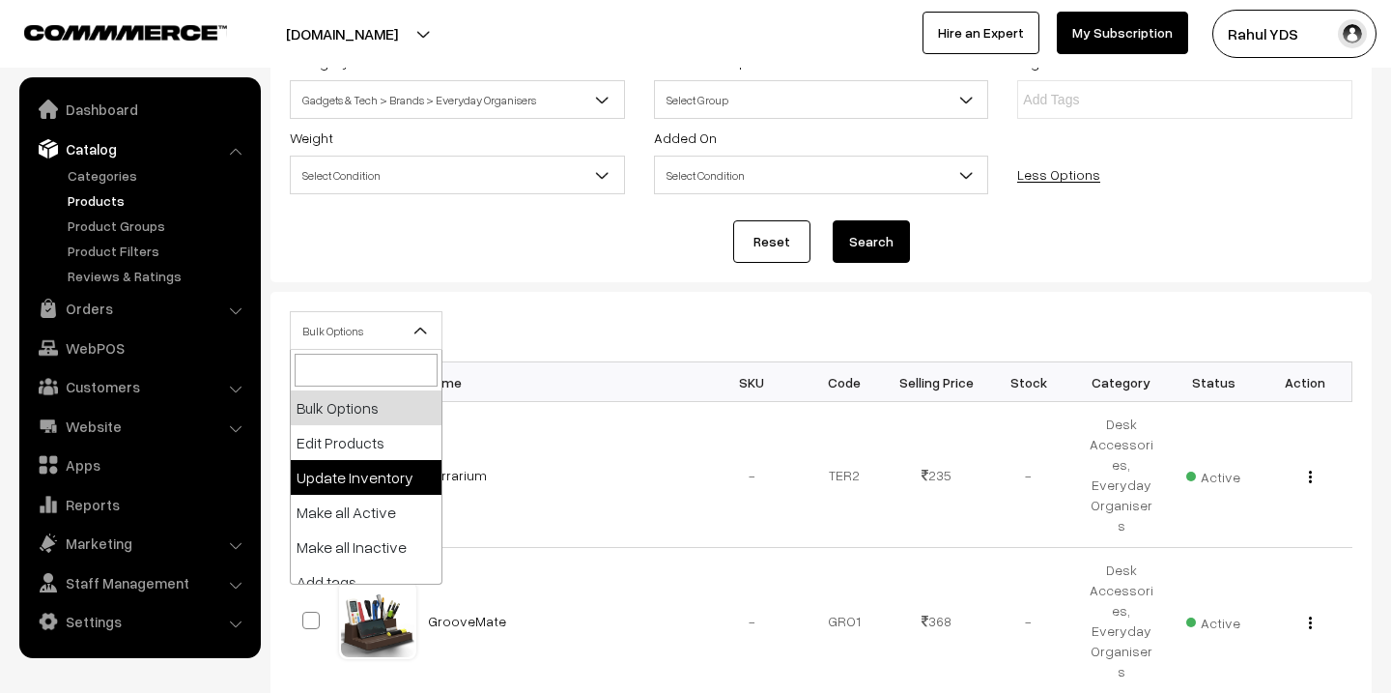
scroll to position [120, 0]
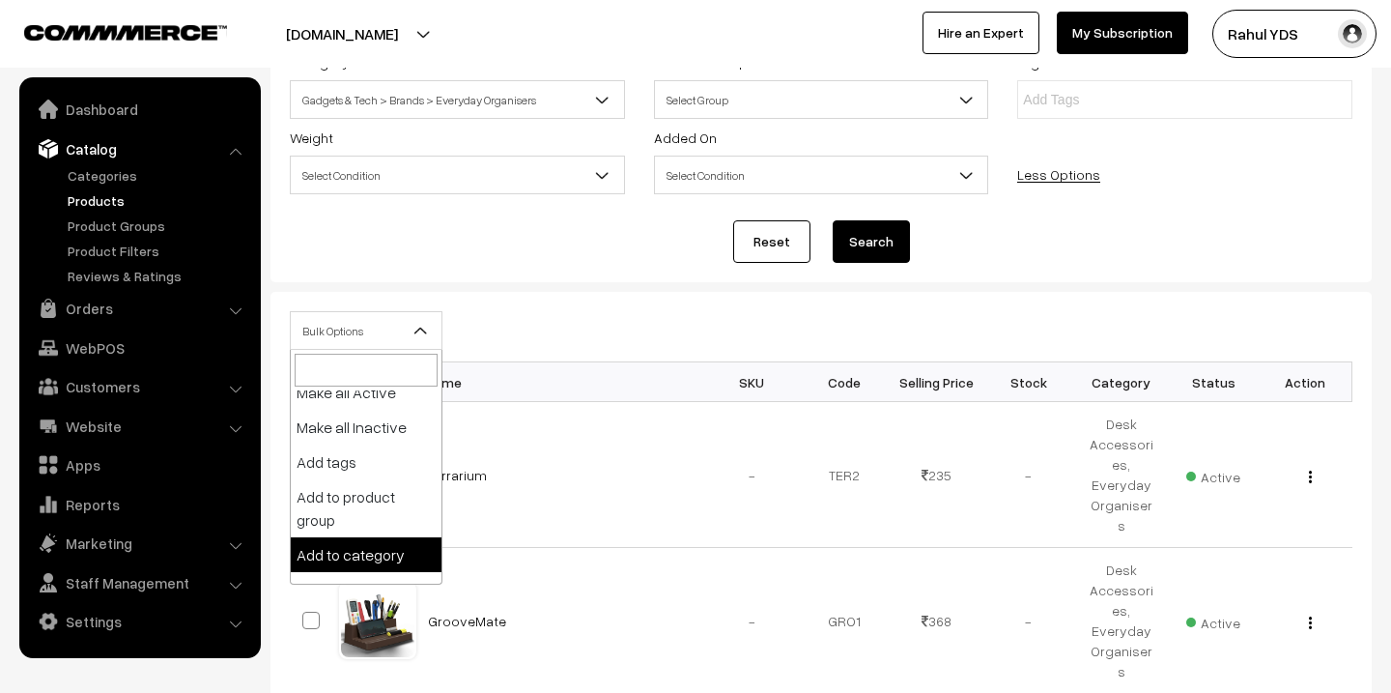
select select "category"
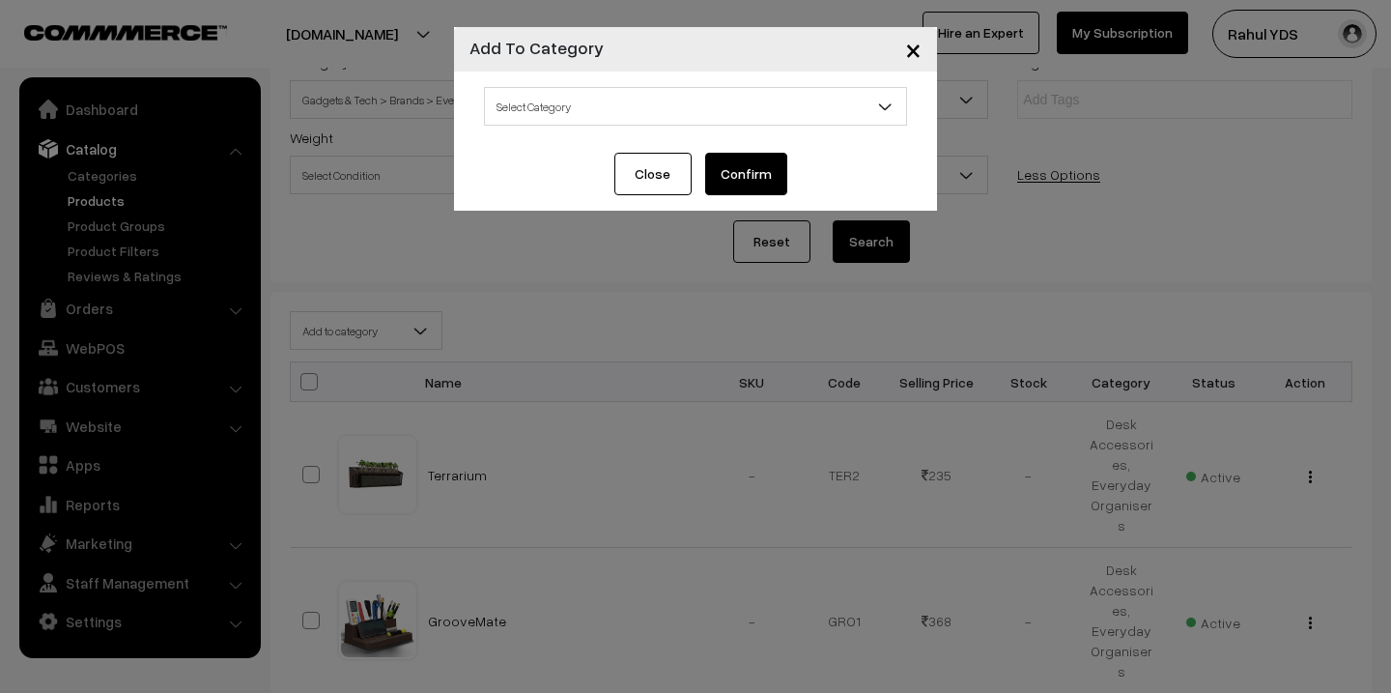
click at [626, 109] on span "Select Category" at bounding box center [695, 107] width 421 height 34
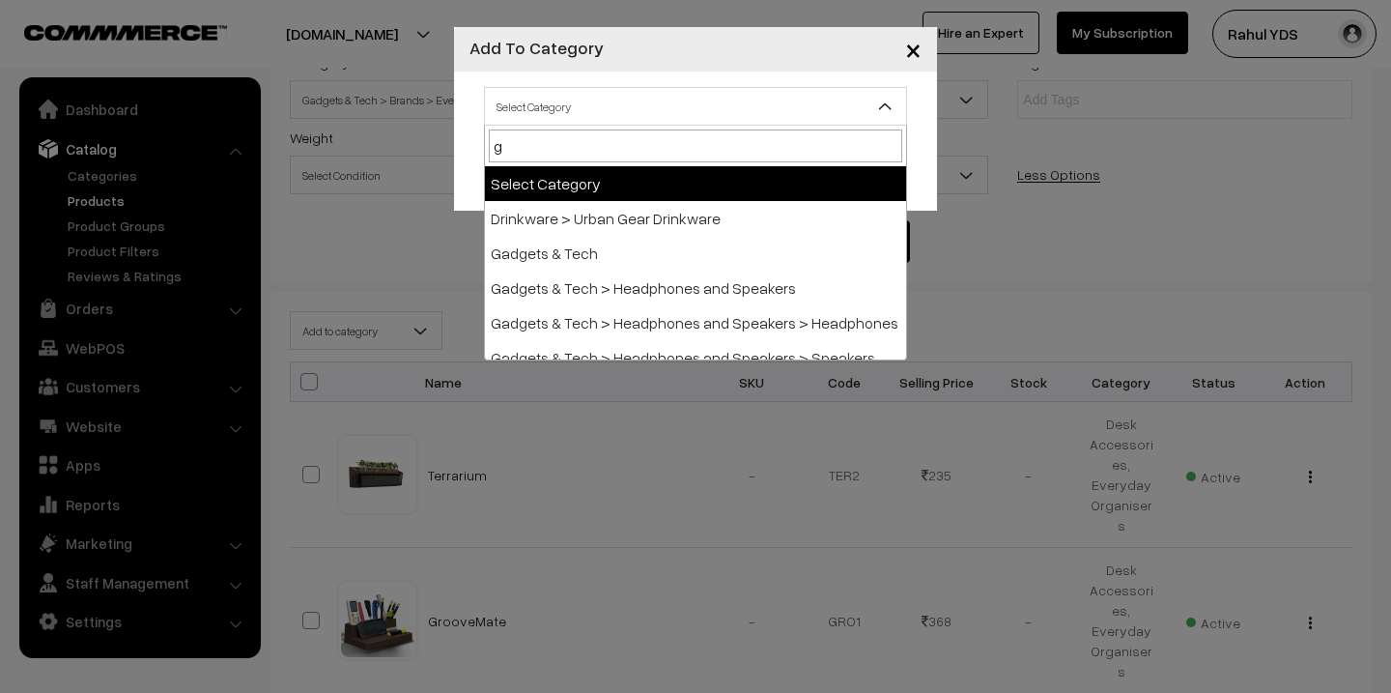
type input "ga"
select select "5"
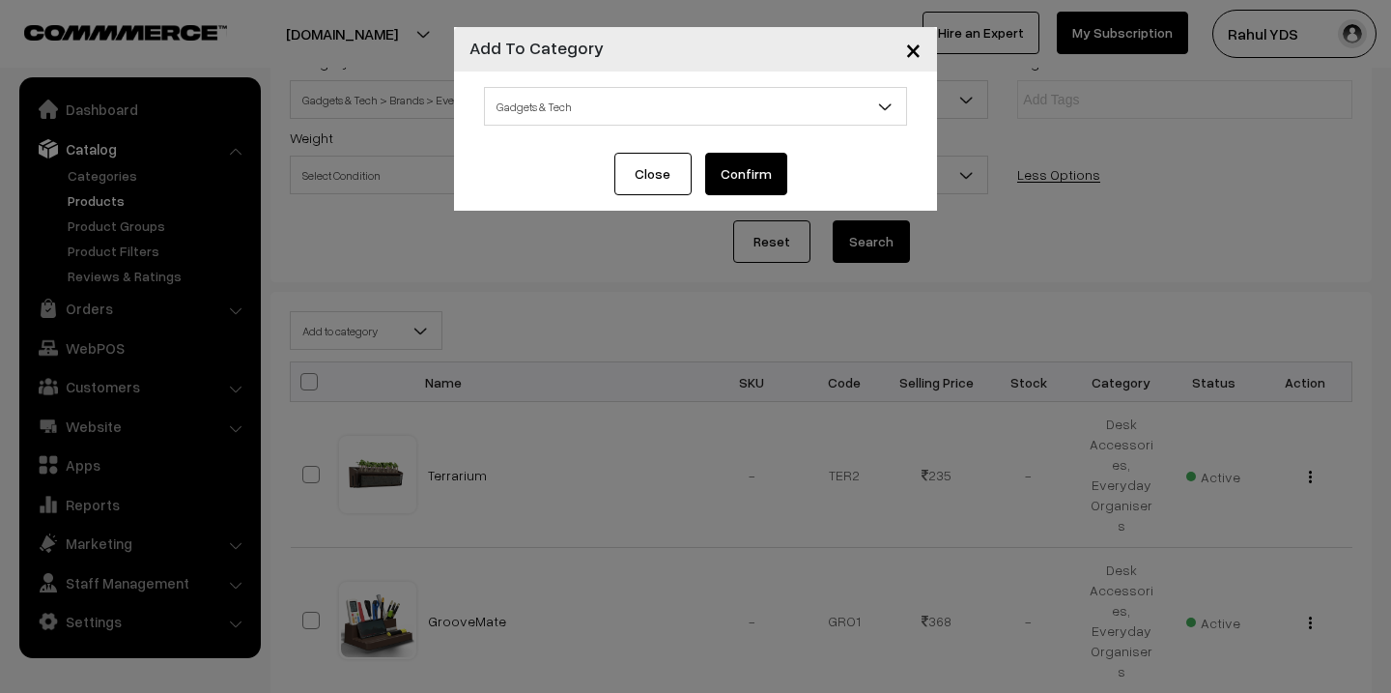
click at [762, 183] on button "Confirm" at bounding box center [746, 174] width 82 height 43
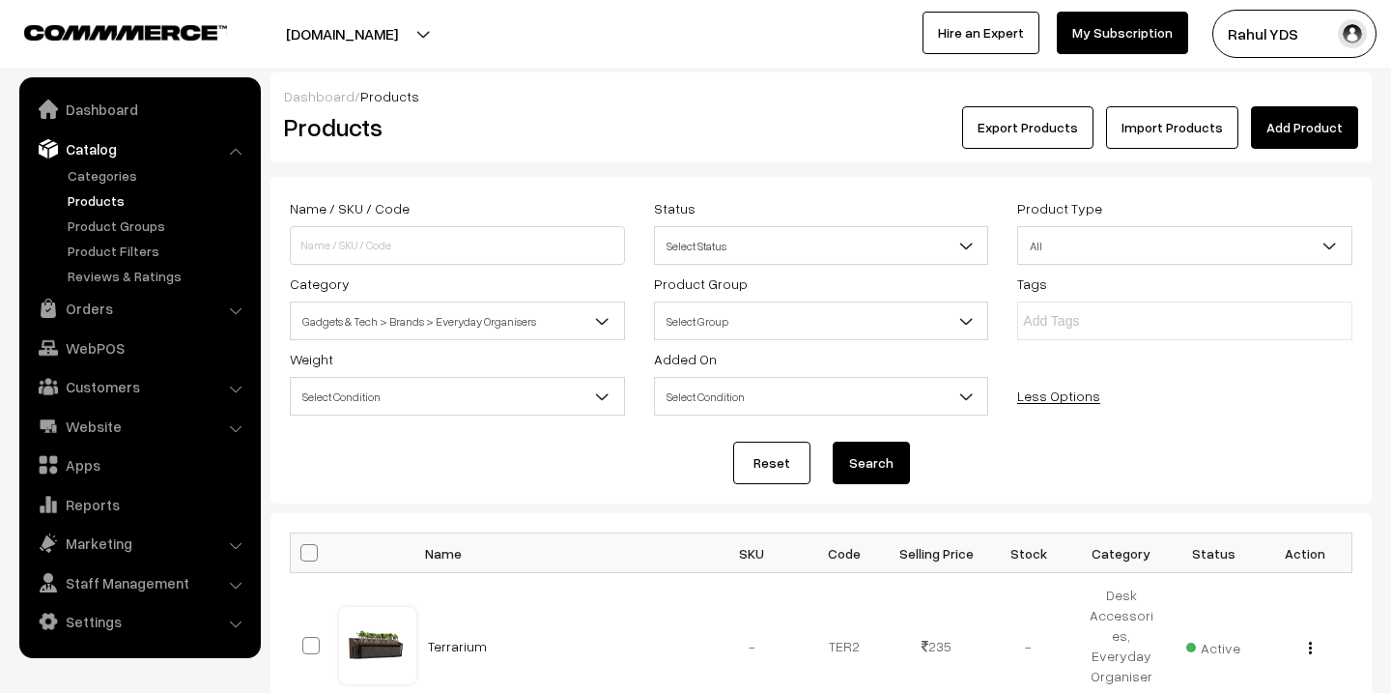
click at [558, 330] on span "Gadgets & Tech > Brands > Everyday Organisers" at bounding box center [457, 321] width 333 height 34
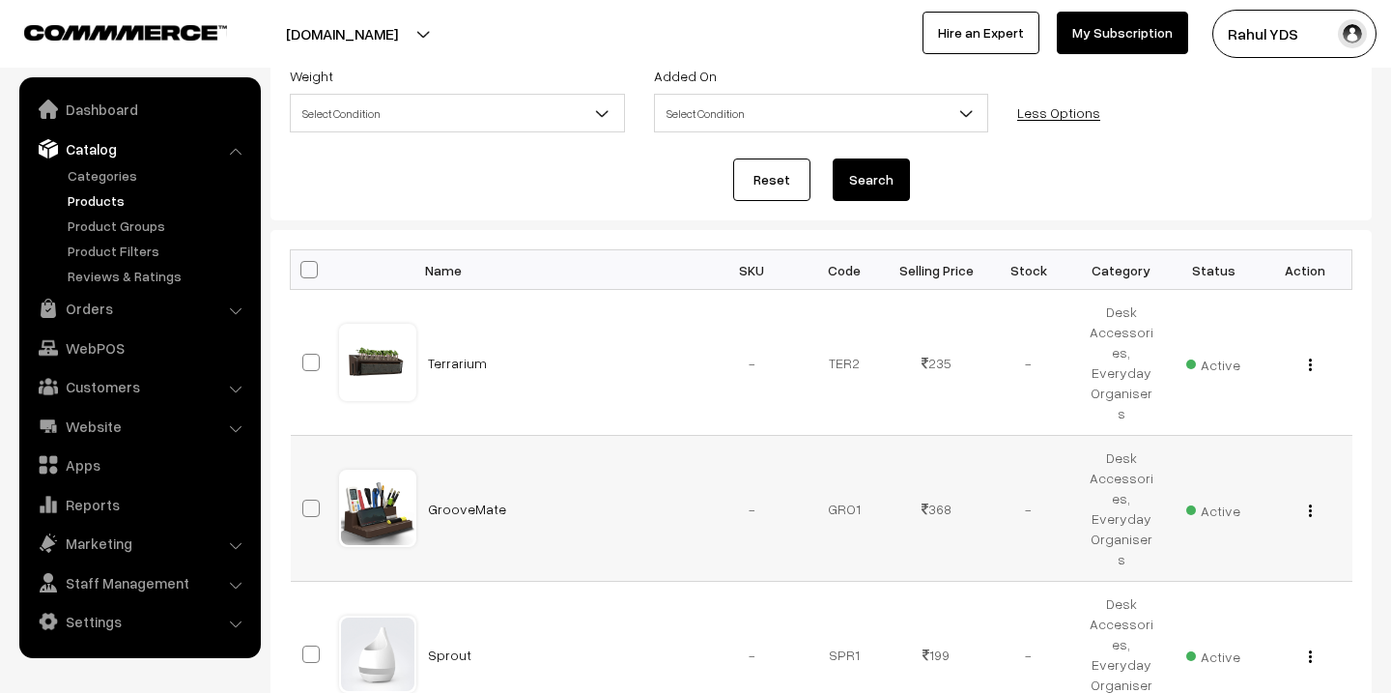
scroll to position [289, 0]
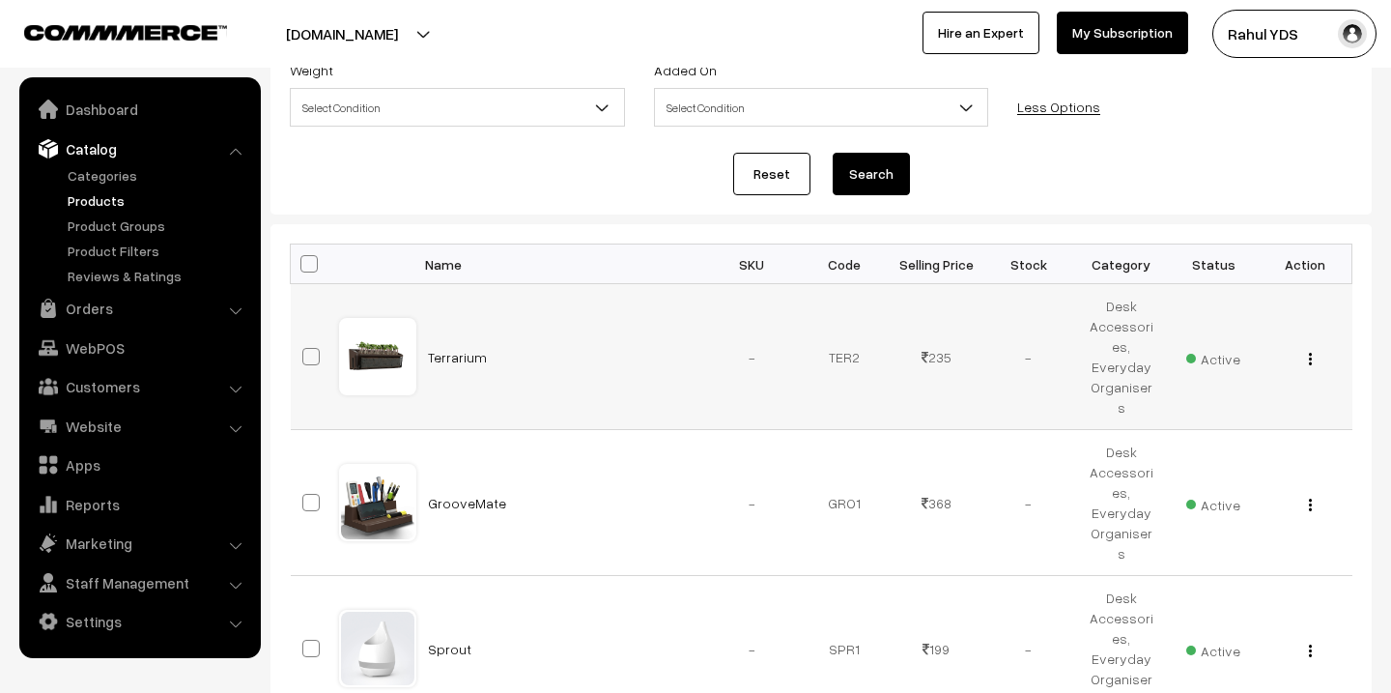
drag, startPoint x: 1099, startPoint y: 349, endPoint x: 1156, endPoint y: 367, distance: 59.9
click at [1156, 367] on td "Desk Accessories, Everyday Organisers" at bounding box center [1121, 357] width 93 height 146
copy td "Everyday Organisers"
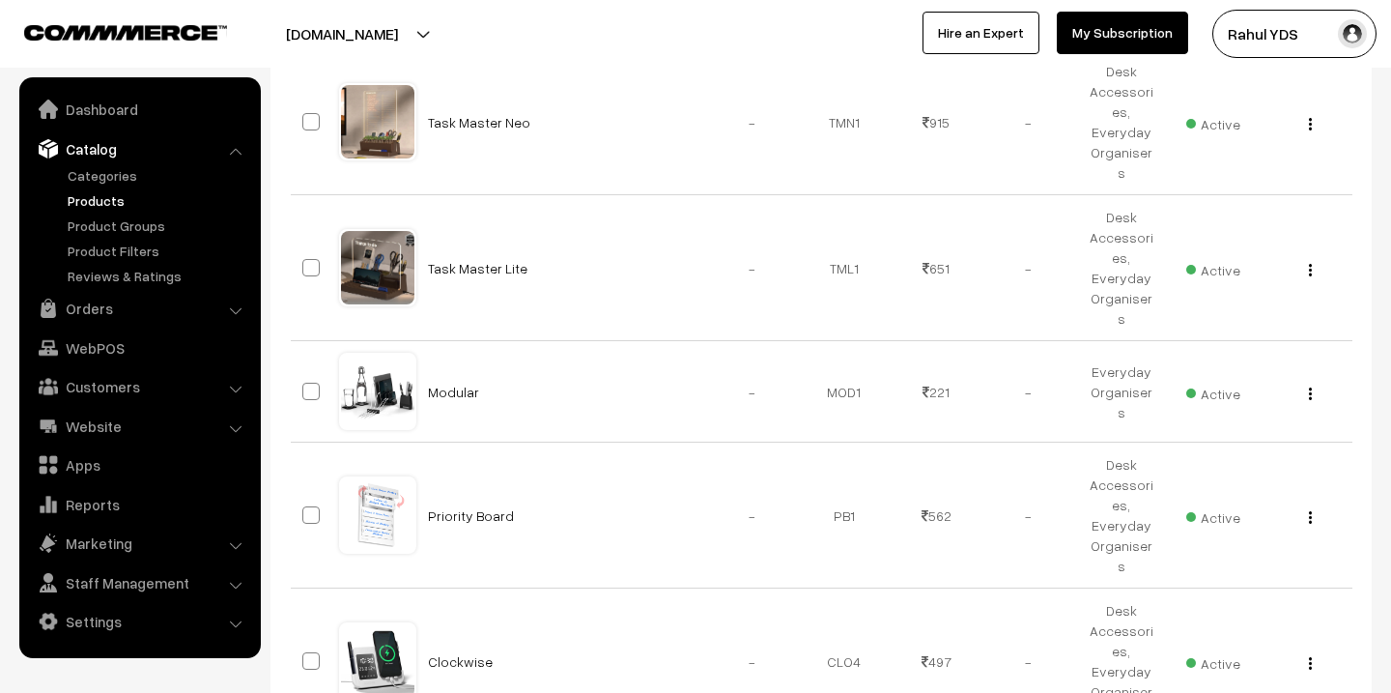
scroll to position [0, 0]
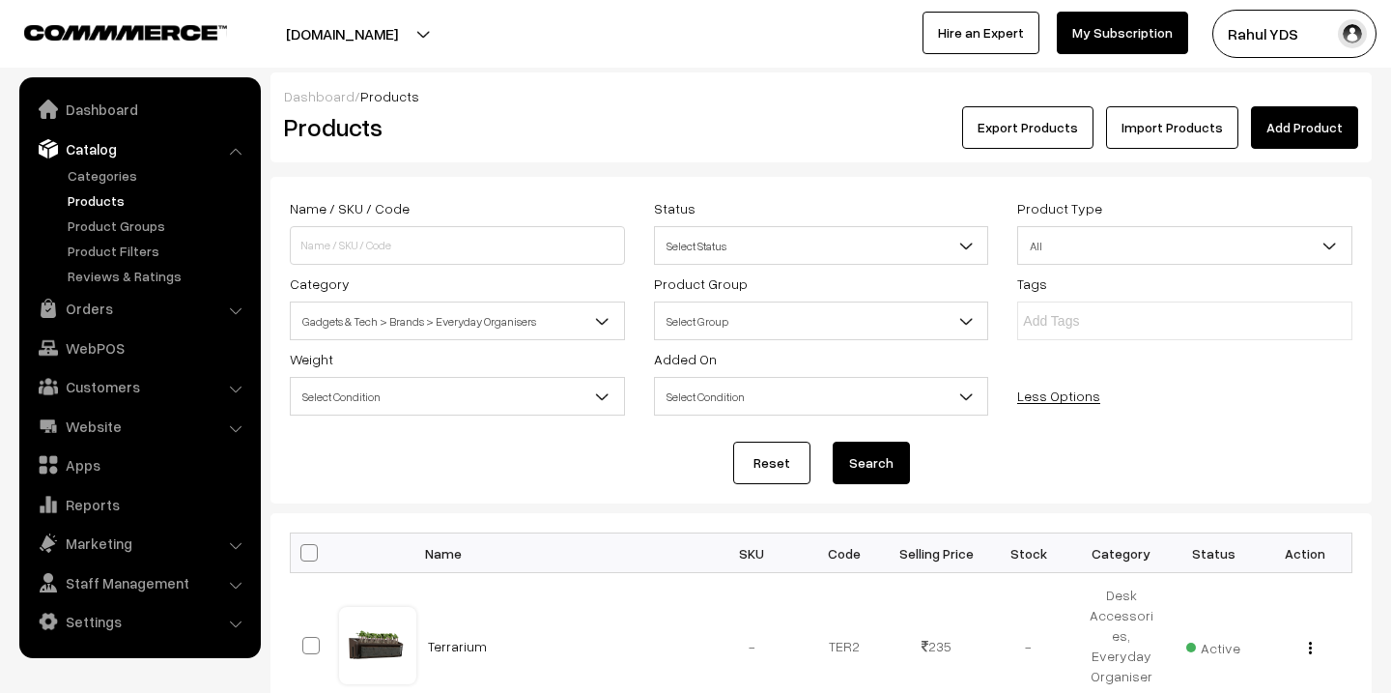
click at [413, 329] on span "Gadgets & Tech > Brands > Everyday Organisers" at bounding box center [457, 321] width 333 height 34
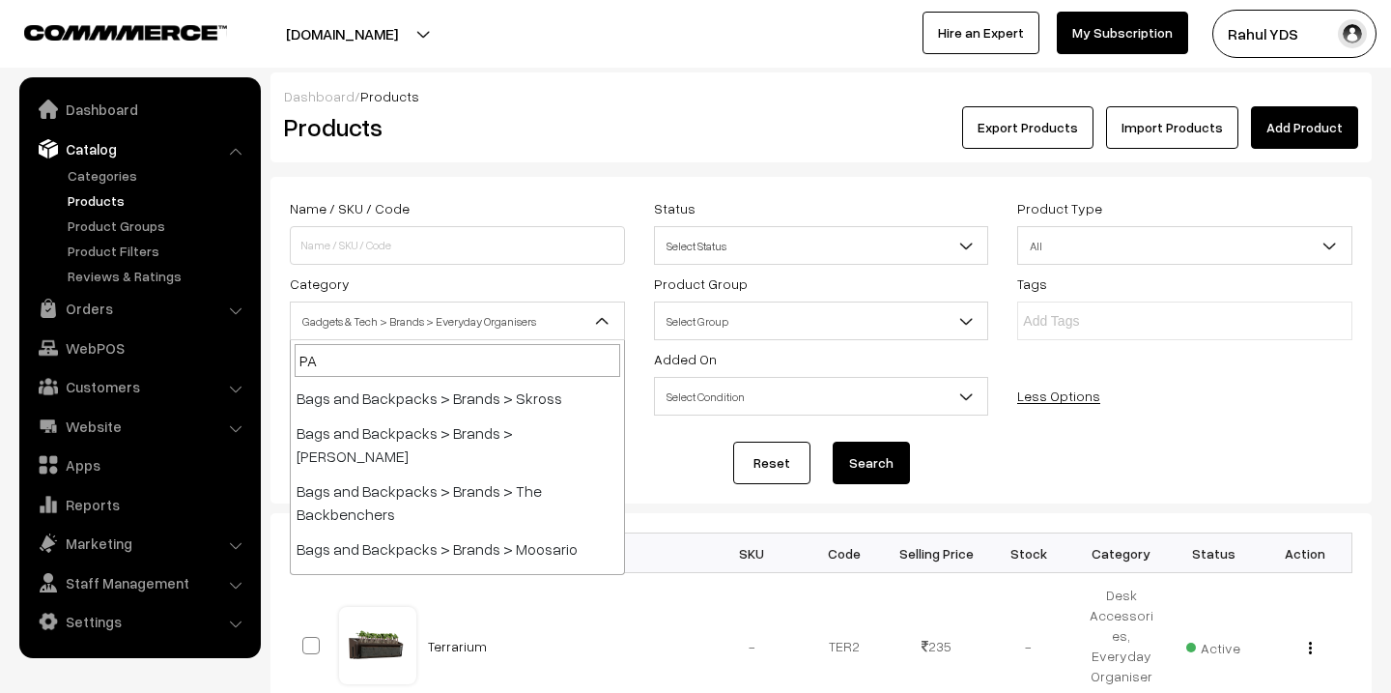
scroll to position [1870, 0]
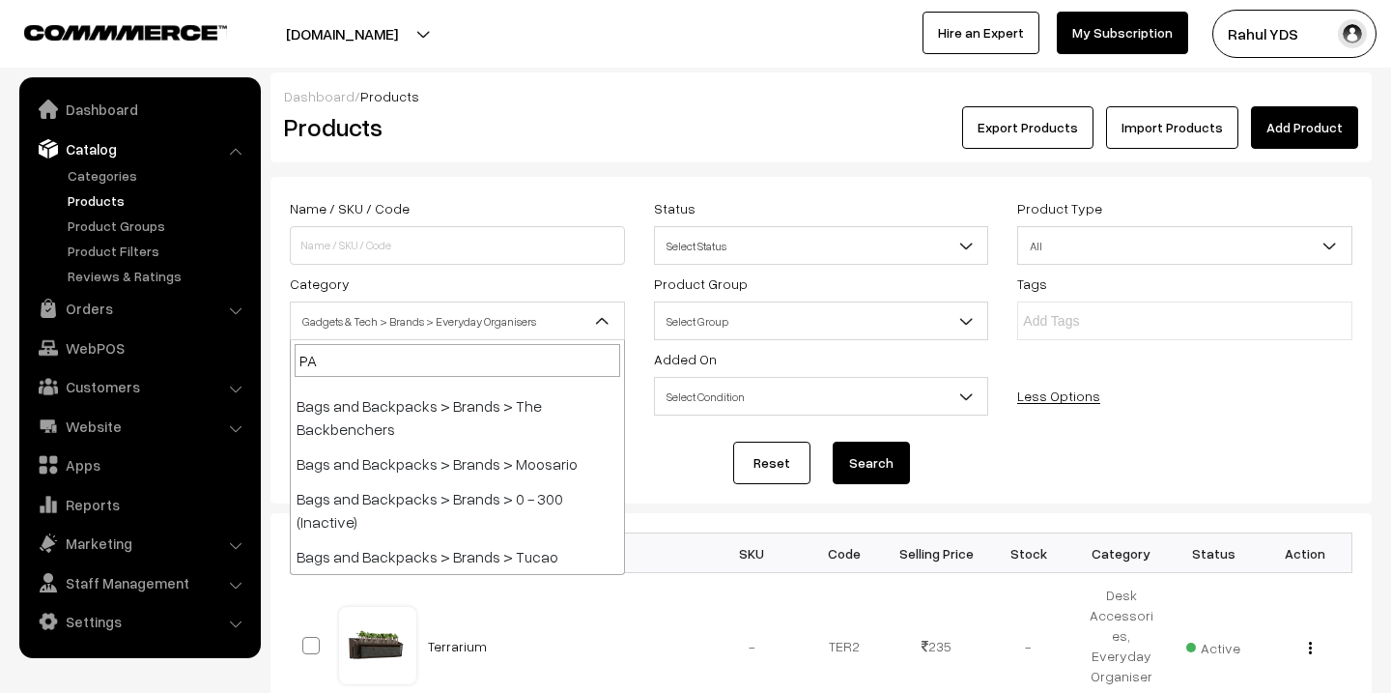
type input "PAP"
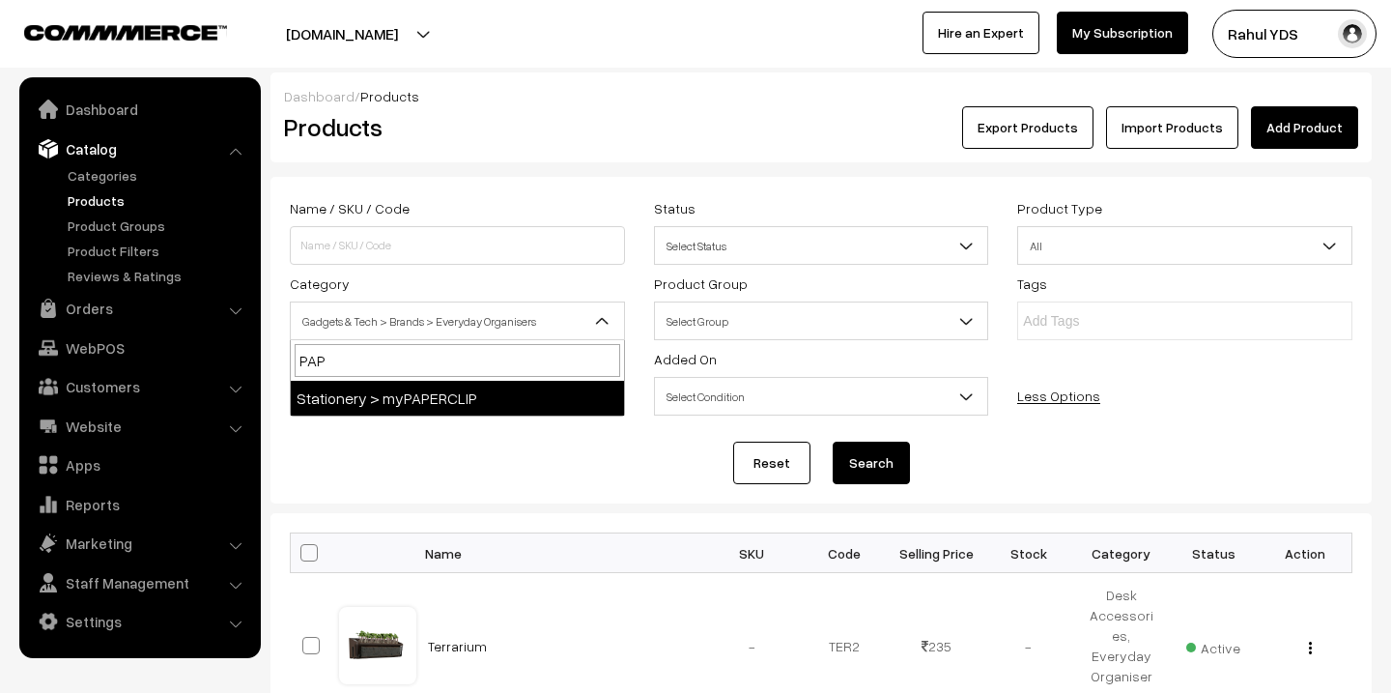
scroll to position [0, 0]
select select "159"
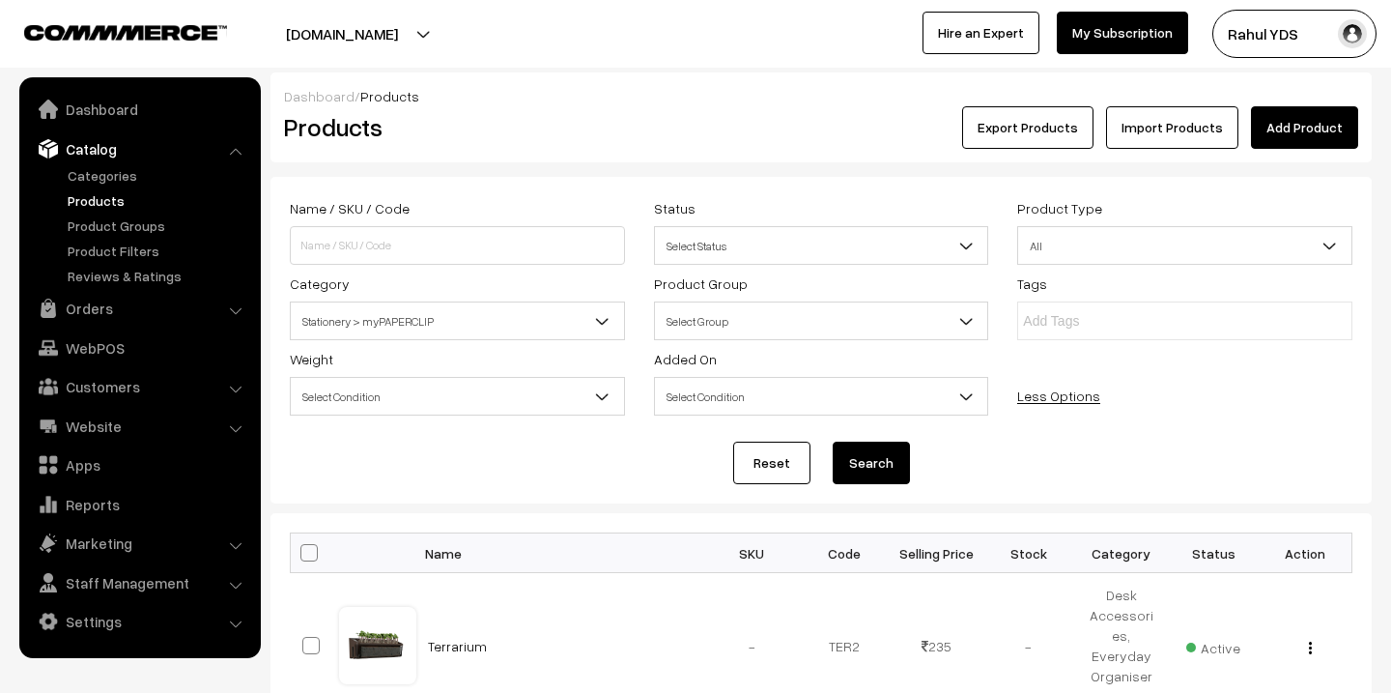
click at [845, 452] on button "Search" at bounding box center [871, 463] width 77 height 43
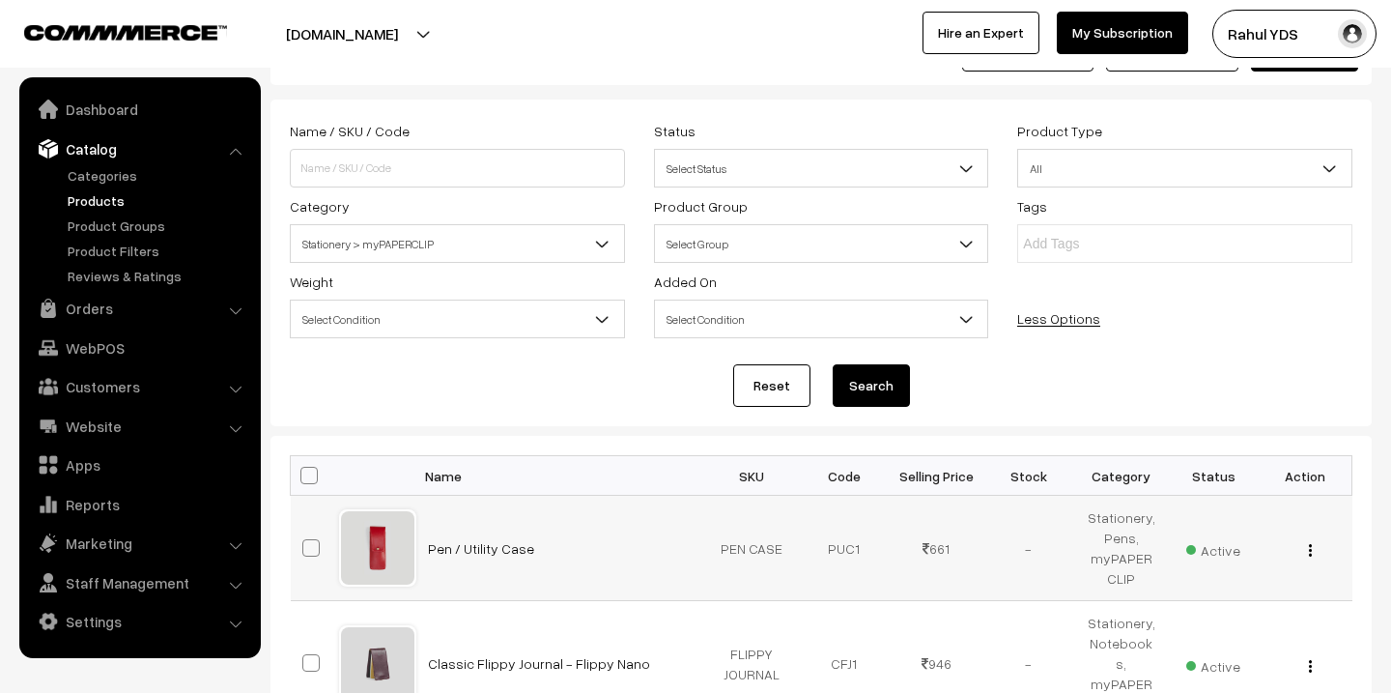
scroll to position [103, 0]
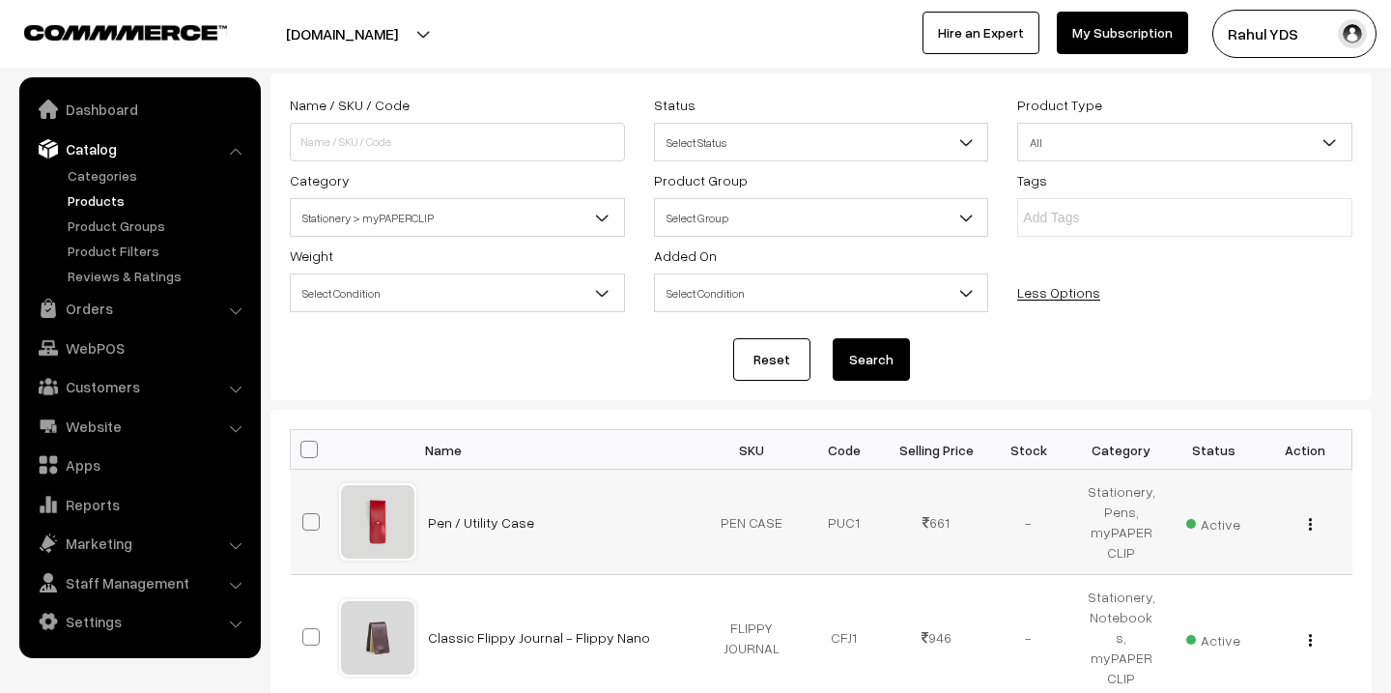
drag, startPoint x: 1089, startPoint y: 536, endPoint x: 1147, endPoint y: 558, distance: 62.1
click at [1147, 558] on td "Stationery, Pens, myPAPERCLIP" at bounding box center [1121, 522] width 93 height 105
copy td "myPAPERCLIP"
click at [490, 216] on span "Stationery > myPAPERCLIP" at bounding box center [457, 218] width 333 height 34
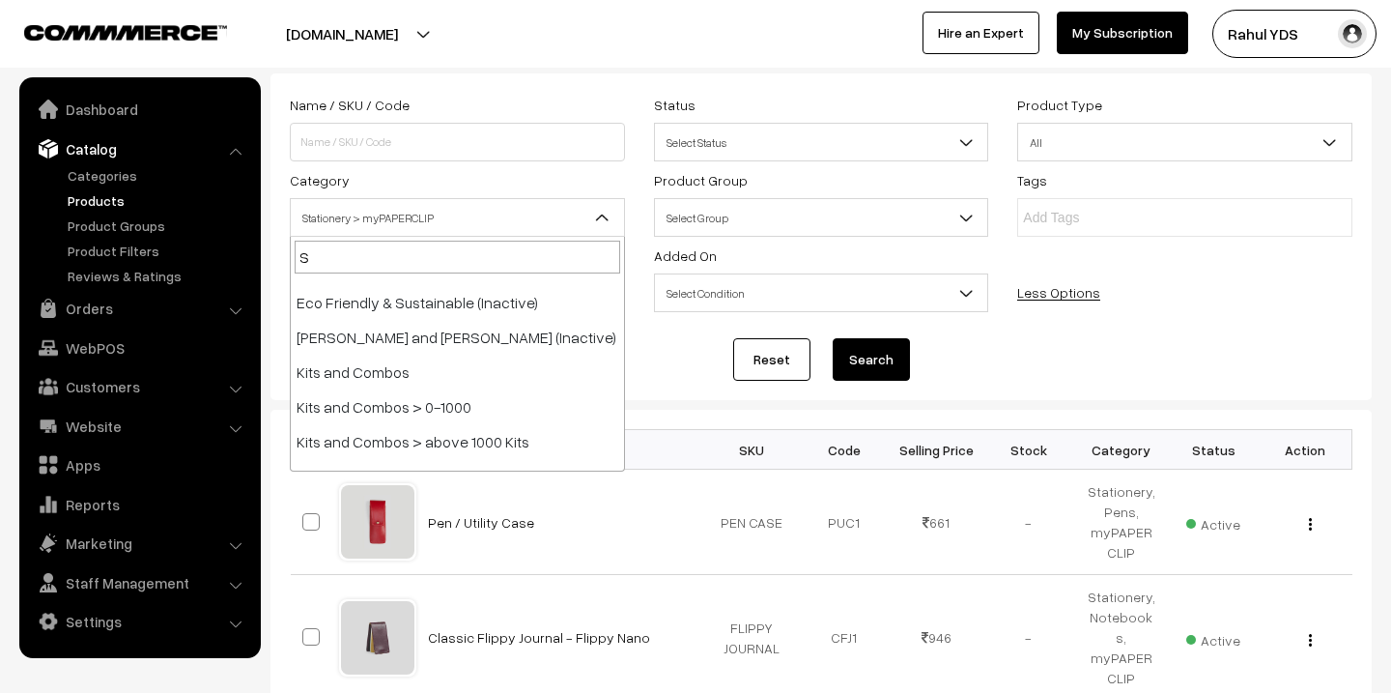
type input "SK"
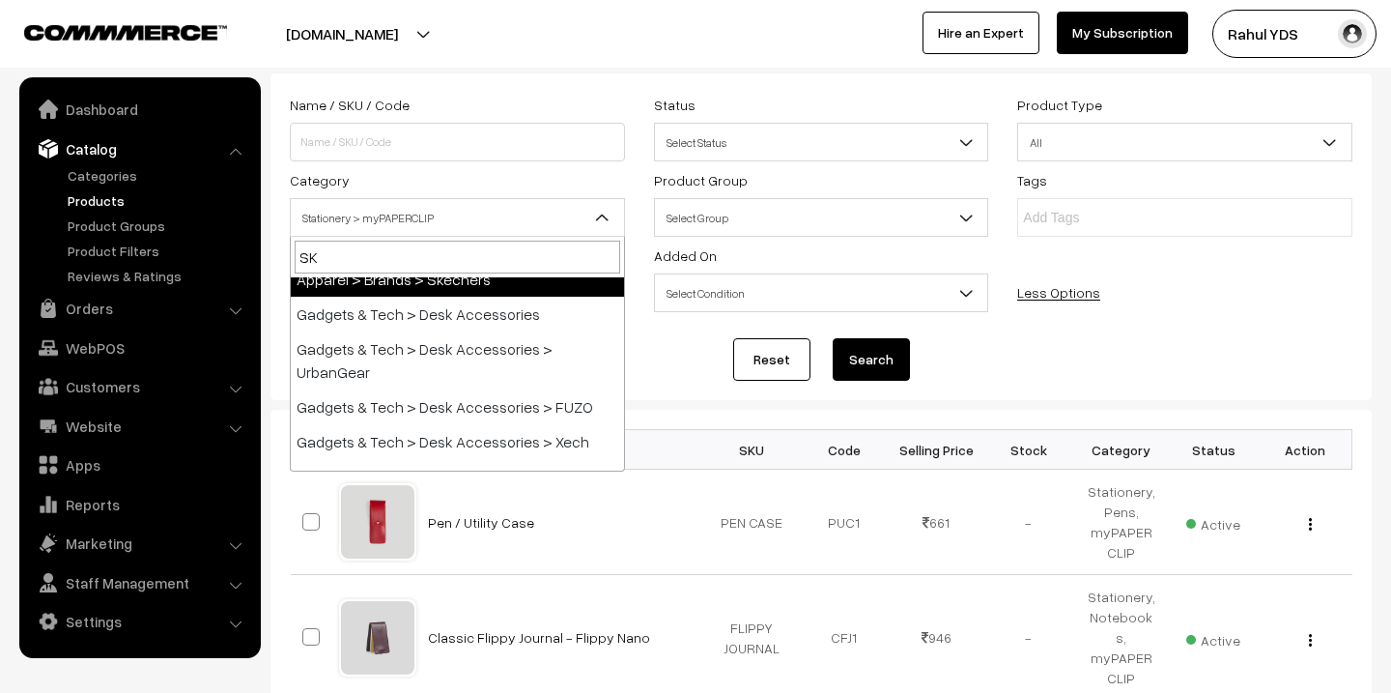
select select "160"
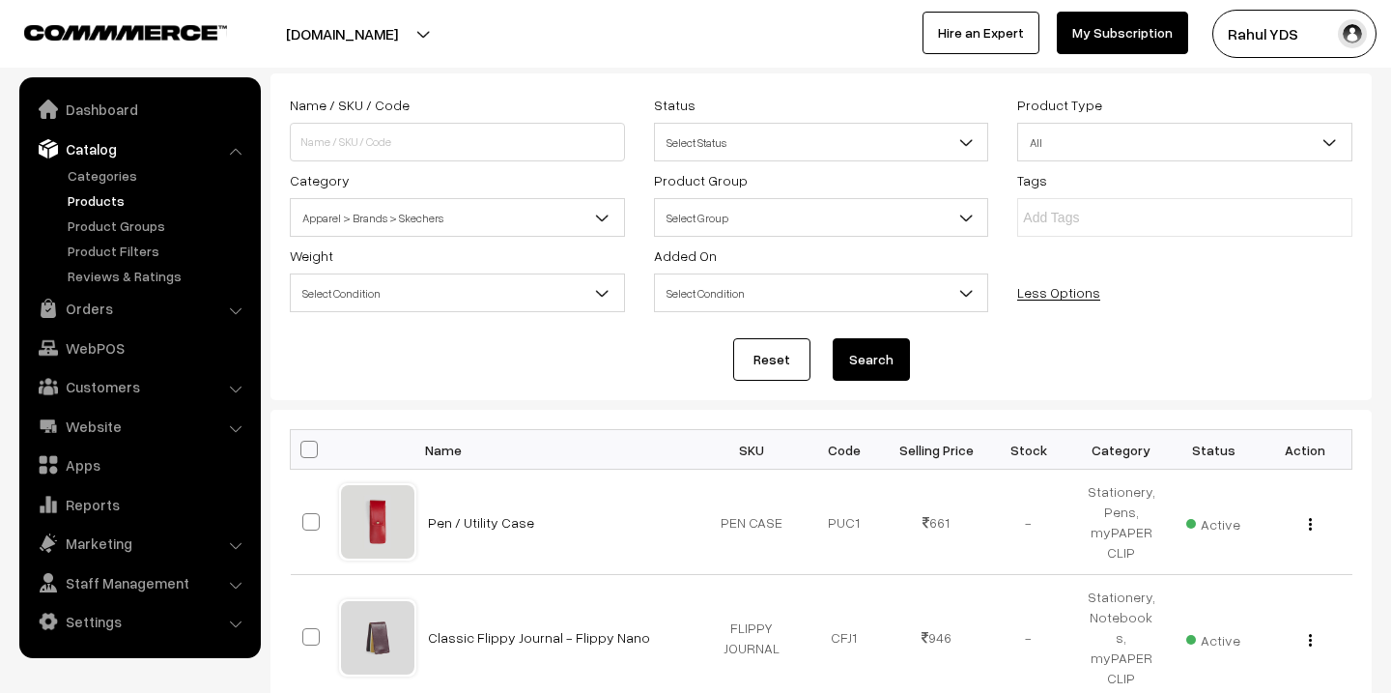
click at [902, 360] on button "Search" at bounding box center [871, 359] width 77 height 43
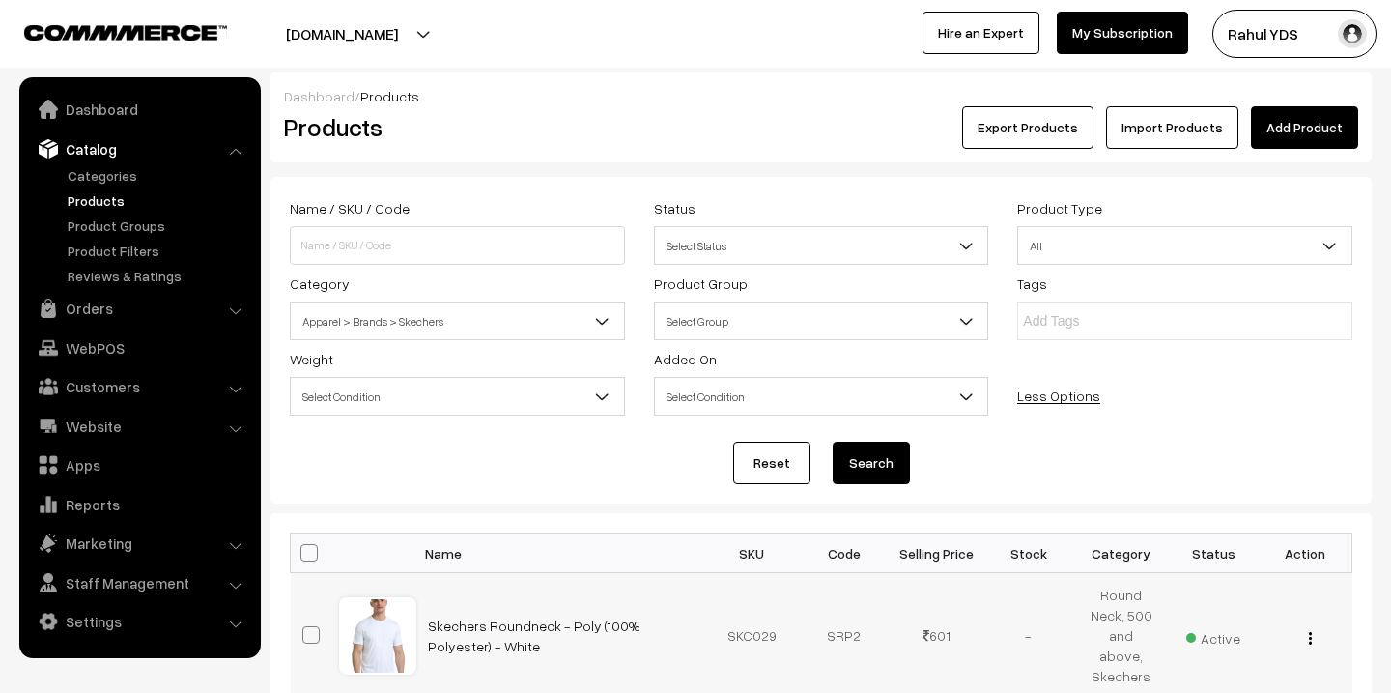
scroll to position [79, 0]
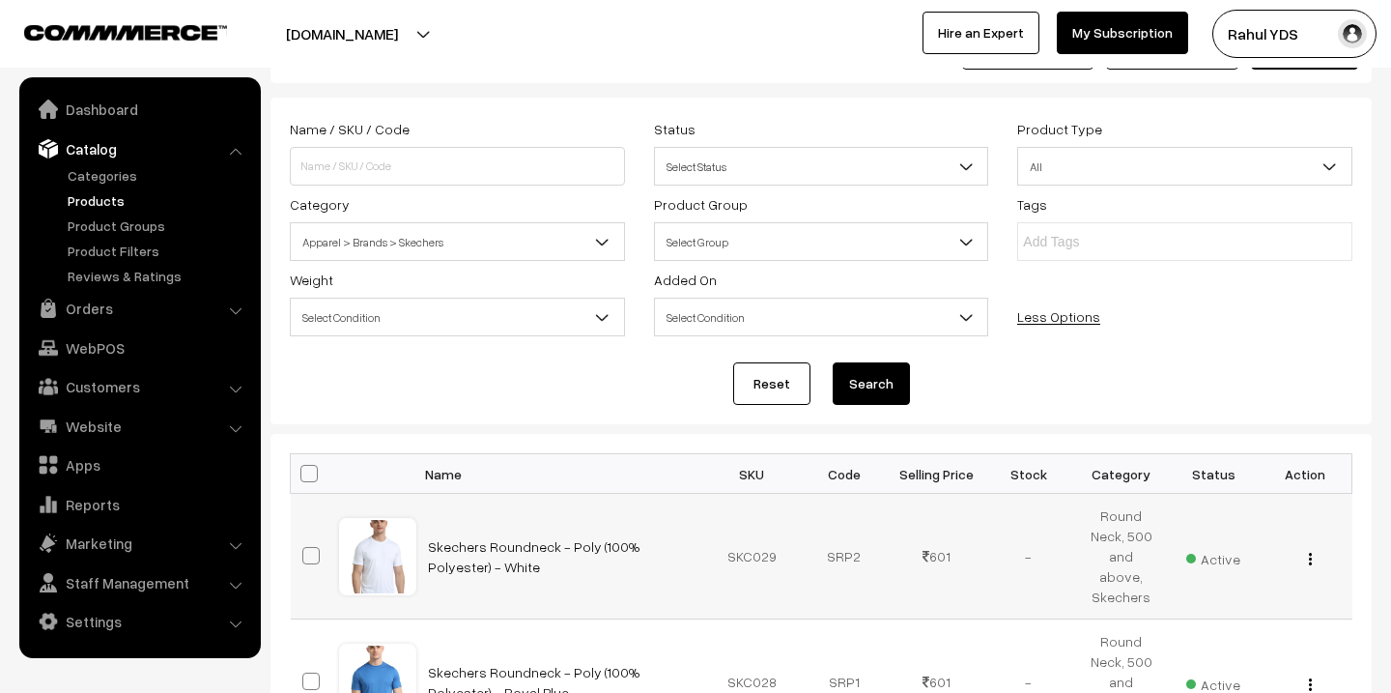
drag, startPoint x: 1097, startPoint y: 579, endPoint x: 1165, endPoint y: 579, distance: 68.6
click at [1165, 579] on td "Round Neck, 500 and above, Skechers" at bounding box center [1121, 557] width 93 height 126
copy td "Skechers"
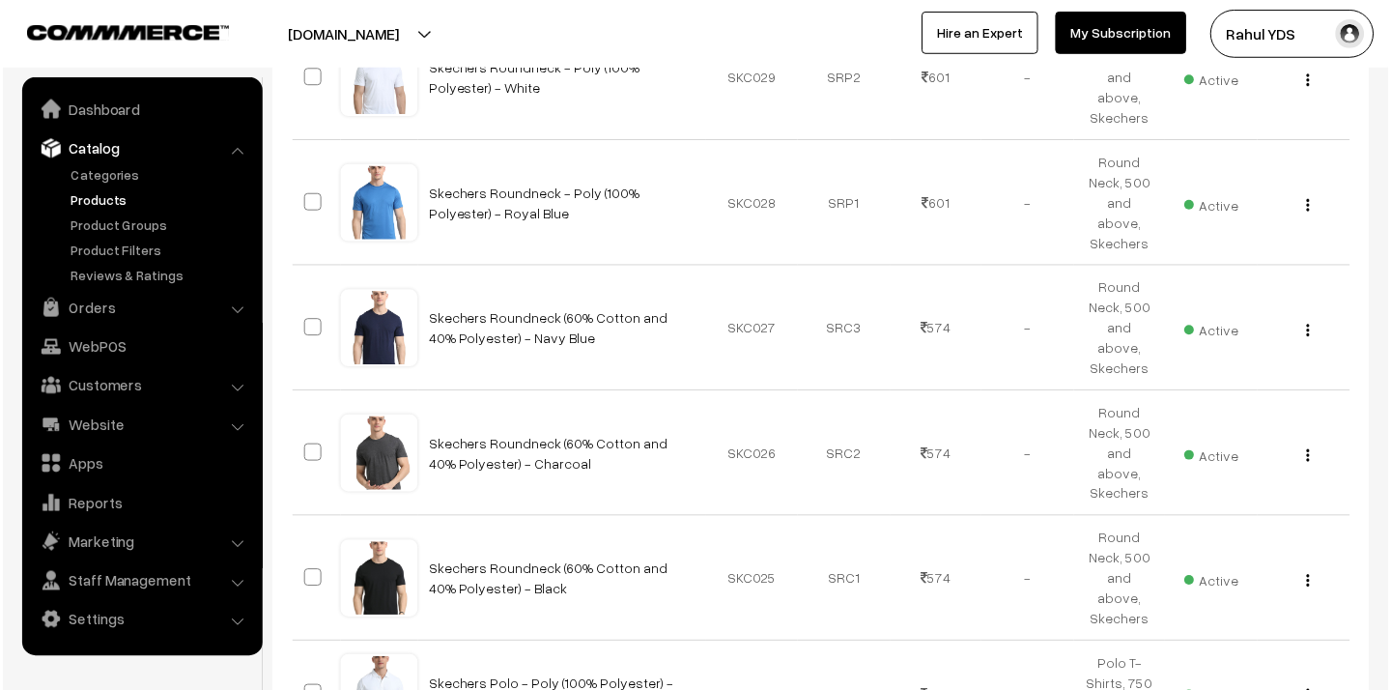
scroll to position [0, 0]
